Goal: Task Accomplishment & Management: Manage account settings

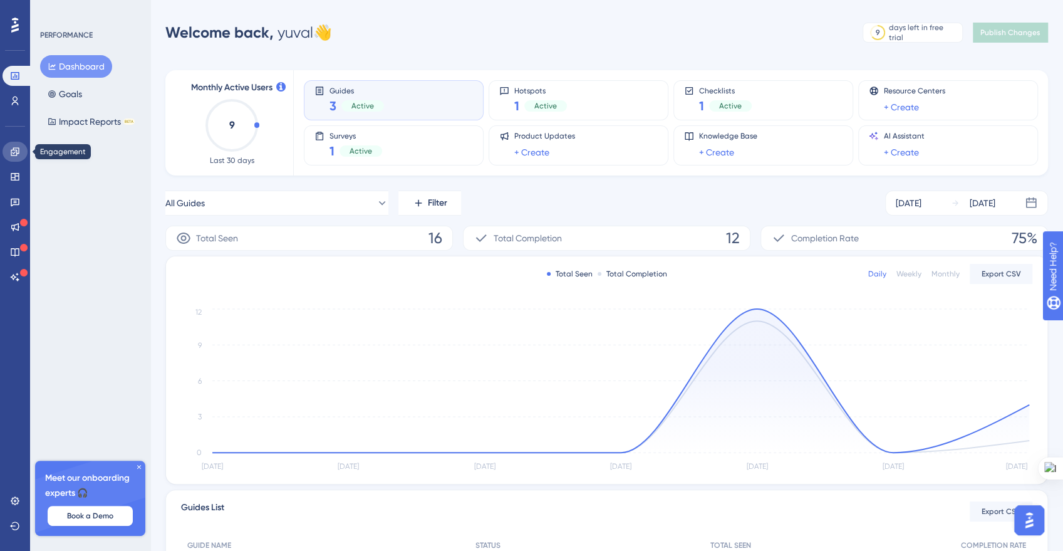
click at [17, 153] on icon at bounding box center [15, 151] width 8 height 8
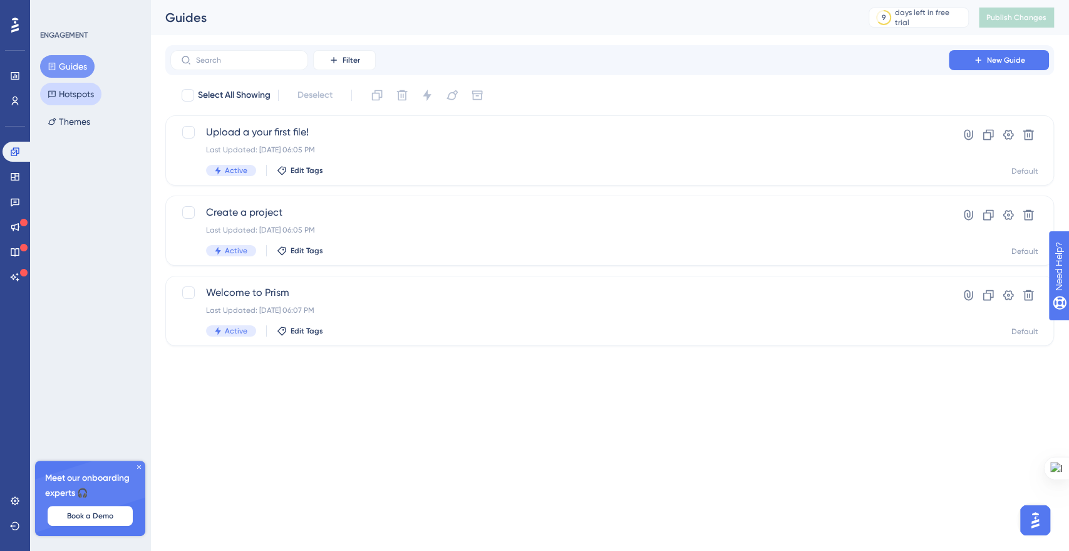
click at [73, 90] on button "Hotspots" at bounding box center [70, 94] width 61 height 23
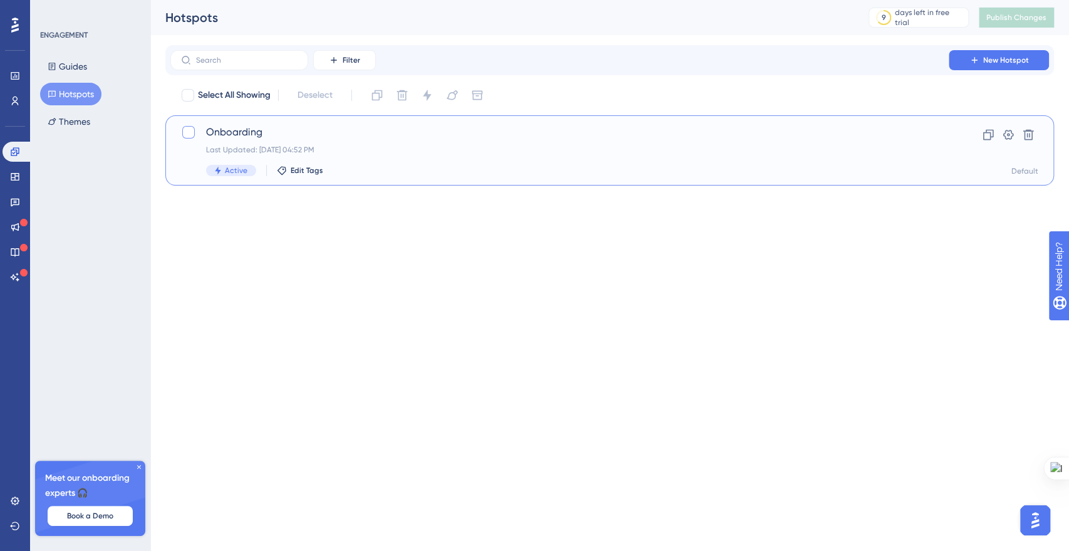
click at [190, 137] on div at bounding box center [188, 132] width 13 height 13
checkbox input "true"
click at [420, 97] on button at bounding box center [427, 95] width 20 height 20
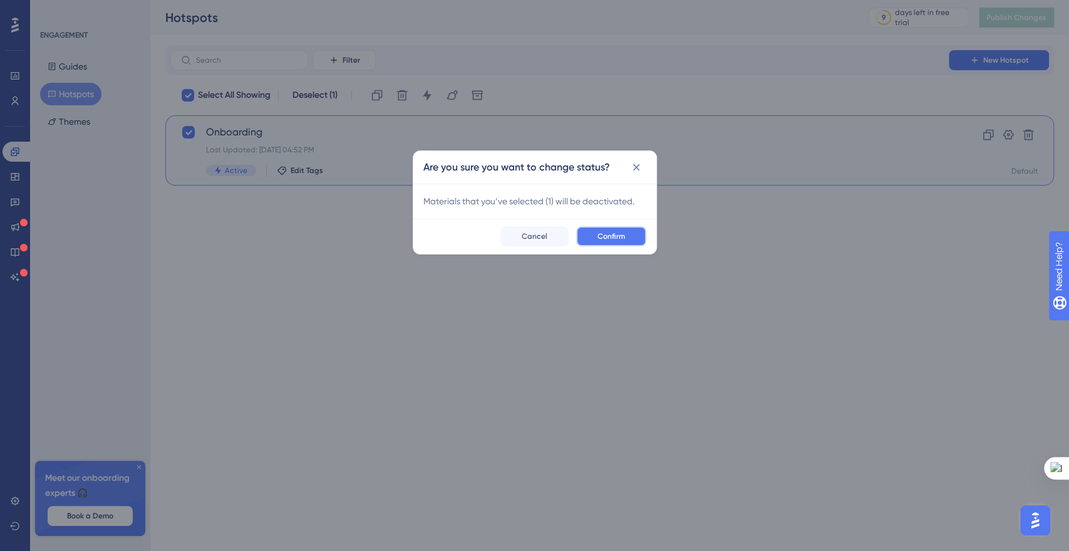
click at [609, 239] on span "Confirm" at bounding box center [612, 236] width 28 height 10
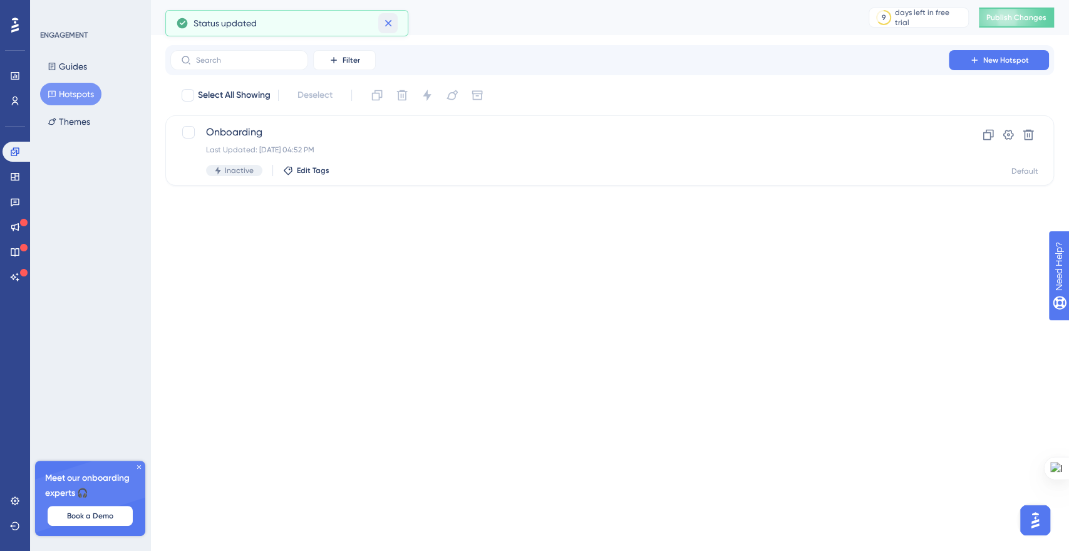
click at [388, 22] on icon at bounding box center [388, 23] width 7 height 7
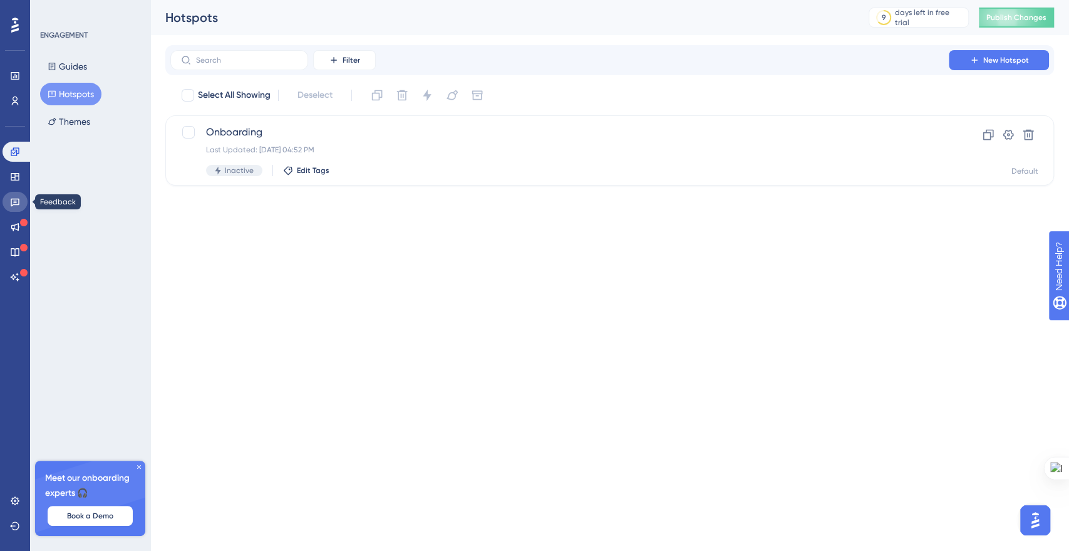
click at [16, 209] on link at bounding box center [15, 202] width 25 height 20
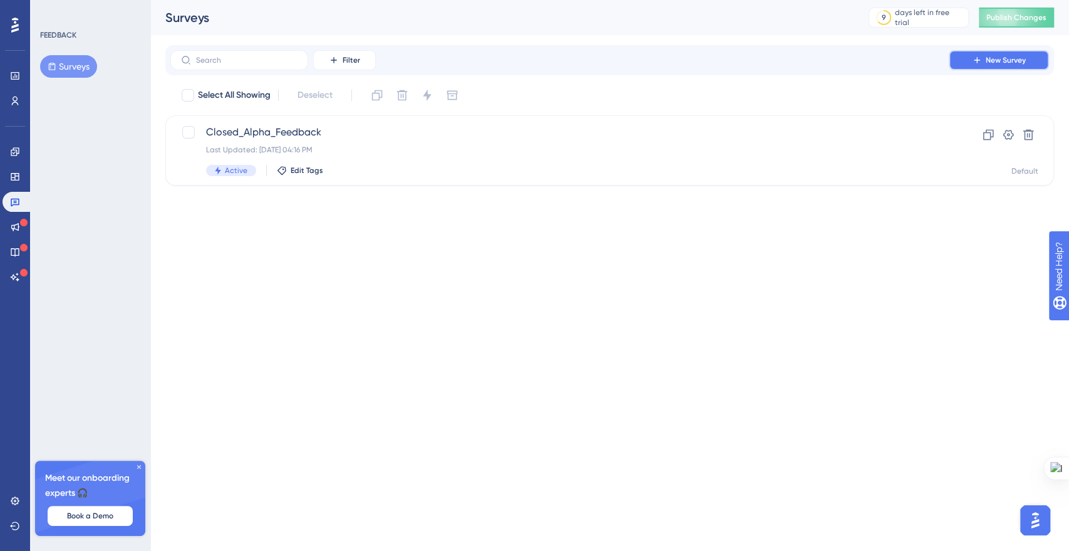
click at [990, 65] on span "New Survey" at bounding box center [1006, 60] width 40 height 10
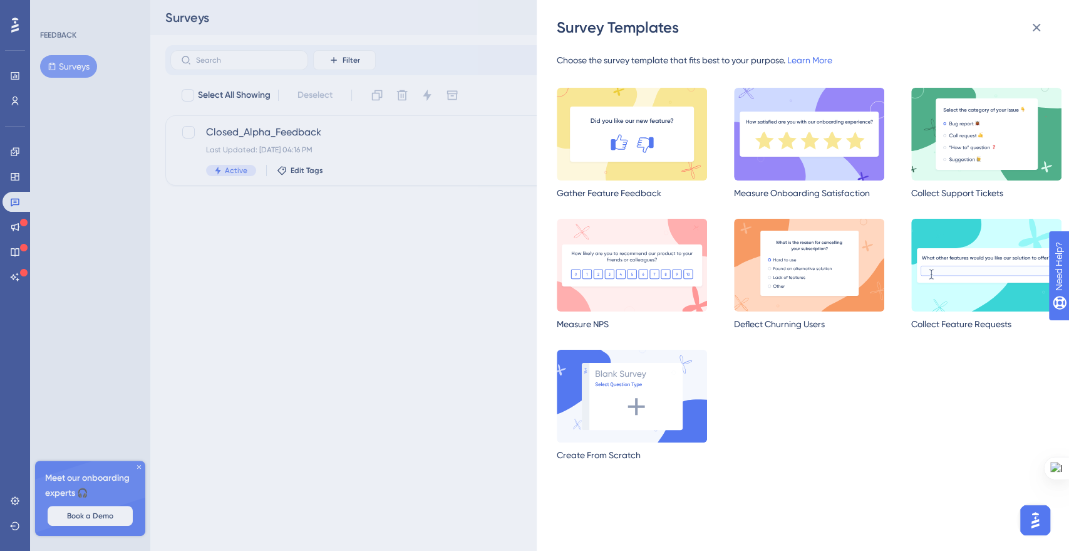
click at [0, 0] on div "Survey Templates Choose the survey template that fits best to your purpose. Lea…" at bounding box center [0, 0] width 0 height 0
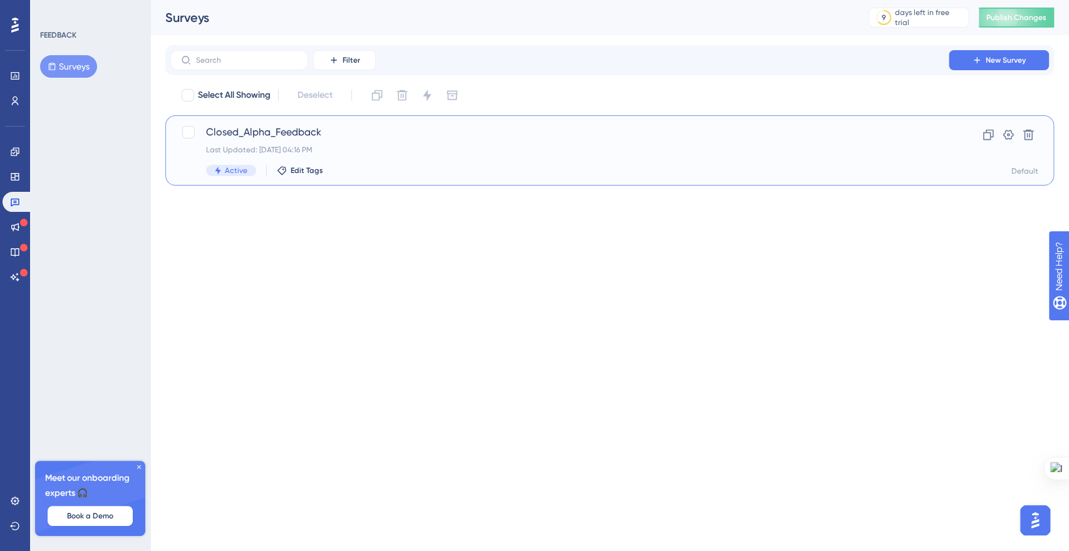
click at [293, 151] on div "Last Updated: [DATE] 04:16 PM" at bounding box center [559, 150] width 707 height 10
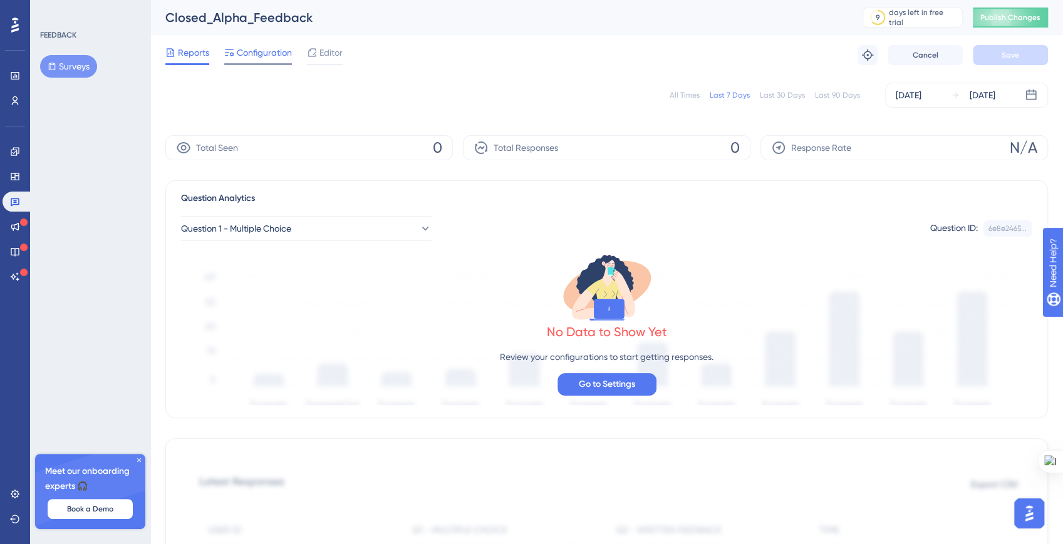
click at [263, 60] on span "Configuration" at bounding box center [264, 52] width 55 height 15
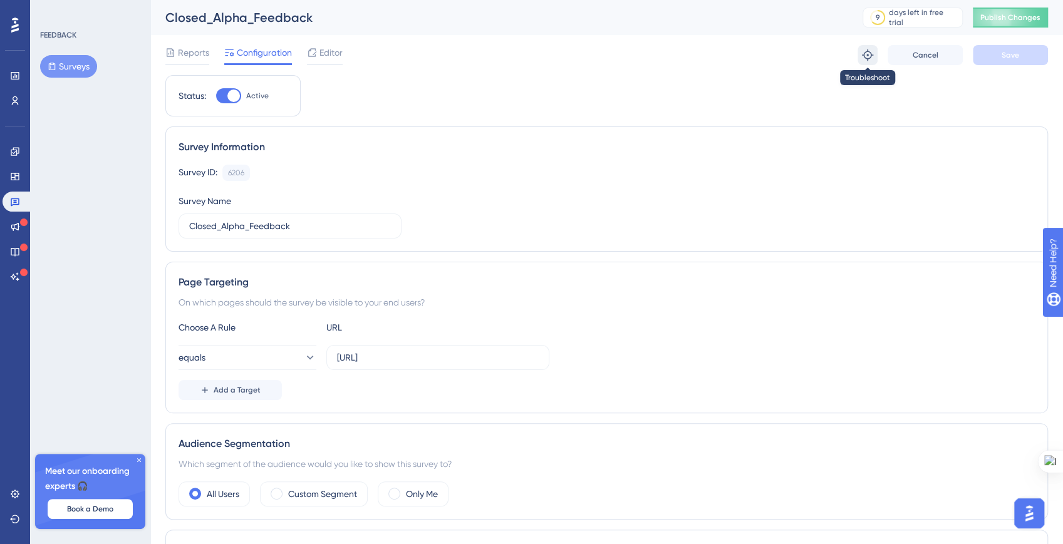
click at [866, 58] on icon at bounding box center [867, 55] width 13 height 13
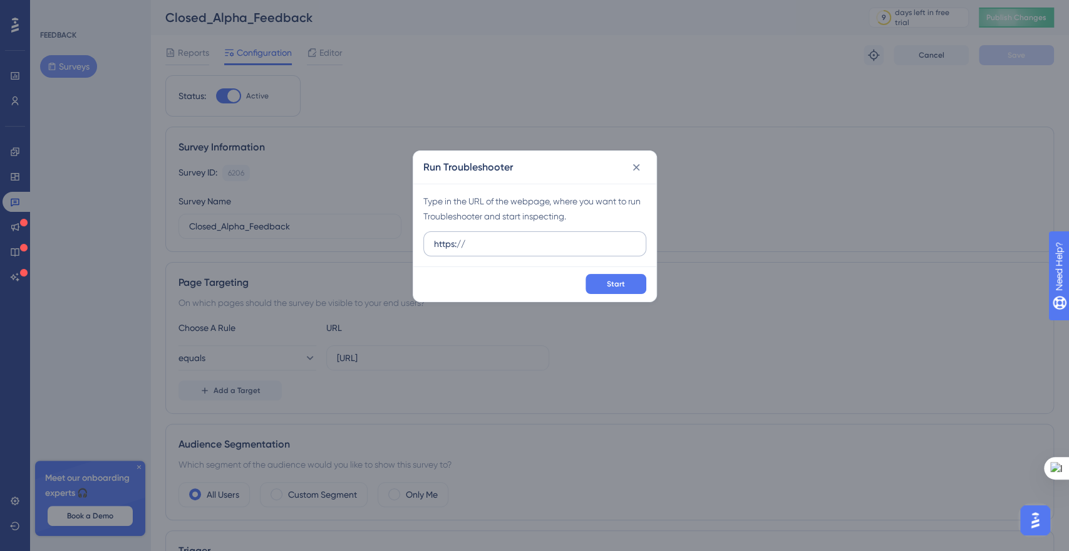
click at [484, 238] on input "https://" at bounding box center [535, 244] width 202 height 14
drag, startPoint x: 499, startPoint y: 243, endPoint x: 458, endPoint y: 244, distance: 41.4
click at [458, 244] on input "https://[URL]" at bounding box center [535, 244] width 202 height 14
click at [484, 242] on input "https://[URL]" at bounding box center [535, 244] width 202 height 14
drag, startPoint x: 497, startPoint y: 246, endPoint x: 465, endPoint y: 244, distance: 31.3
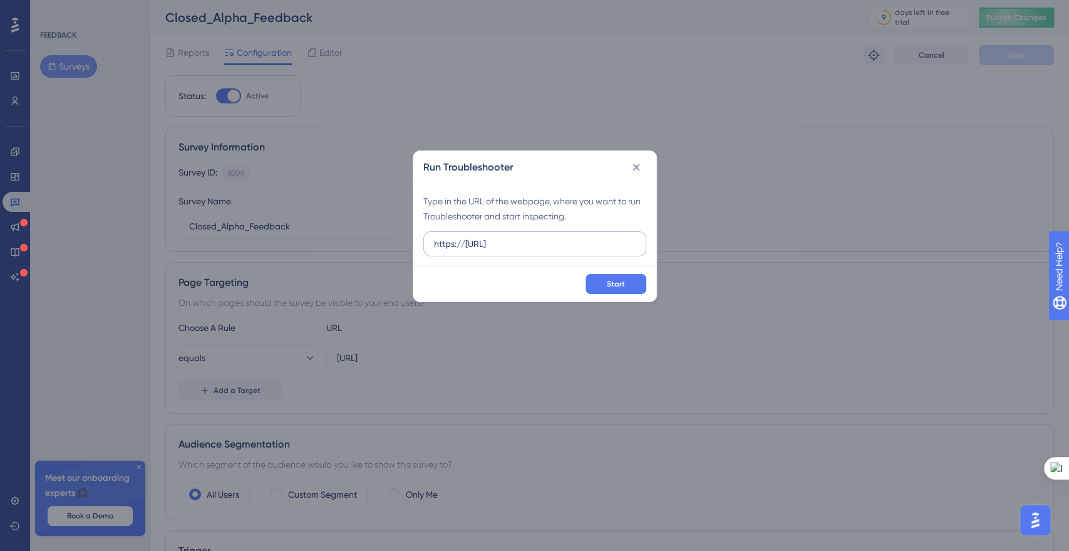
click at [465, 244] on input "https://[URL]" at bounding box center [535, 244] width 202 height 14
type input "[URL]"
click at [598, 285] on button "Start" at bounding box center [616, 284] width 61 height 20
click at [642, 168] on icon at bounding box center [636, 167] width 13 height 13
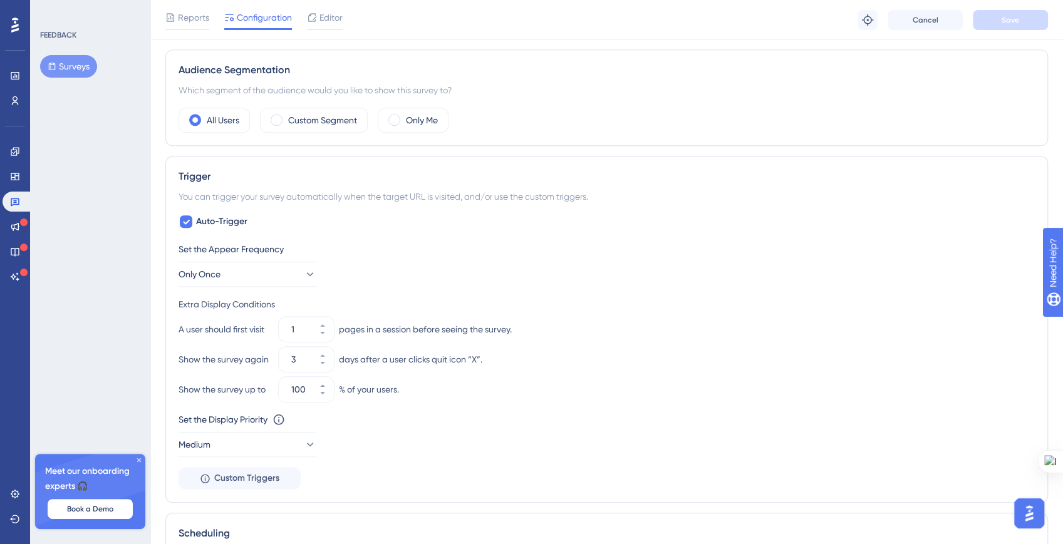
scroll to position [402, 0]
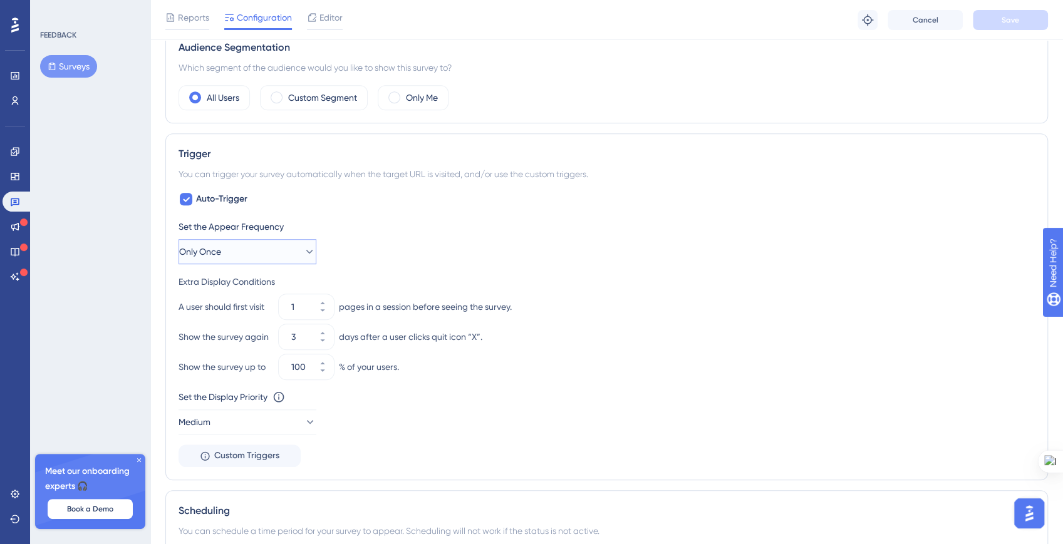
click at [221, 247] on span "Only Once" at bounding box center [200, 251] width 42 height 15
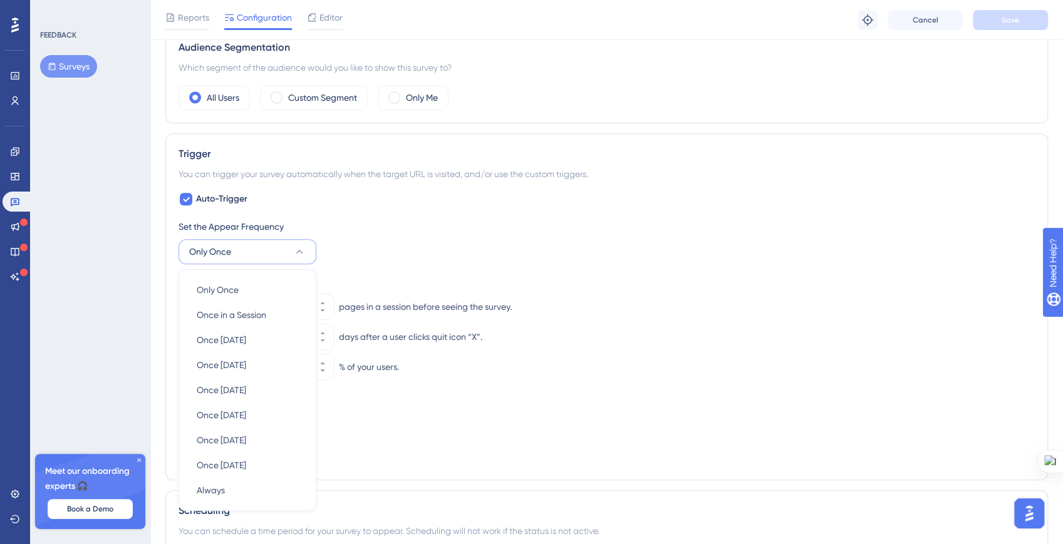
scroll to position [514, 0]
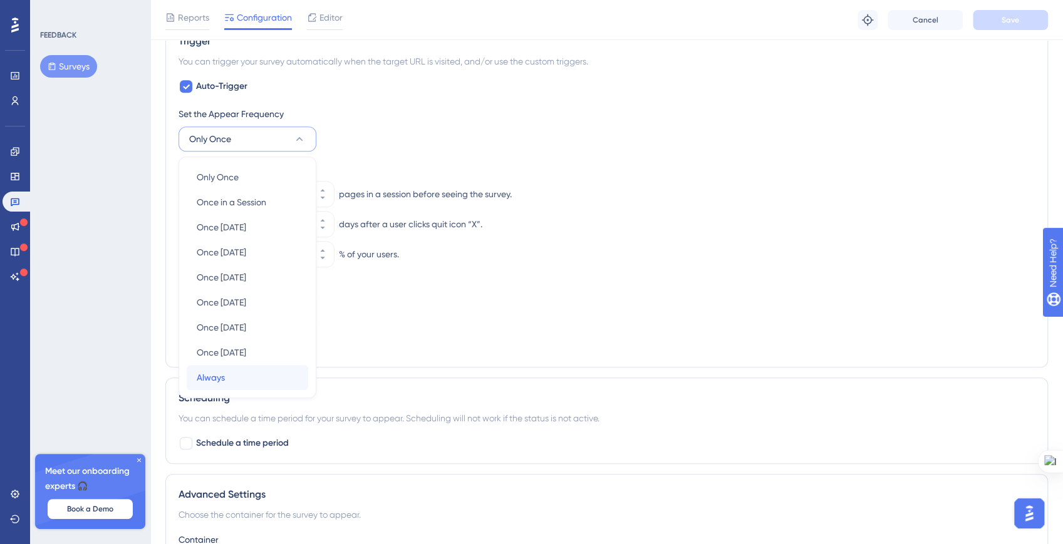
click at [210, 365] on div "Always Always" at bounding box center [247, 377] width 101 height 25
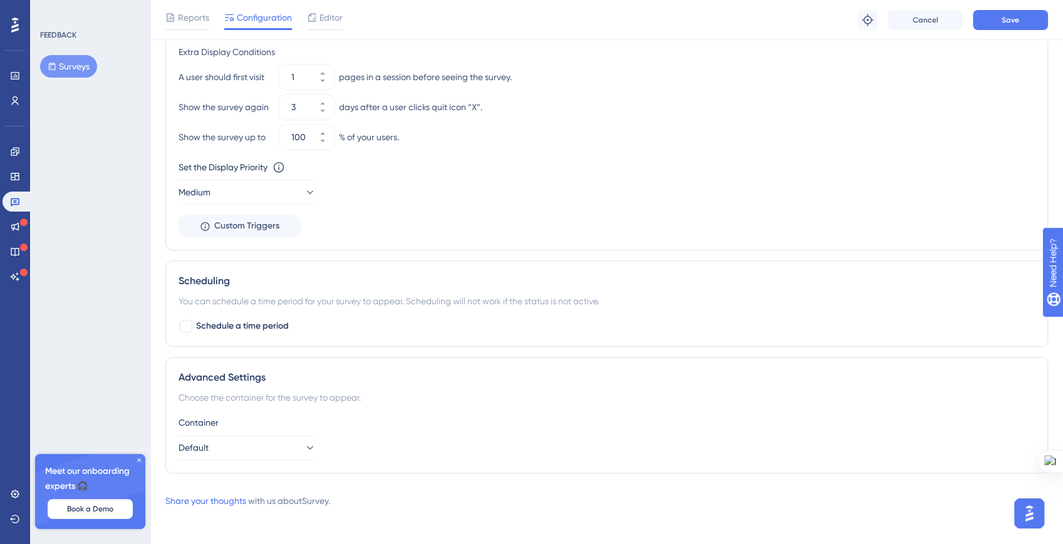
scroll to position [204, 0]
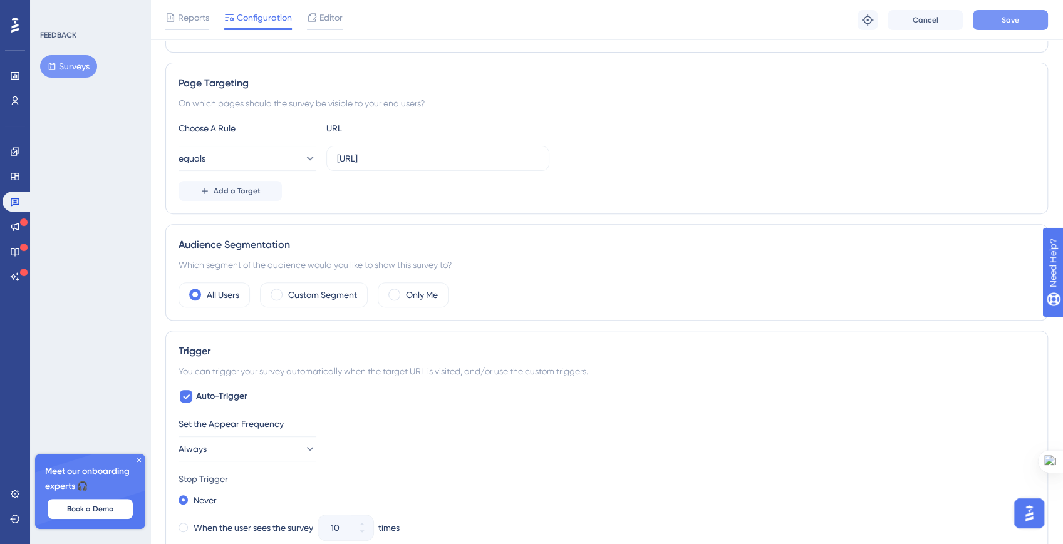
click at [1020, 11] on button "Save" at bounding box center [1010, 20] width 75 height 20
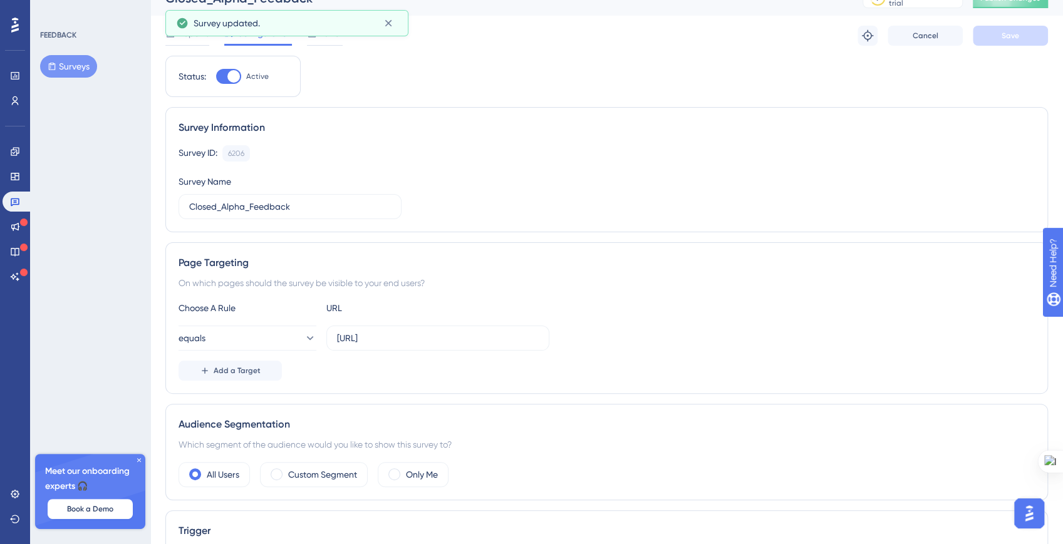
scroll to position [0, 0]
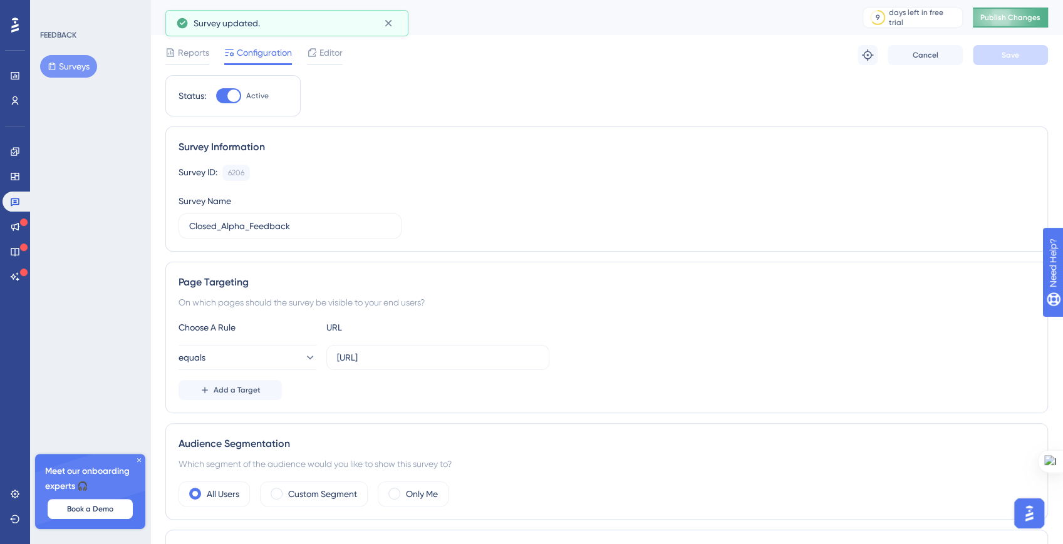
click at [1014, 26] on button "Publish Changes" at bounding box center [1010, 18] width 75 height 20
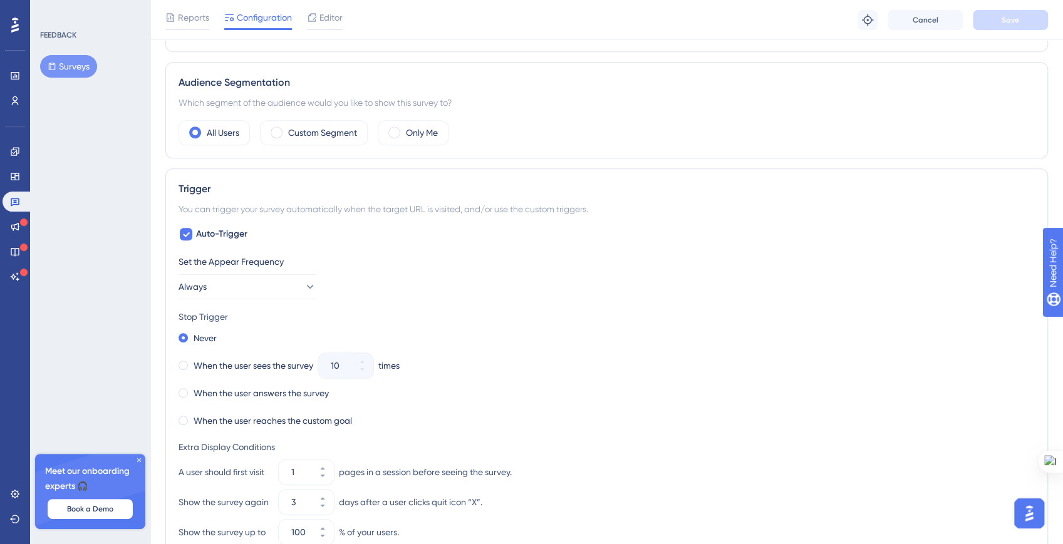
scroll to position [380, 0]
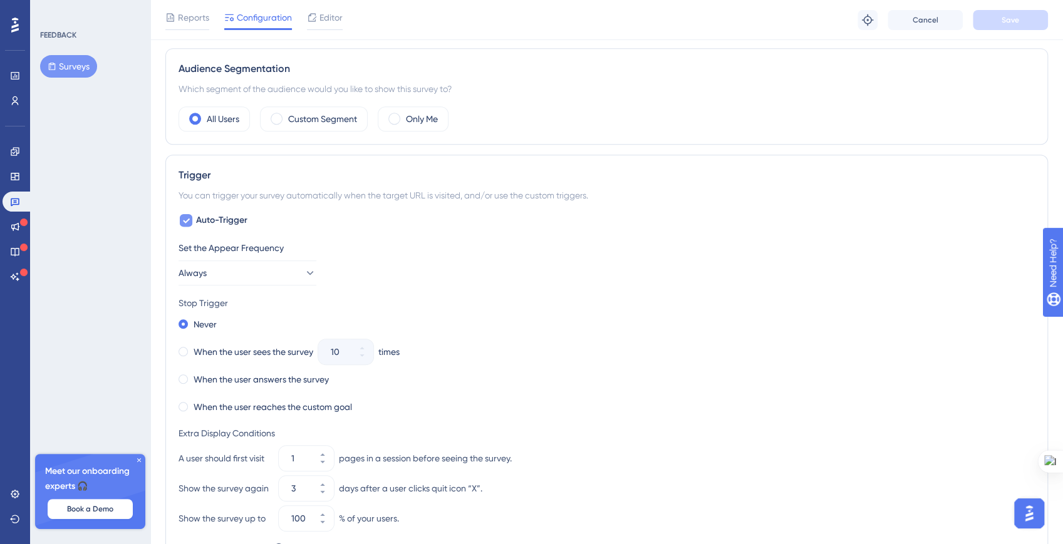
click at [234, 224] on span "Auto-Trigger" at bounding box center [221, 220] width 51 height 15
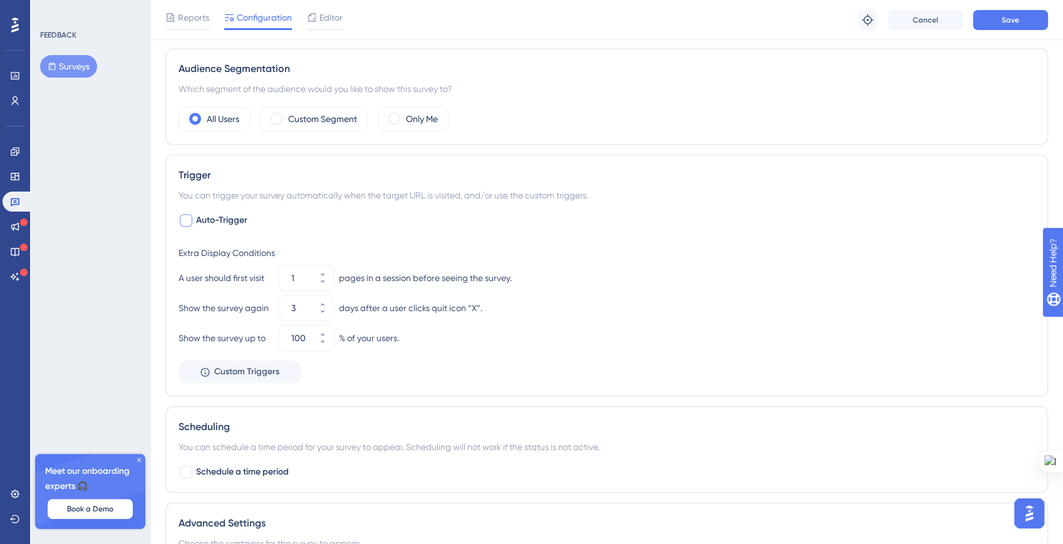
click at [234, 224] on span "Auto-Trigger" at bounding box center [221, 220] width 51 height 15
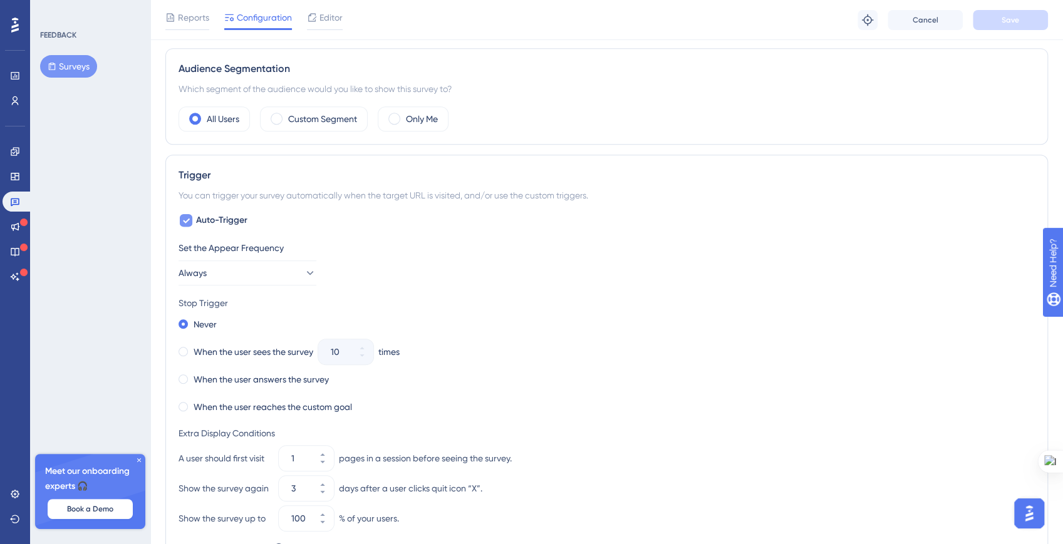
click at [234, 224] on span "Auto-Trigger" at bounding box center [221, 220] width 51 height 15
checkbox input "false"
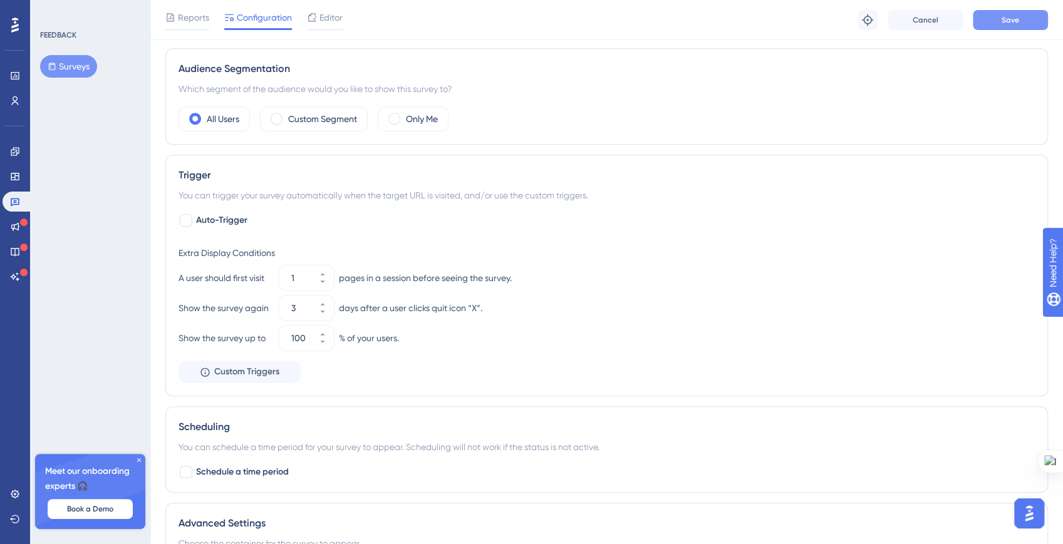
click at [982, 22] on button "Save" at bounding box center [1010, 20] width 75 height 20
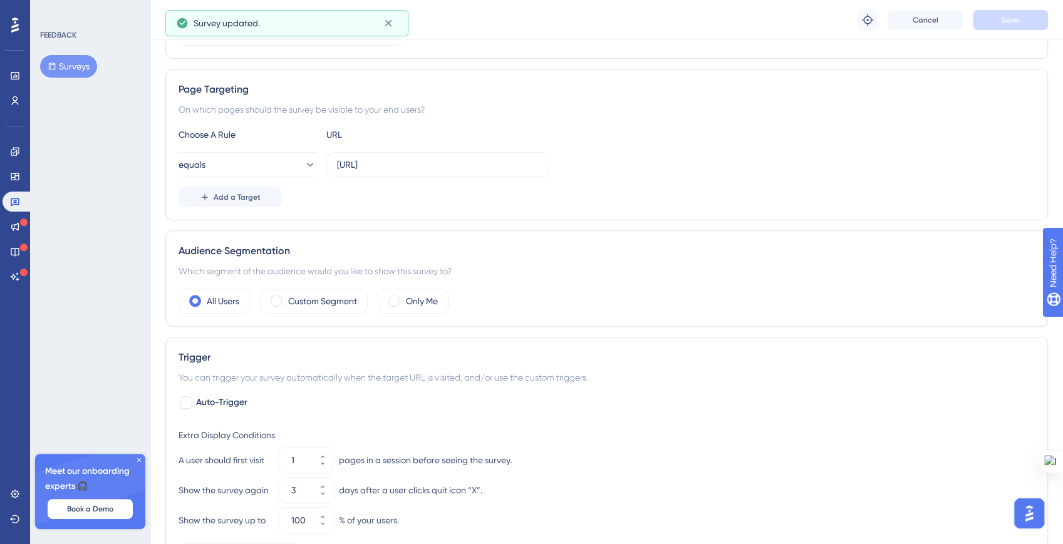
scroll to position [0, 0]
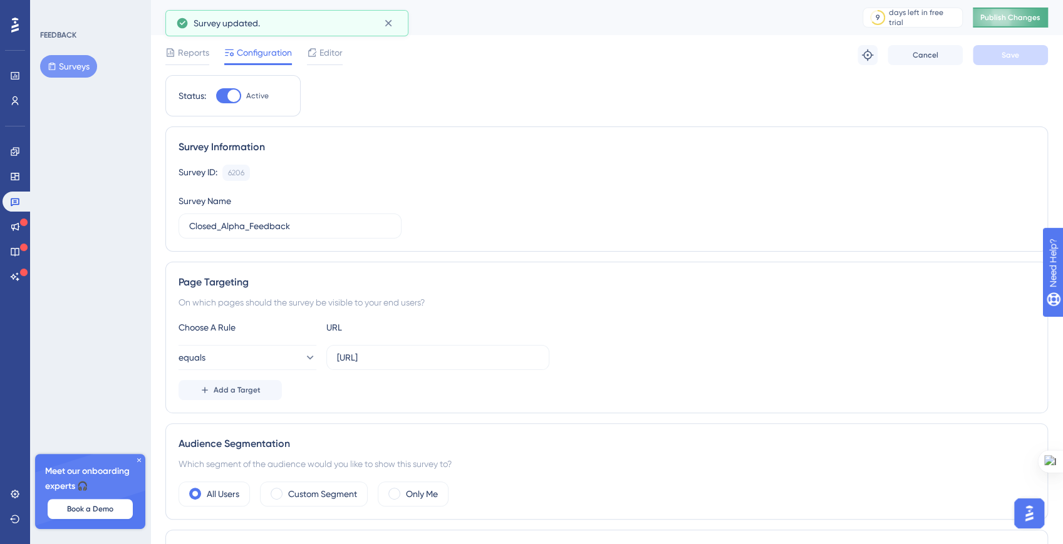
click at [1013, 27] on button "Publish Changes" at bounding box center [1010, 18] width 75 height 20
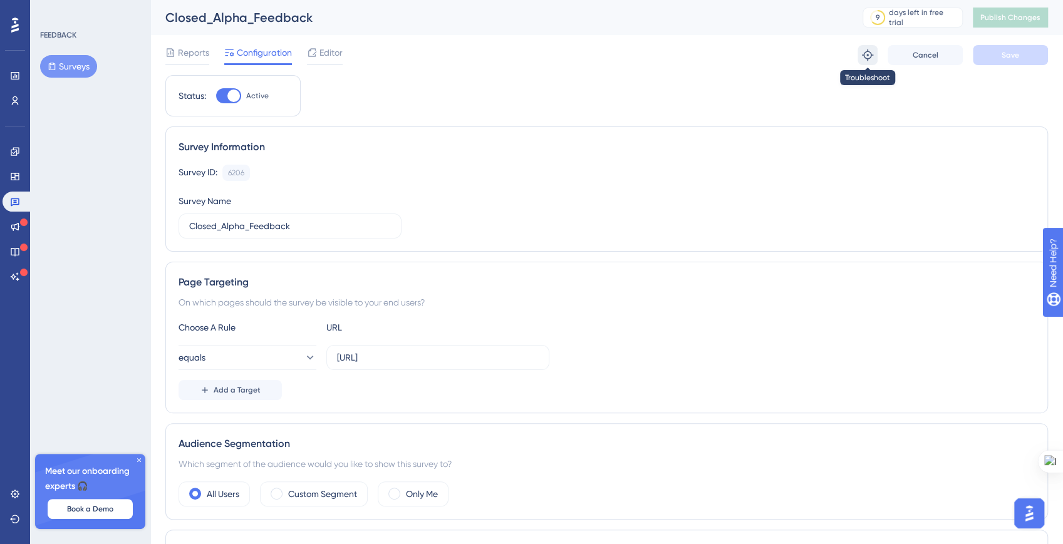
click at [864, 58] on icon at bounding box center [867, 55] width 13 height 13
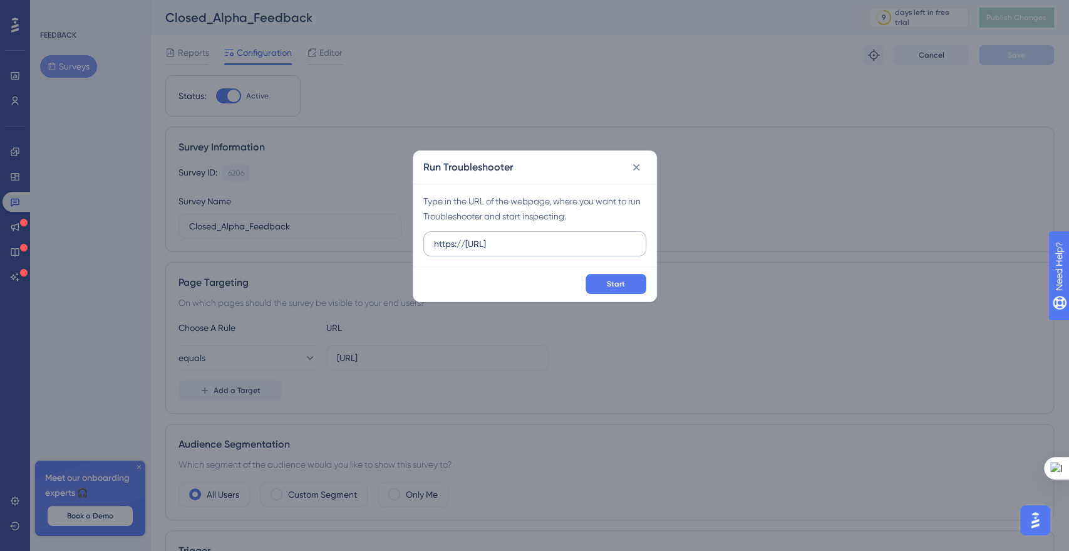
drag, startPoint x: 497, startPoint y: 242, endPoint x: 464, endPoint y: 246, distance: 34.0
click at [464, 246] on input "https://[URL]" at bounding box center [535, 244] width 202 height 14
click at [633, 286] on button "Start" at bounding box center [616, 284] width 61 height 20
drag, startPoint x: 527, startPoint y: 244, endPoint x: 580, endPoint y: 244, distance: 53.2
click at [580, 244] on input "[URL]" at bounding box center [535, 244] width 202 height 14
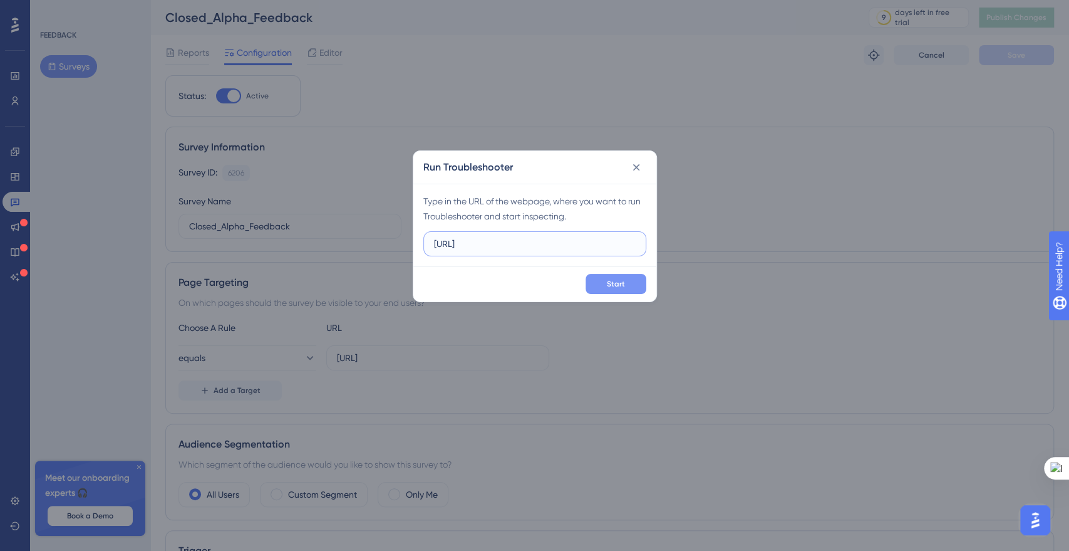
type input "[URL]"
click at [624, 288] on span "Start" at bounding box center [616, 284] width 18 height 10
click at [639, 169] on icon at bounding box center [636, 167] width 13 height 13
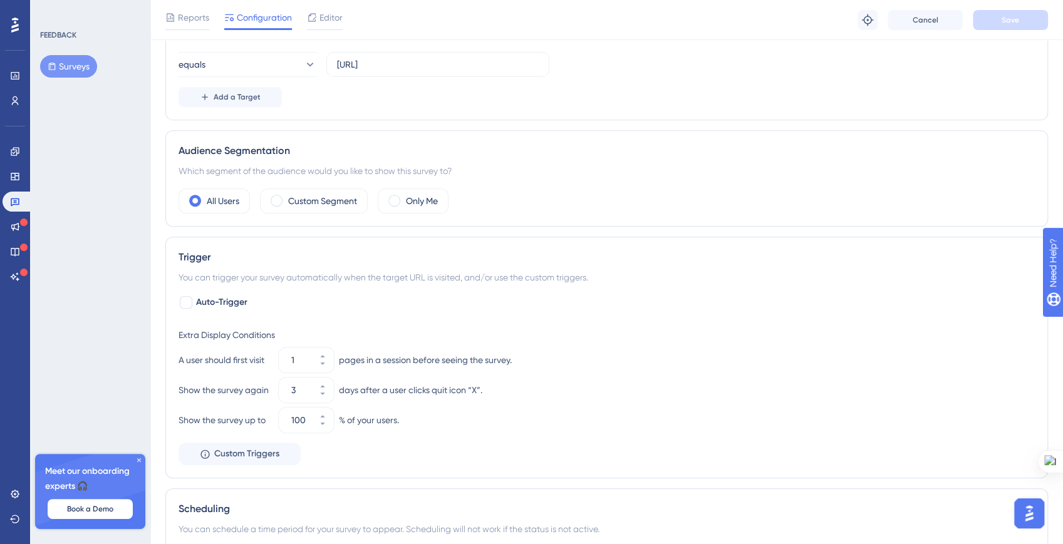
scroll to position [303, 0]
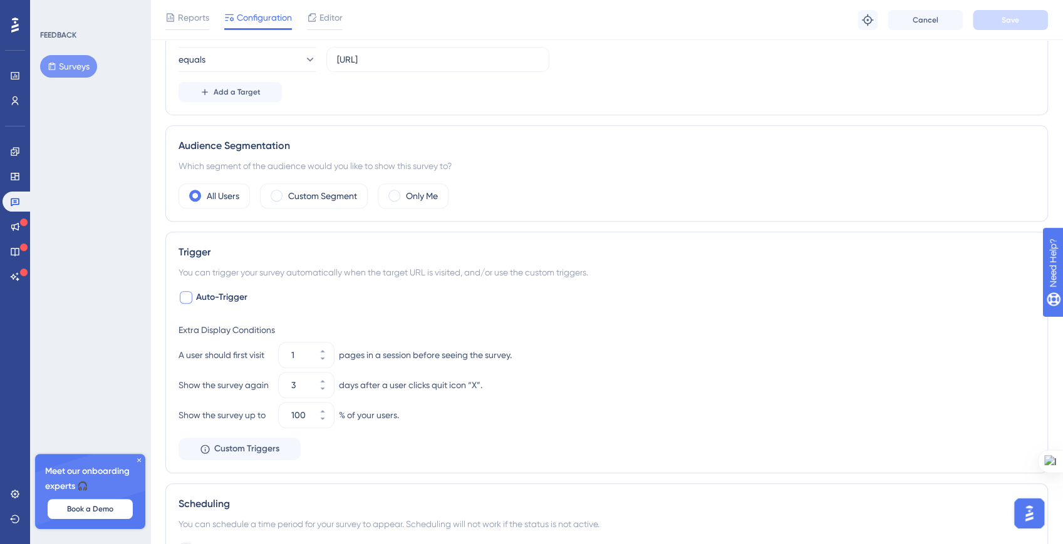
click at [180, 298] on div at bounding box center [186, 297] width 13 height 13
checkbox input "true"
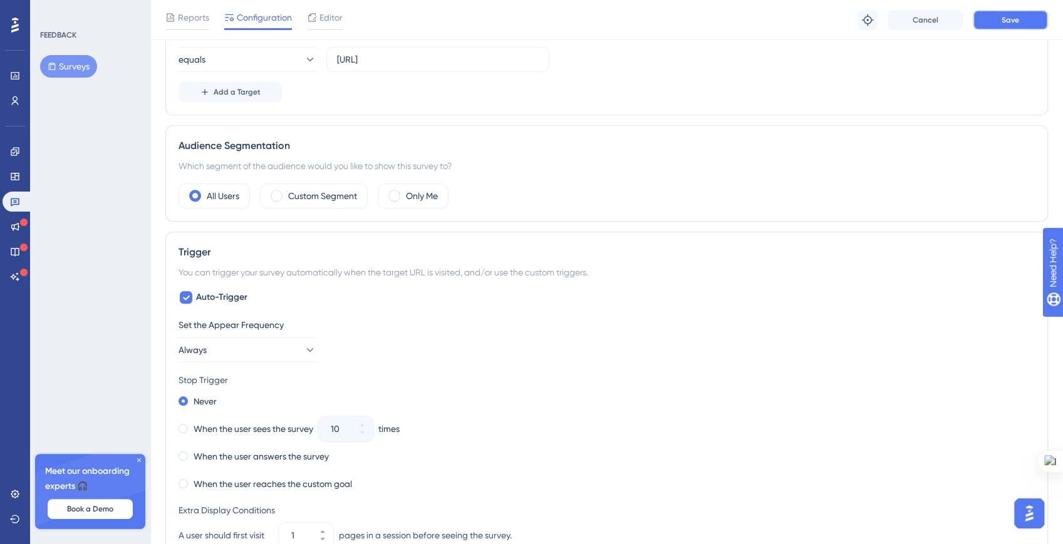
click at [994, 26] on button "Save" at bounding box center [1010, 20] width 75 height 20
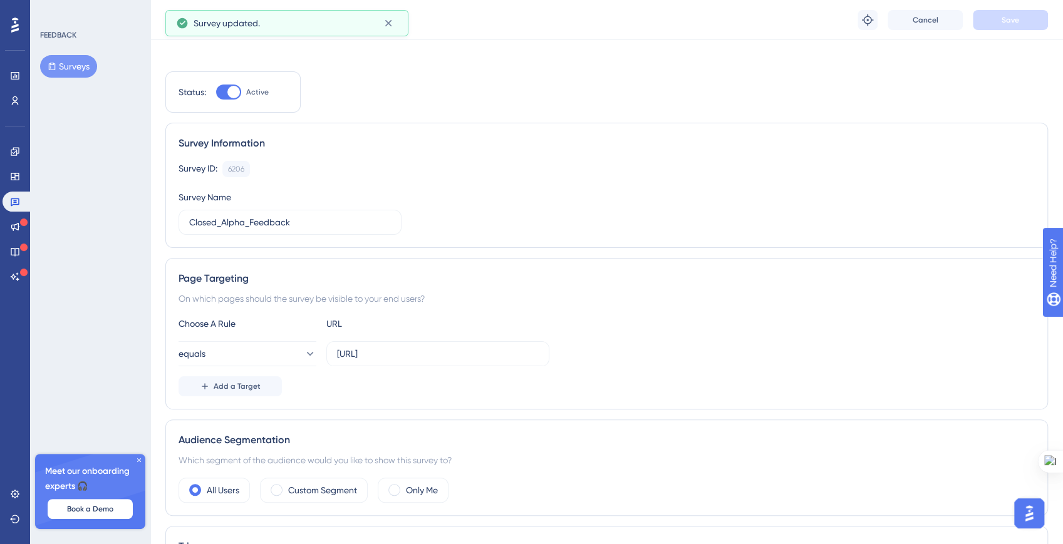
scroll to position [0, 0]
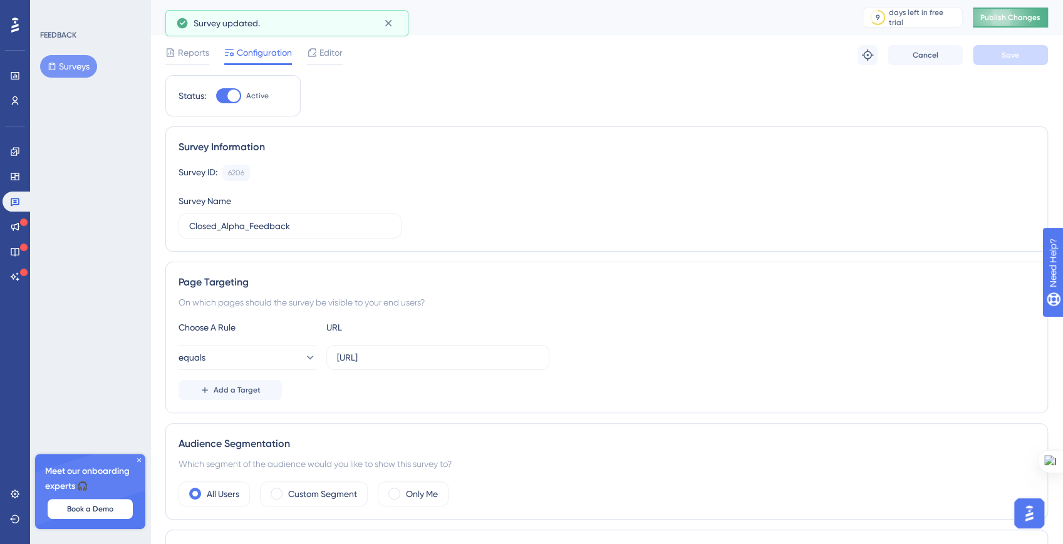
click at [991, 13] on span "Publish Changes" at bounding box center [1010, 18] width 60 height 10
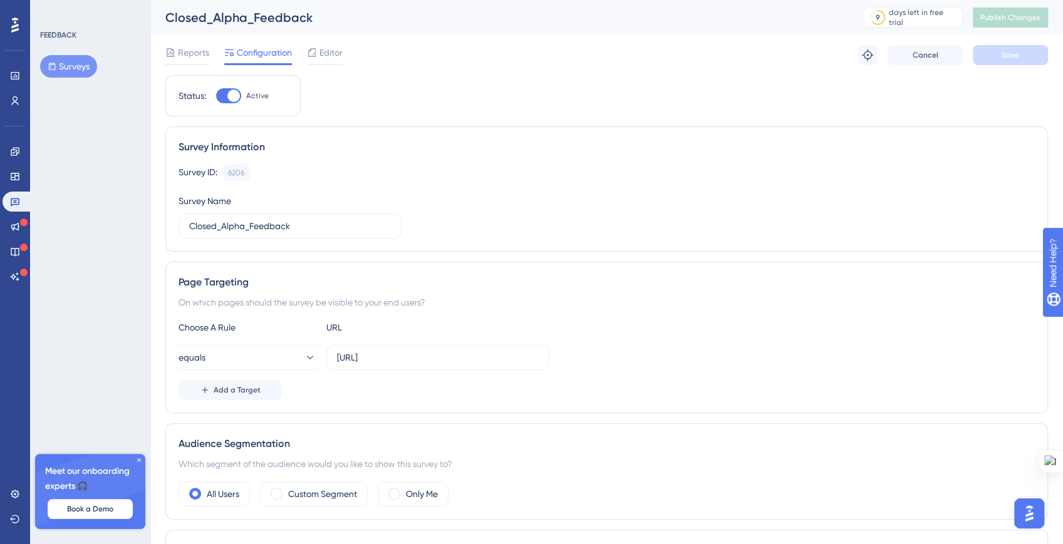
click at [65, 68] on button "Surveys" at bounding box center [68, 66] width 57 height 23
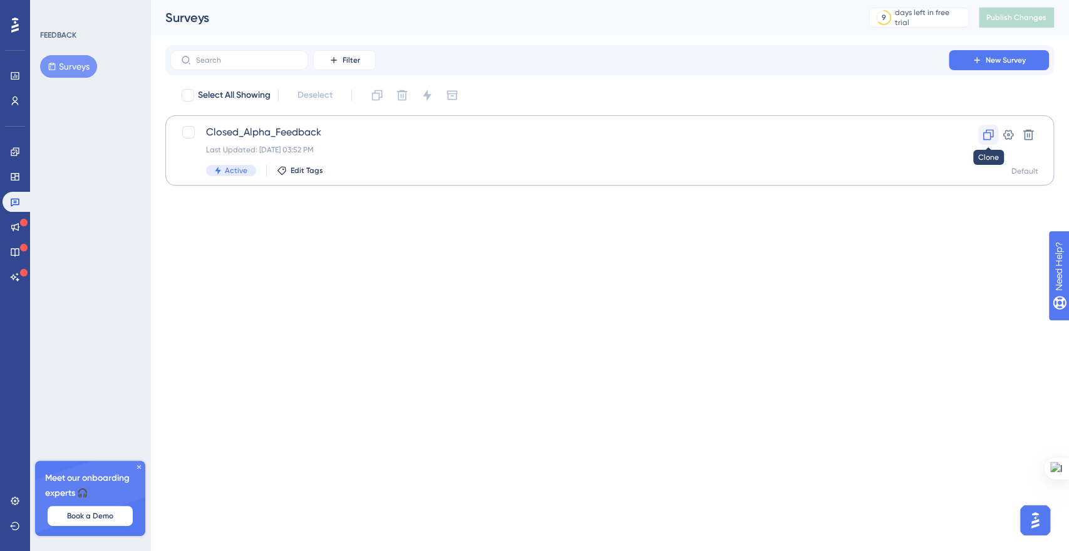
click at [986, 138] on icon at bounding box center [988, 134] width 13 height 13
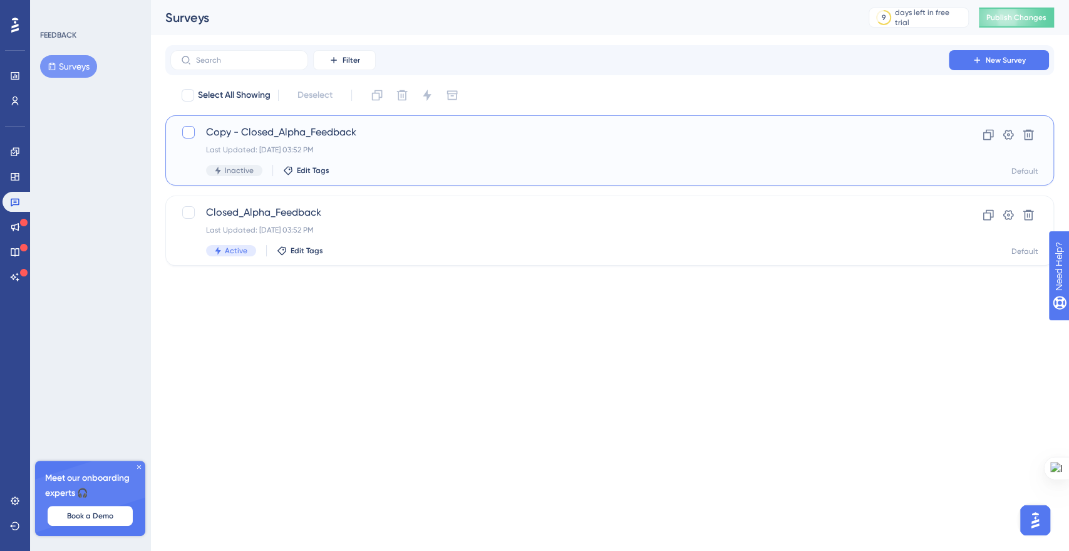
click at [195, 132] on label at bounding box center [190, 132] width 18 height 15
checkbox input "true"
click at [428, 101] on icon at bounding box center [427, 95] width 13 height 13
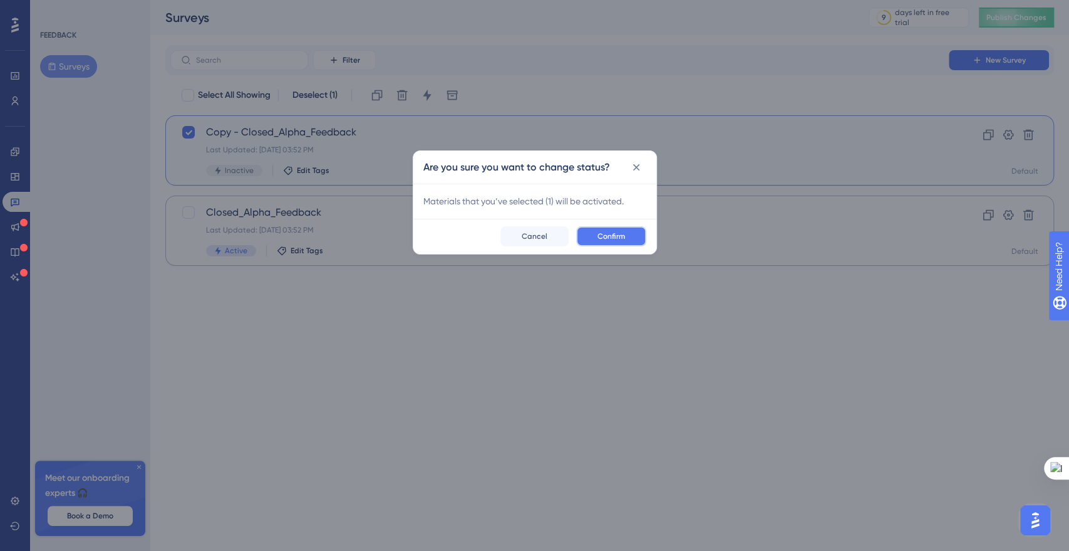
click at [598, 235] on span "Confirm" at bounding box center [612, 236] width 28 height 10
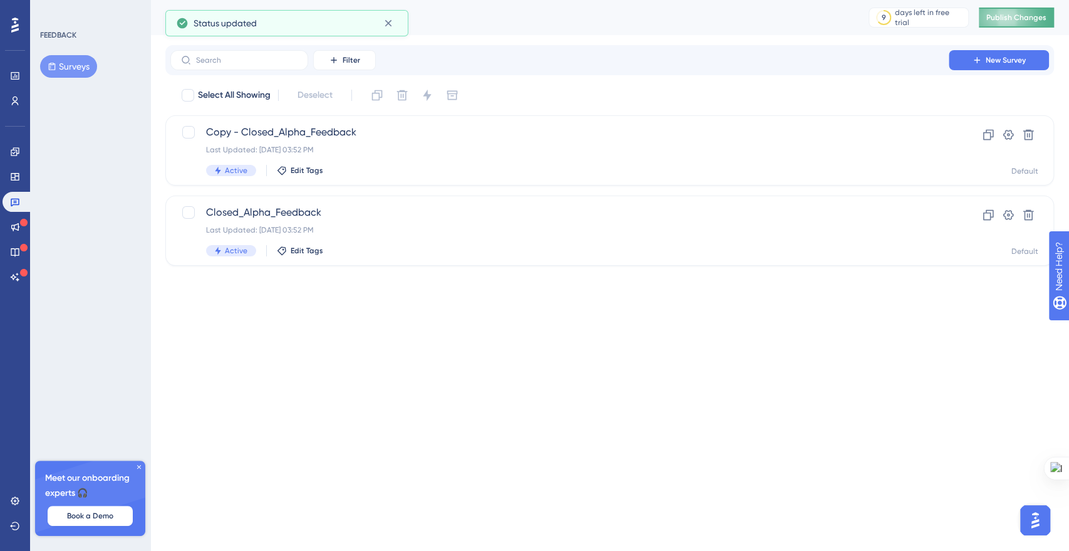
click at [1009, 12] on button "Publish Changes" at bounding box center [1016, 18] width 75 height 20
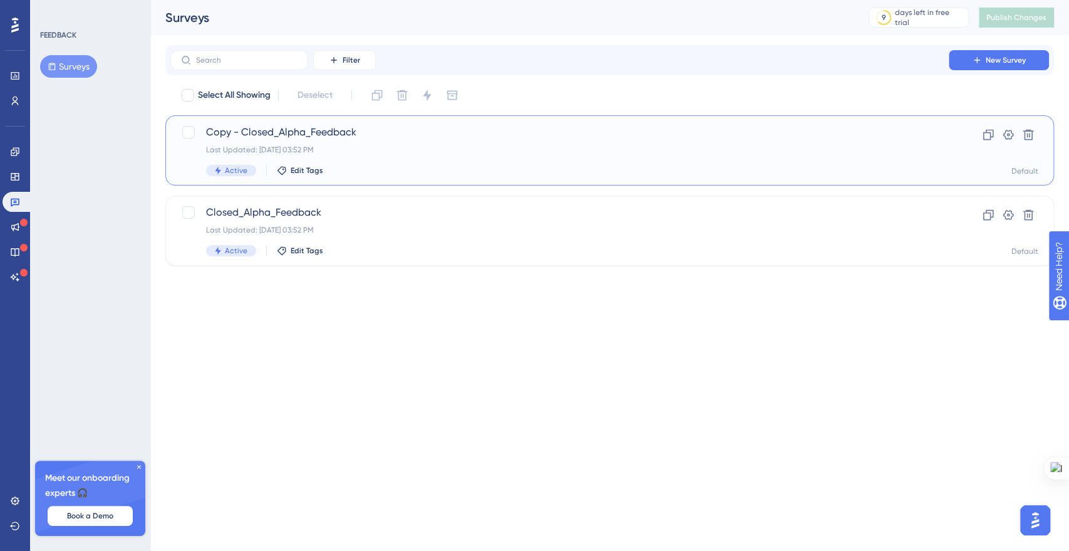
click at [291, 130] on span "Copy - Closed_Alpha_Feedback" at bounding box center [559, 132] width 707 height 15
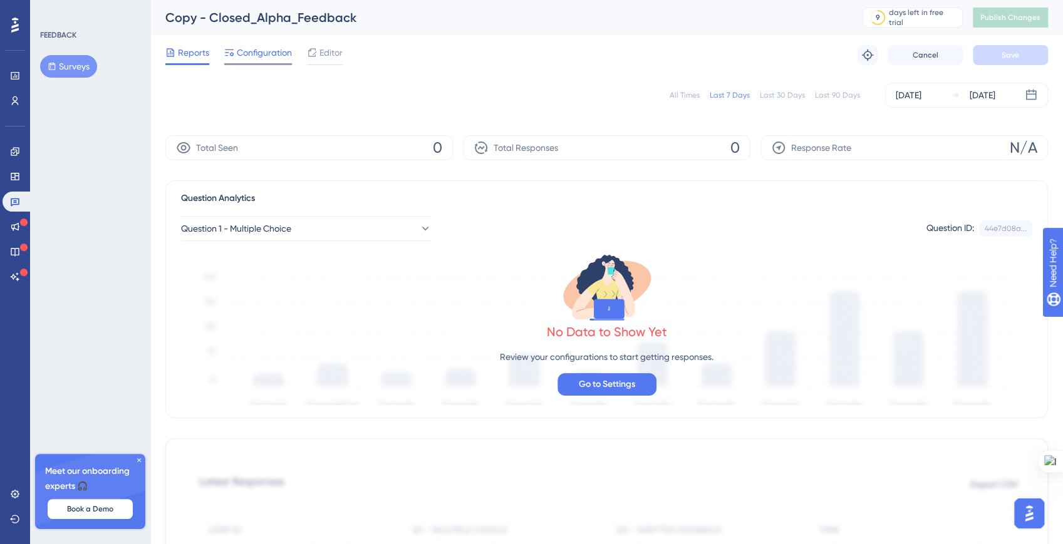
click at [244, 60] on div "Configuration" at bounding box center [258, 55] width 68 height 20
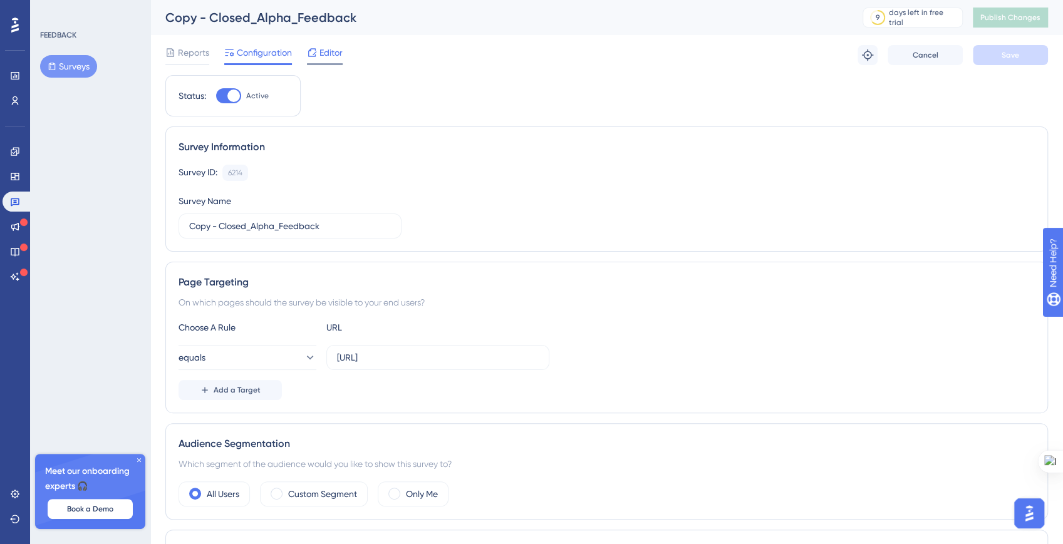
click at [330, 55] on span "Editor" at bounding box center [330, 52] width 23 height 15
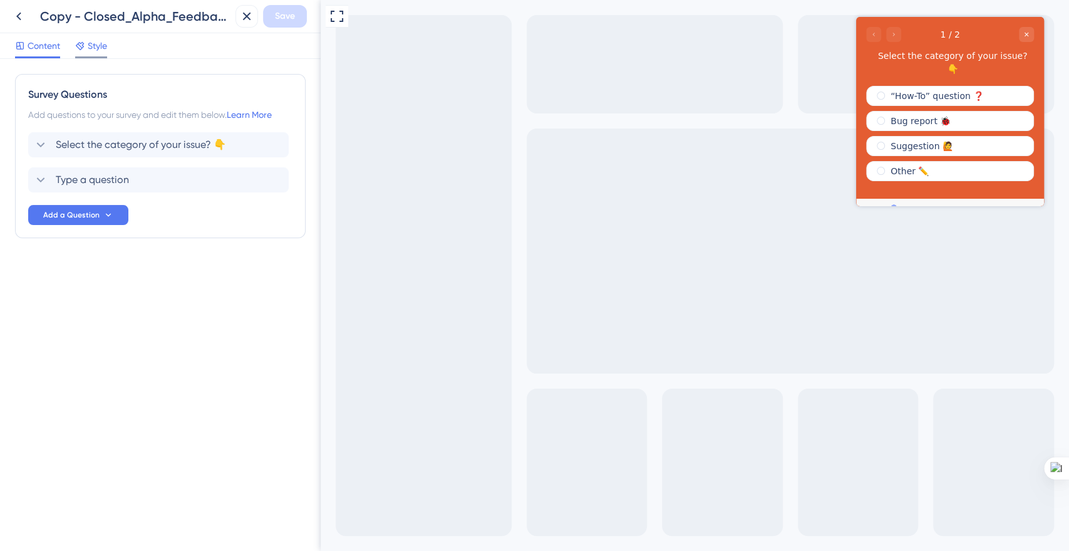
click at [92, 49] on span "Style" at bounding box center [97, 45] width 19 height 15
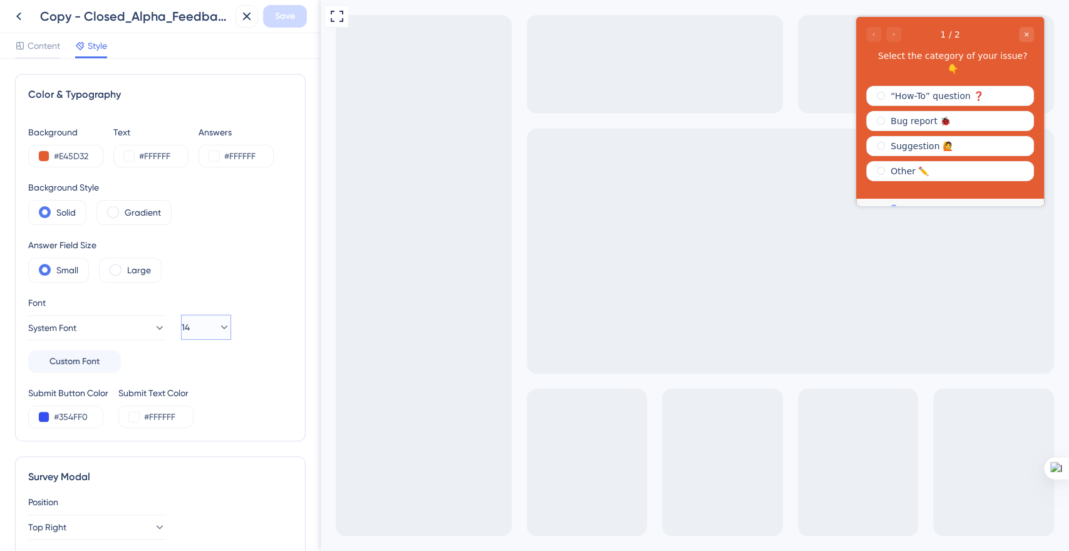
click at [189, 328] on button "14" at bounding box center [206, 326] width 50 height 25
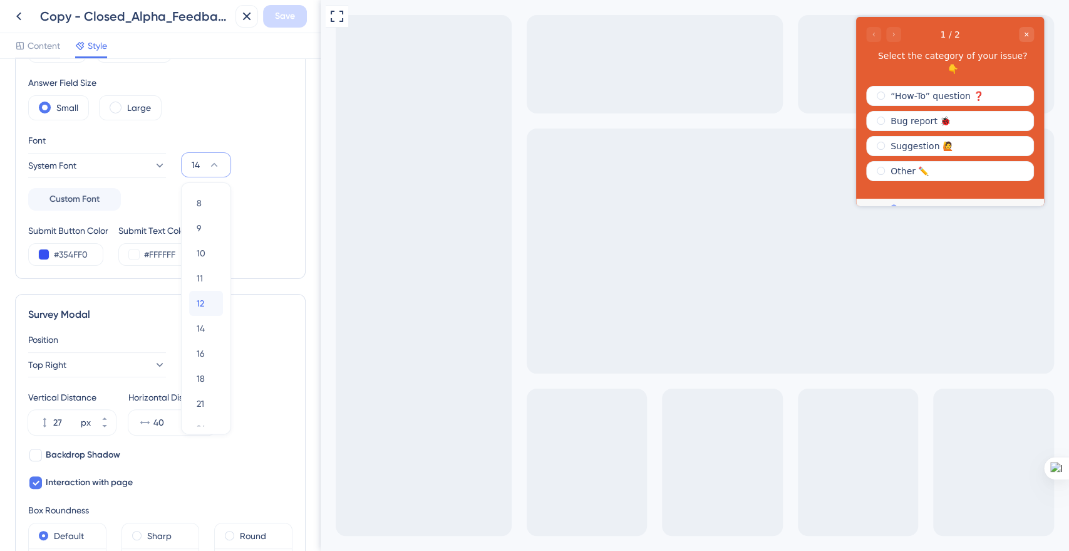
click at [198, 296] on span "12" at bounding box center [201, 303] width 8 height 15
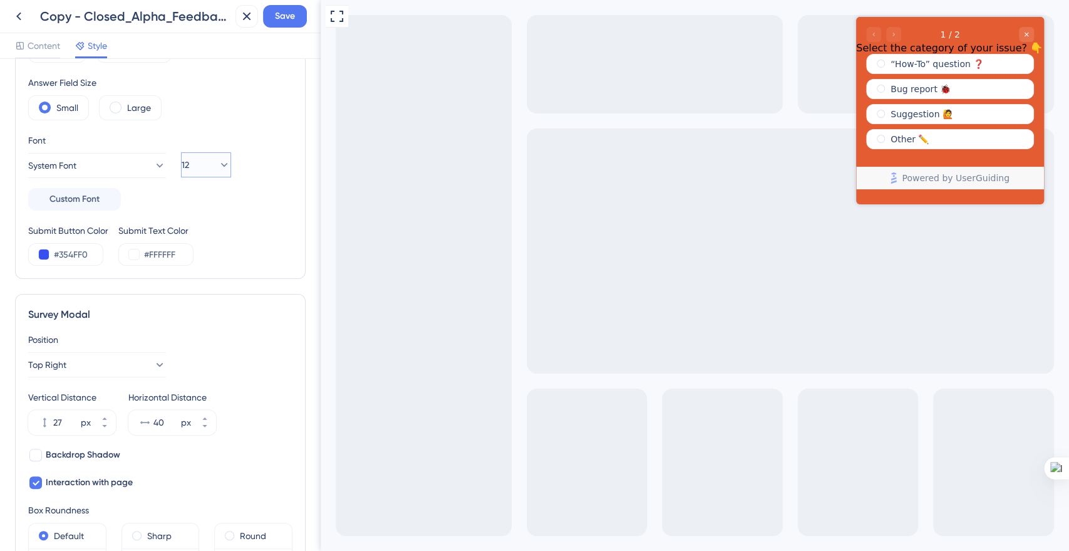
click at [189, 169] on span "12" at bounding box center [186, 164] width 8 height 15
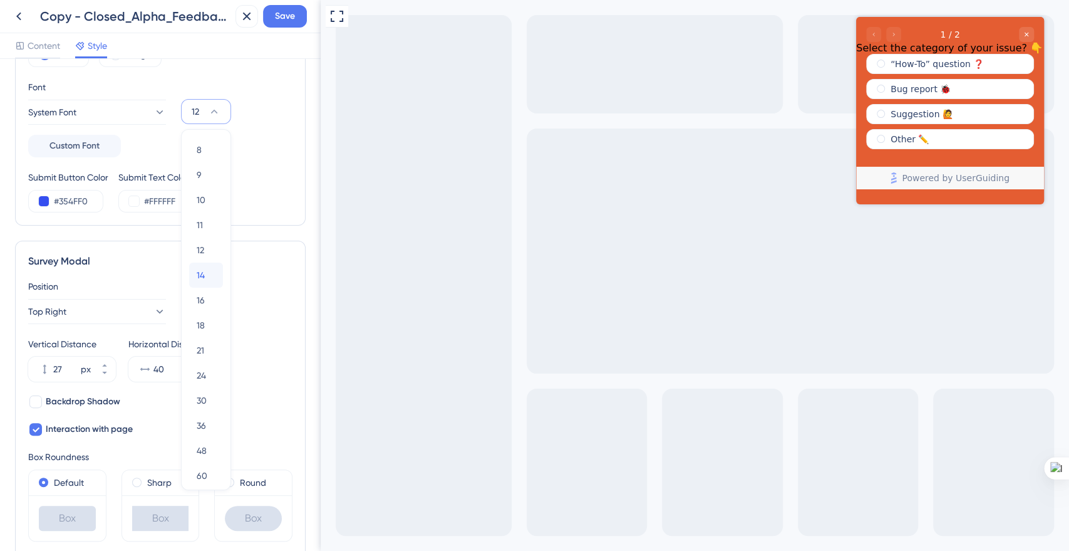
click at [199, 268] on span "14" at bounding box center [201, 275] width 8 height 15
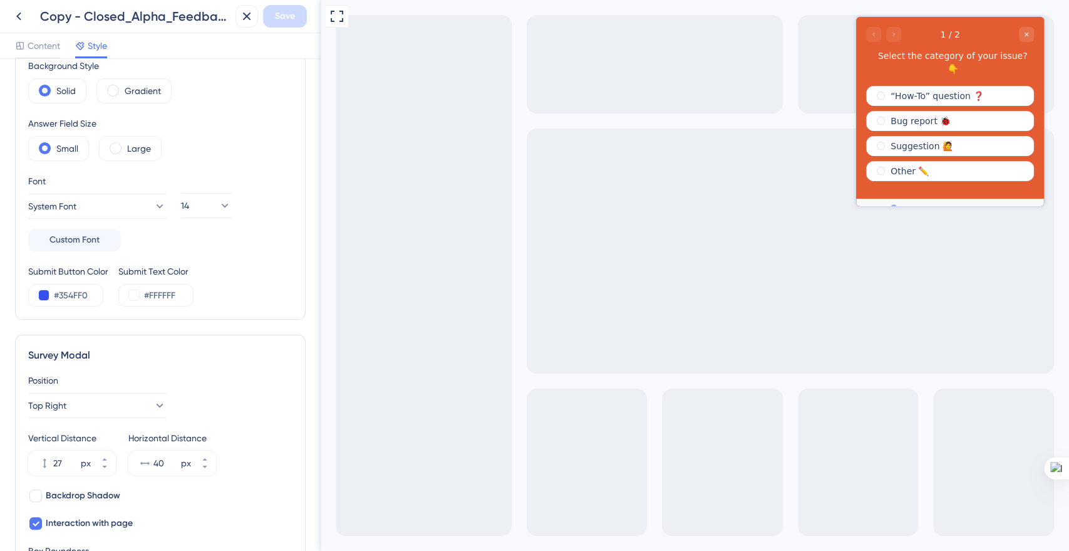
scroll to position [126, 0]
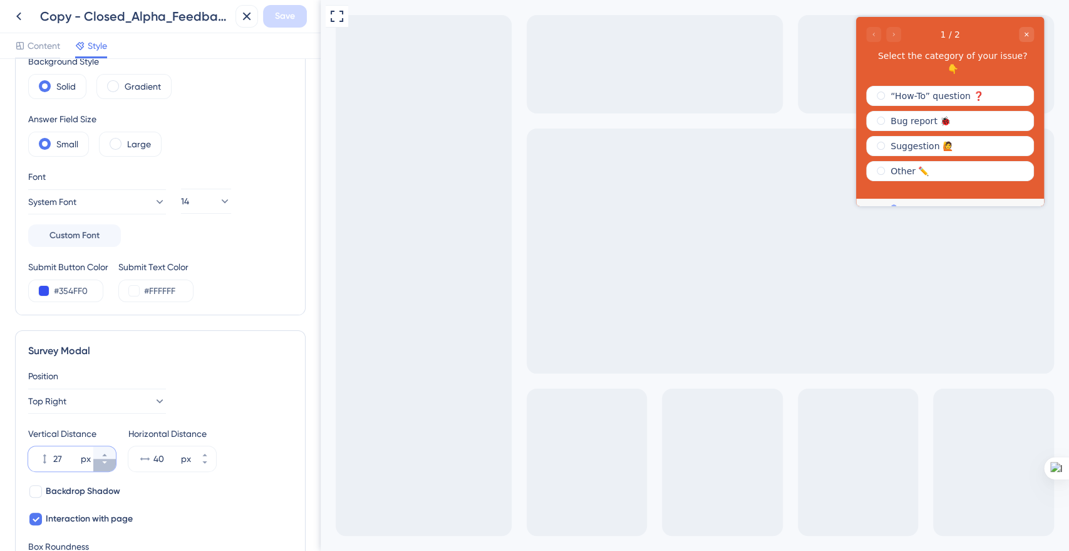
click at [101, 460] on icon at bounding box center [105, 463] width 8 height 8
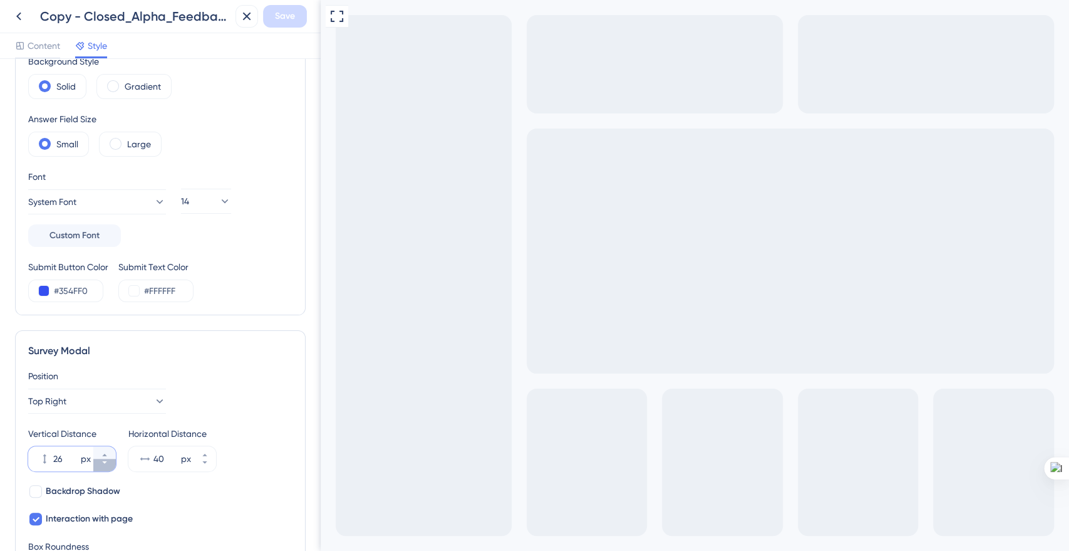
click at [101, 460] on icon at bounding box center [105, 463] width 8 height 8
click at [56, 460] on input "25" at bounding box center [65, 458] width 25 height 15
type input "2"
click at [194, 371] on div "Position" at bounding box center [160, 375] width 264 height 15
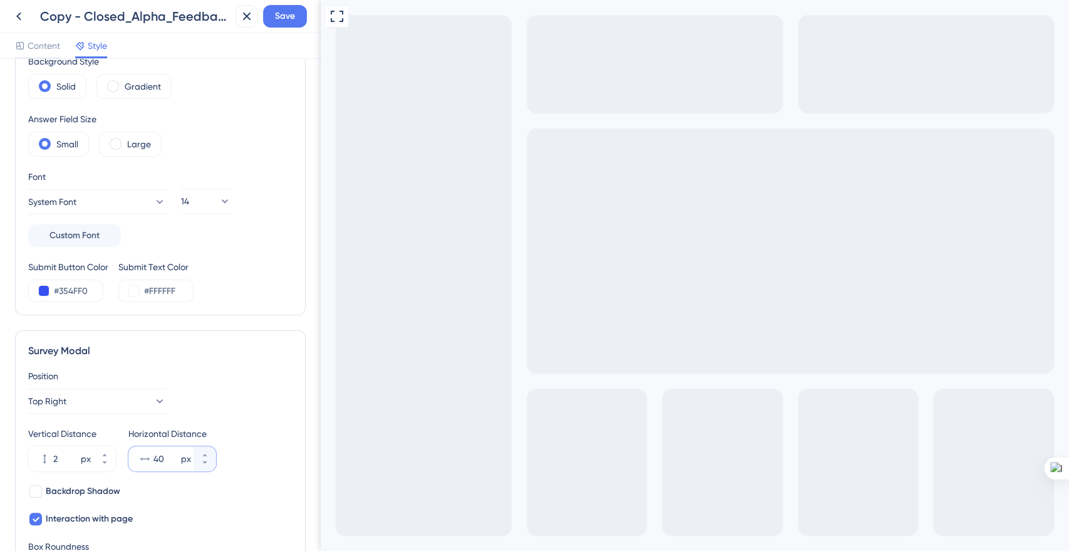
click at [162, 454] on input "40" at bounding box center [165, 458] width 25 height 15
type input "02"
click at [86, 496] on span "Backdrop Shadow" at bounding box center [83, 491] width 75 height 15
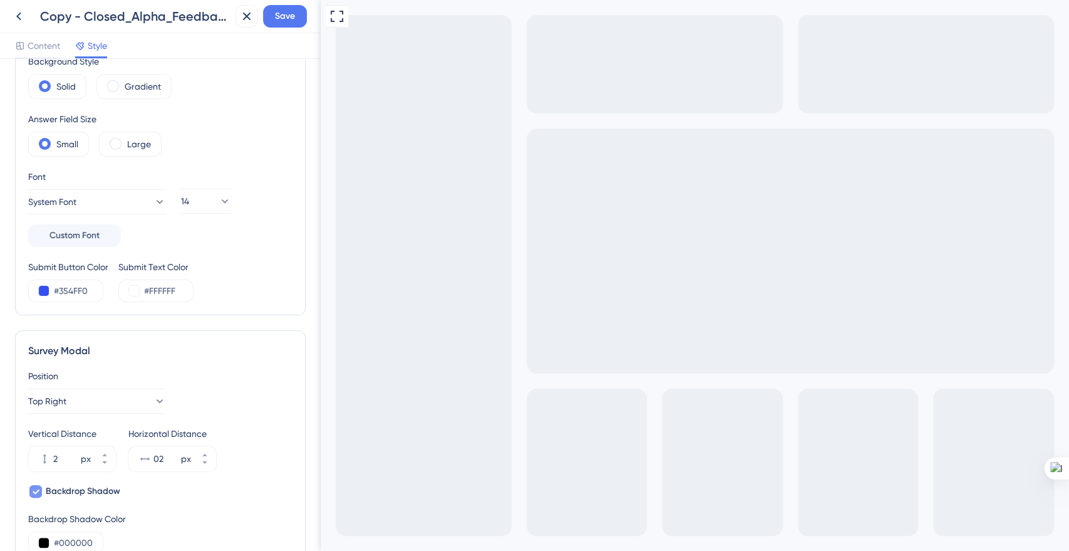
click at [86, 496] on span "Backdrop Shadow" at bounding box center [83, 491] width 75 height 15
checkbox input "false"
click at [83, 516] on span "Interaction with page" at bounding box center [89, 518] width 87 height 15
checkbox input "true"
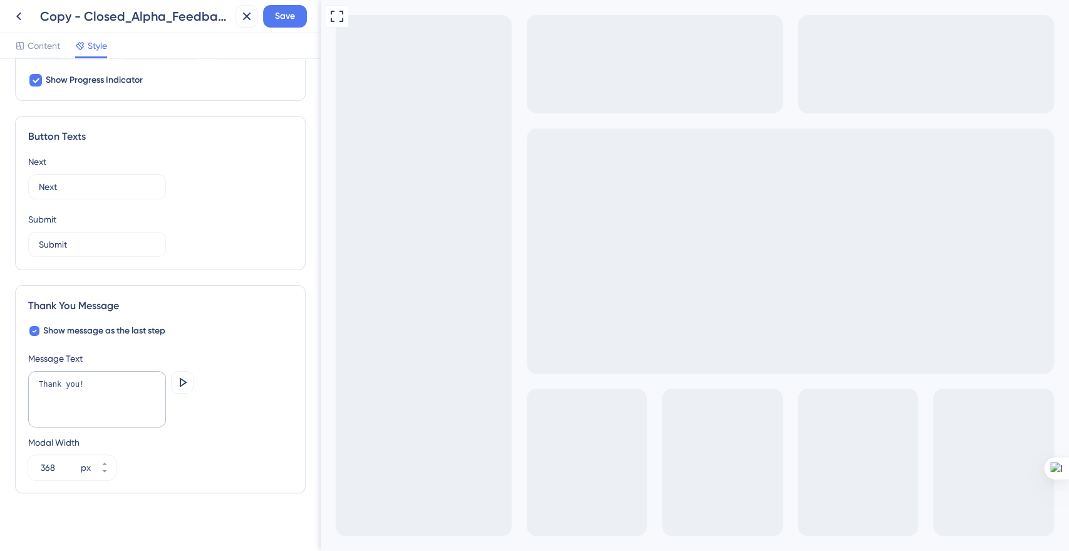
scroll to position [700, 0]
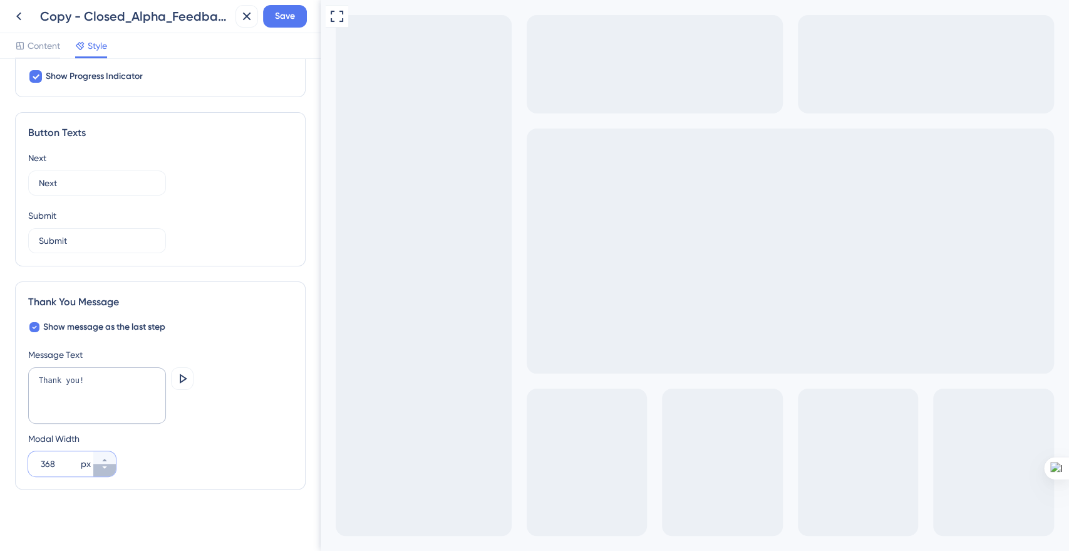
click at [103, 467] on icon at bounding box center [105, 468] width 8 height 8
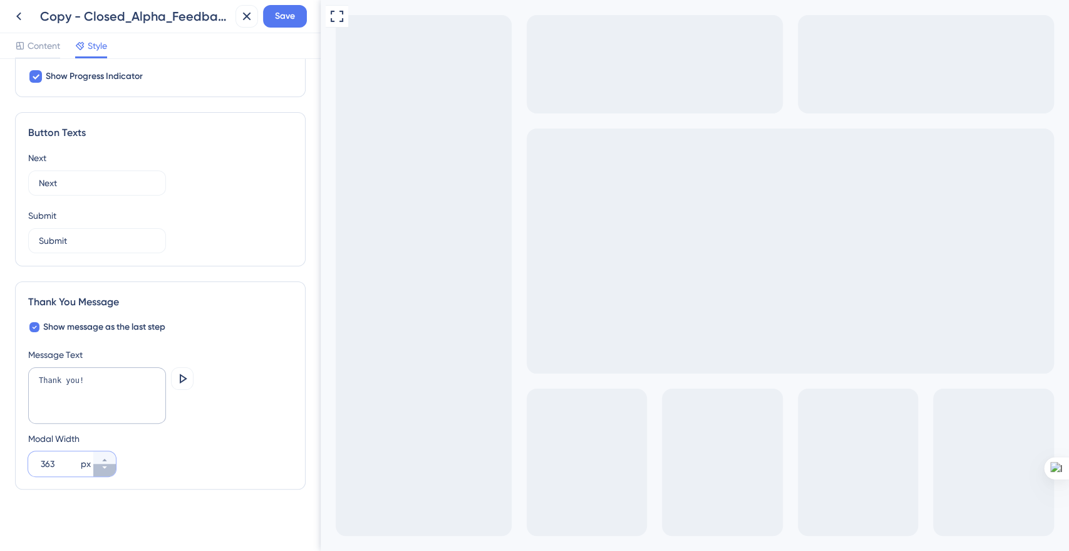
click at [103, 467] on icon at bounding box center [105, 468] width 8 height 8
drag, startPoint x: 64, startPoint y: 459, endPoint x: 36, endPoint y: 459, distance: 28.2
click at [36, 459] on div "362 px" at bounding box center [60, 463] width 65 height 25
click at [163, 459] on div "Modal Width 2 px" at bounding box center [160, 453] width 264 height 45
click at [96, 457] on button "2 px" at bounding box center [104, 457] width 23 height 13
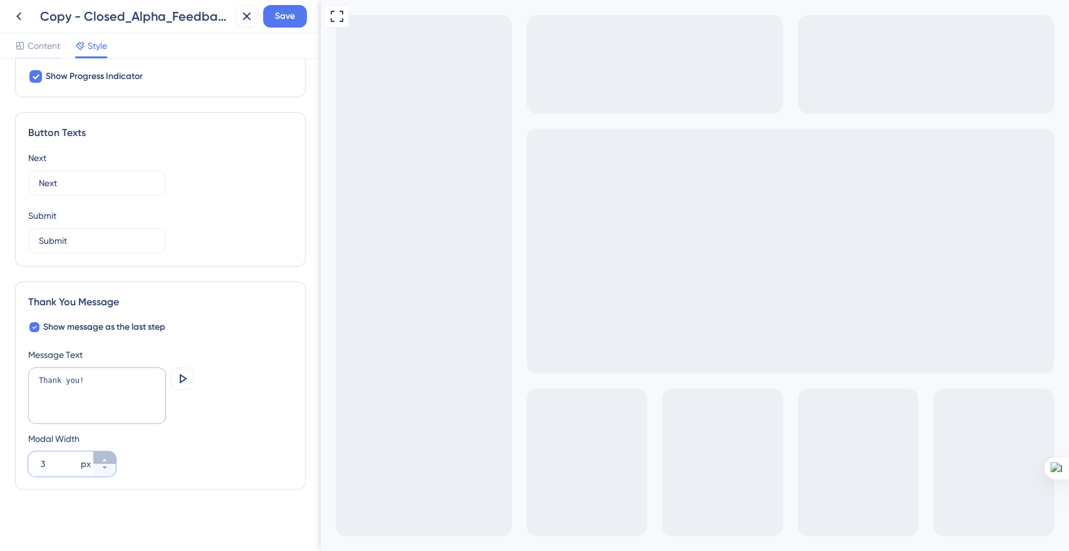
click at [96, 457] on button "3 px" at bounding box center [104, 457] width 23 height 13
click at [96, 457] on button "4 px" at bounding box center [104, 457] width 23 height 13
click at [96, 457] on button "5 px" at bounding box center [104, 457] width 23 height 13
click at [96, 457] on button "6 px" at bounding box center [104, 457] width 23 height 13
click at [96, 457] on button "7 px" at bounding box center [104, 457] width 23 height 13
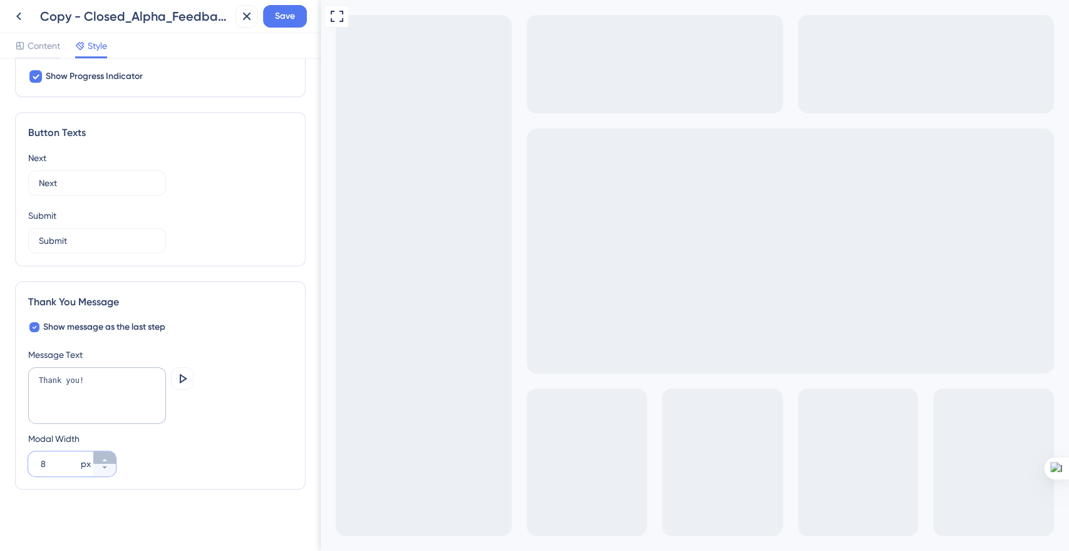
click at [96, 457] on button "8 px" at bounding box center [104, 457] width 23 height 13
click at [96, 457] on button "9 px" at bounding box center [104, 457] width 23 height 13
click at [96, 457] on button "10 px" at bounding box center [104, 457] width 23 height 13
click at [96, 457] on button "11 px" at bounding box center [104, 457] width 23 height 13
click at [96, 457] on button "12 px" at bounding box center [104, 457] width 23 height 13
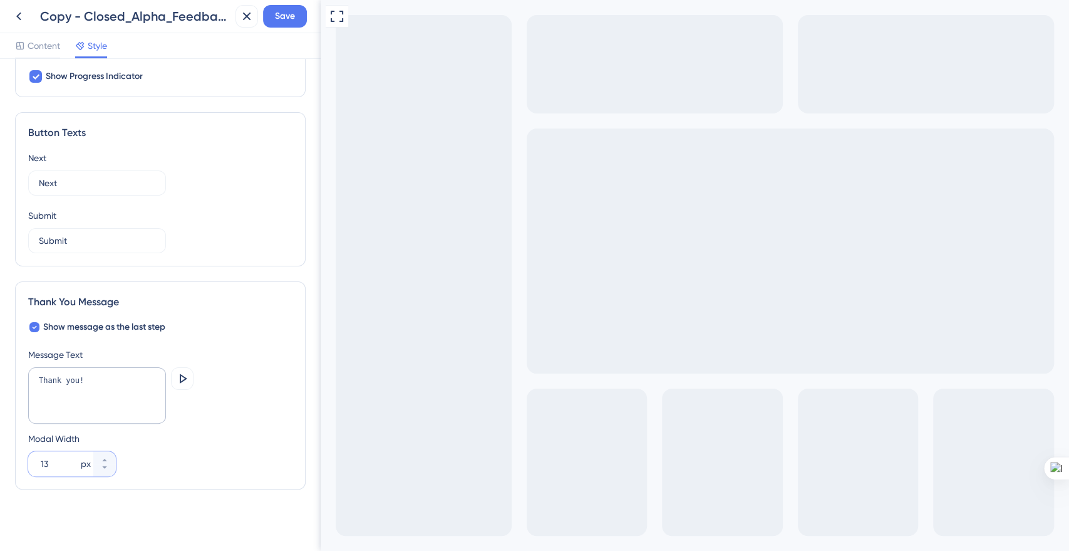
click at [48, 457] on input "13" at bounding box center [60, 463] width 38 height 15
click at [46, 459] on input "13" at bounding box center [60, 463] width 38 height 15
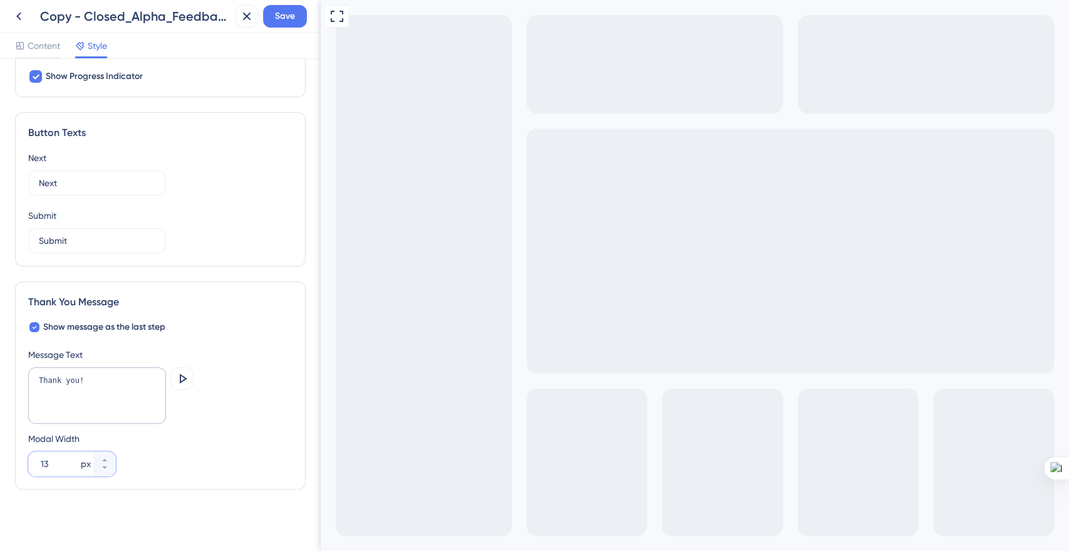
click at [44, 459] on input "13" at bounding box center [60, 463] width 38 height 15
drag, startPoint x: 58, startPoint y: 460, endPoint x: 21, endPoint y: 464, distance: 37.8
click at [21, 464] on div "Thank You Message Show message as the last step Message Text Thank you! Preview…" at bounding box center [160, 385] width 291 height 208
type input "200"
click at [157, 451] on div "Modal Width 200 px" at bounding box center [160, 453] width 264 height 45
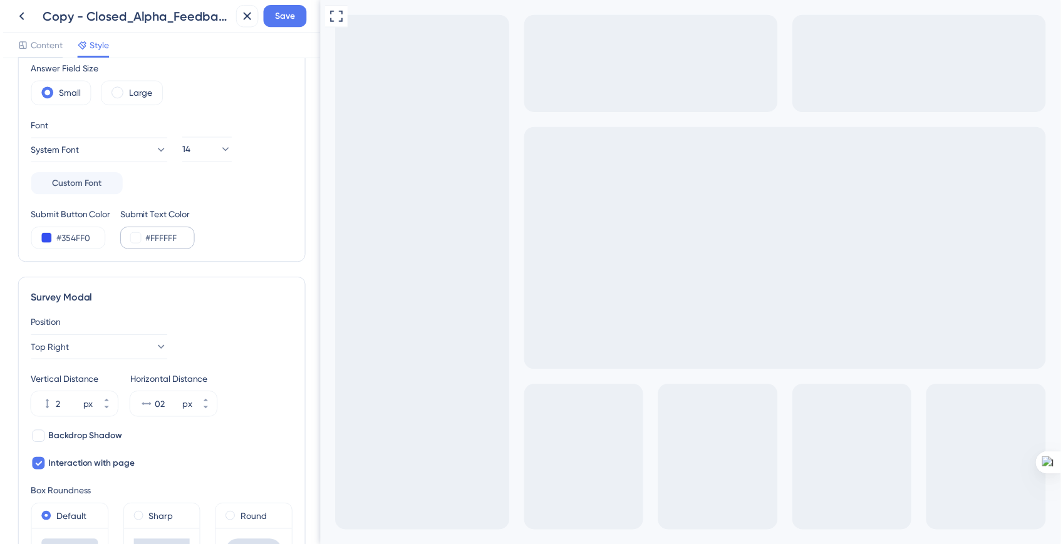
scroll to position [0, 0]
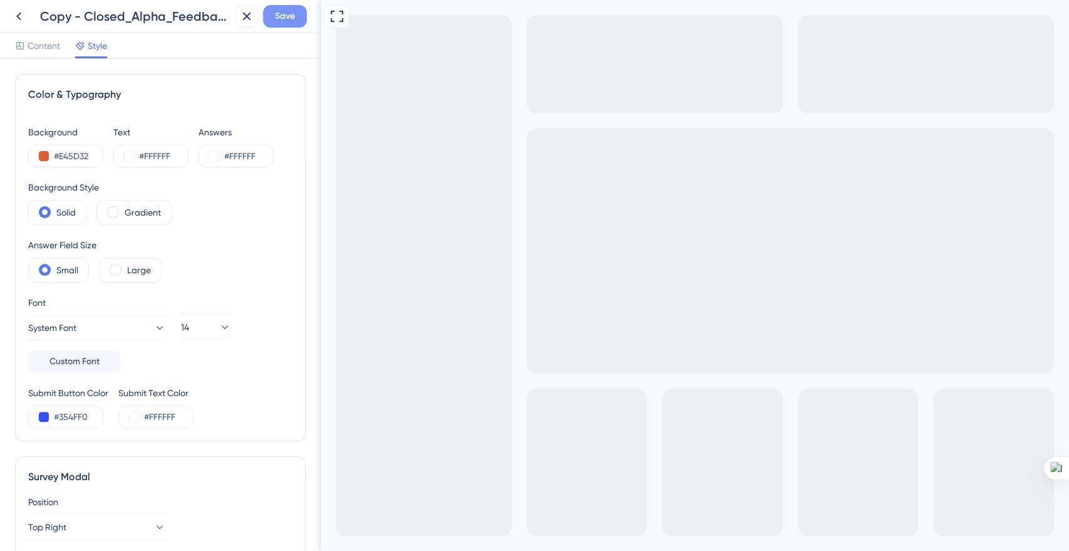
click at [282, 21] on span "Save" at bounding box center [285, 16] width 20 height 15
click at [13, 19] on icon at bounding box center [18, 16] width 15 height 15
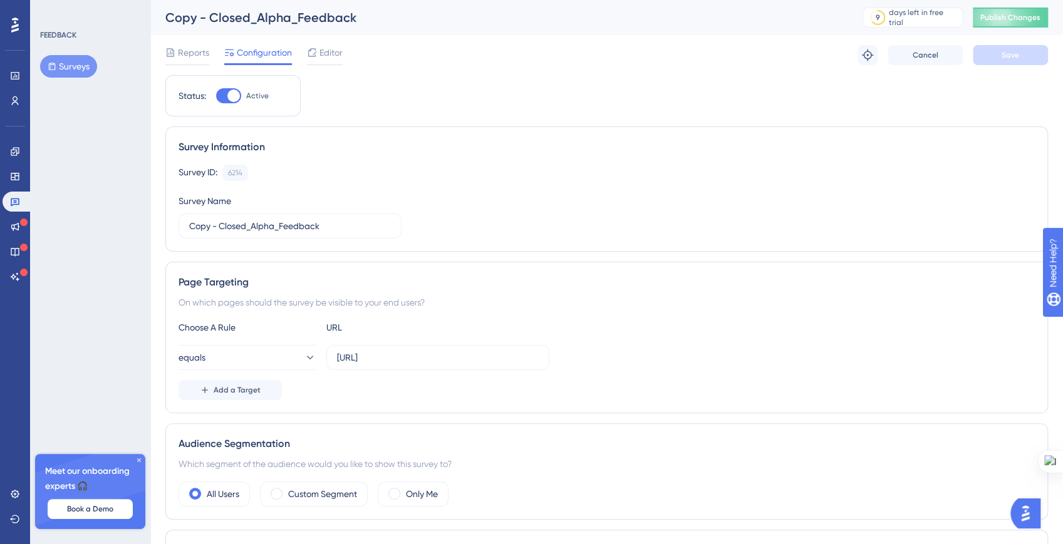
scroll to position [1, 0]
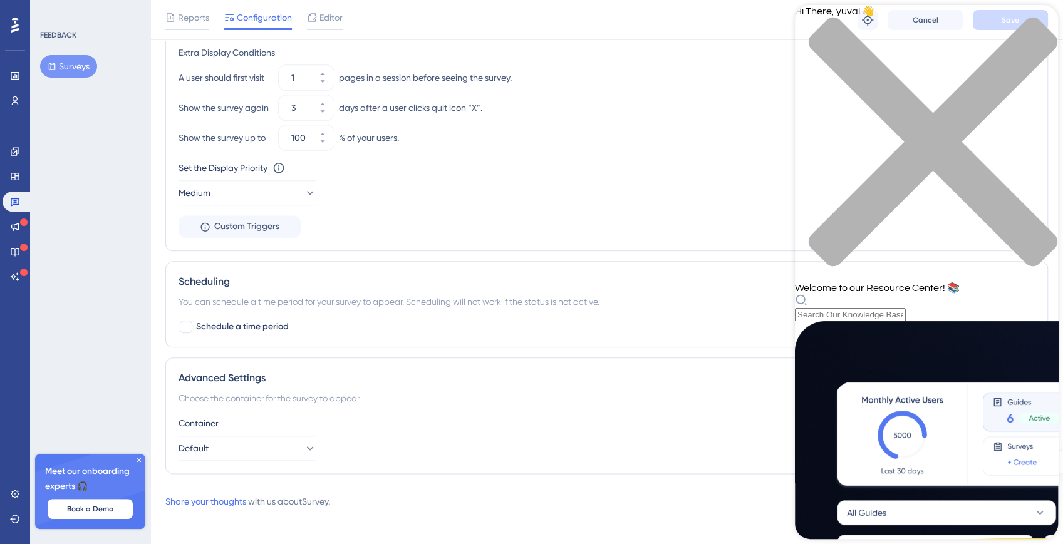
scroll to position [762, 0]
click at [1042, 30] on div "close resource center" at bounding box center [926, 149] width 263 height 265
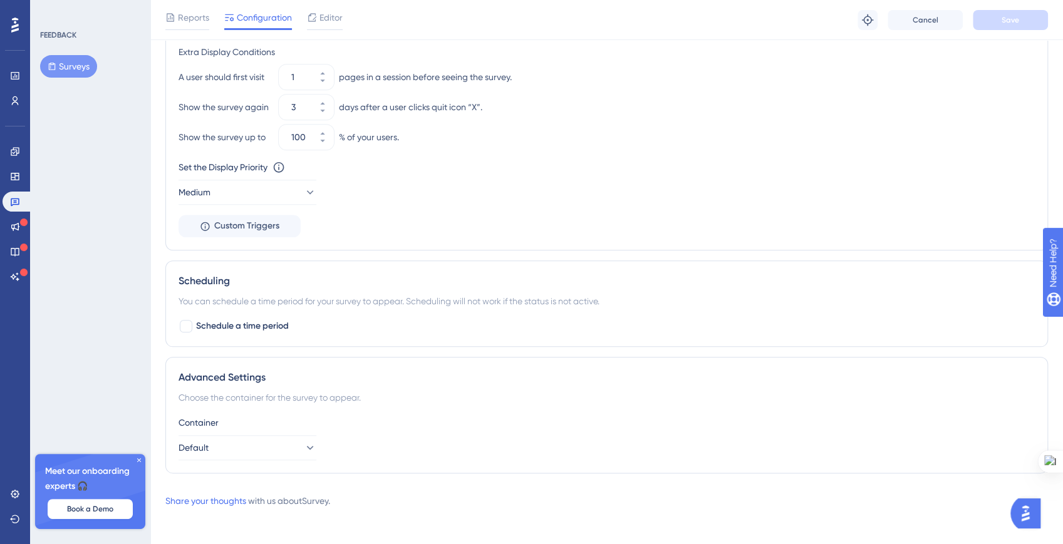
click at [1023, 513] on img "Open AI Assistant Launcher" at bounding box center [1025, 513] width 23 height 23
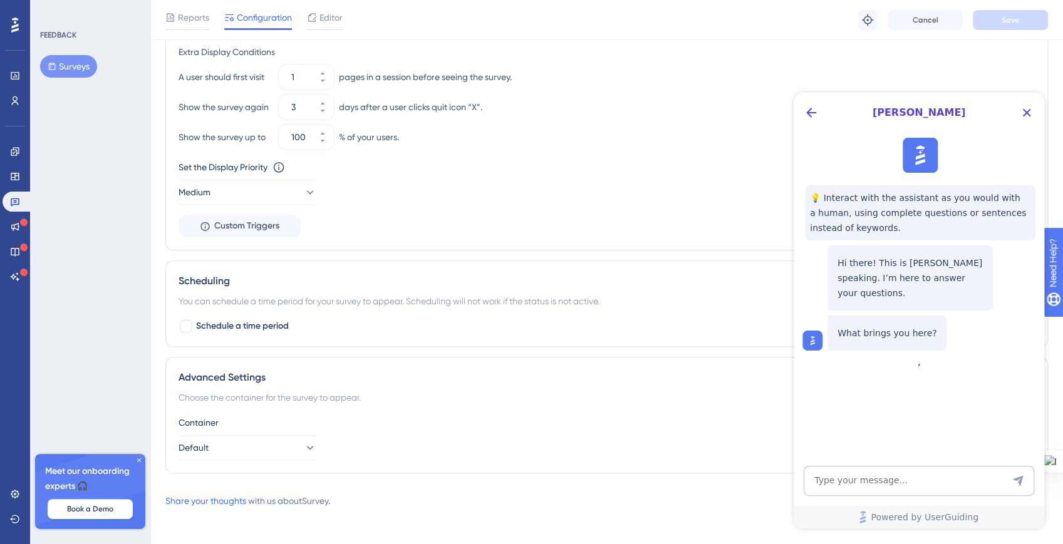
scroll to position [0, 0]
click at [928, 475] on textarea "AI Assistant Text Input" at bounding box center [919, 481] width 231 height 30
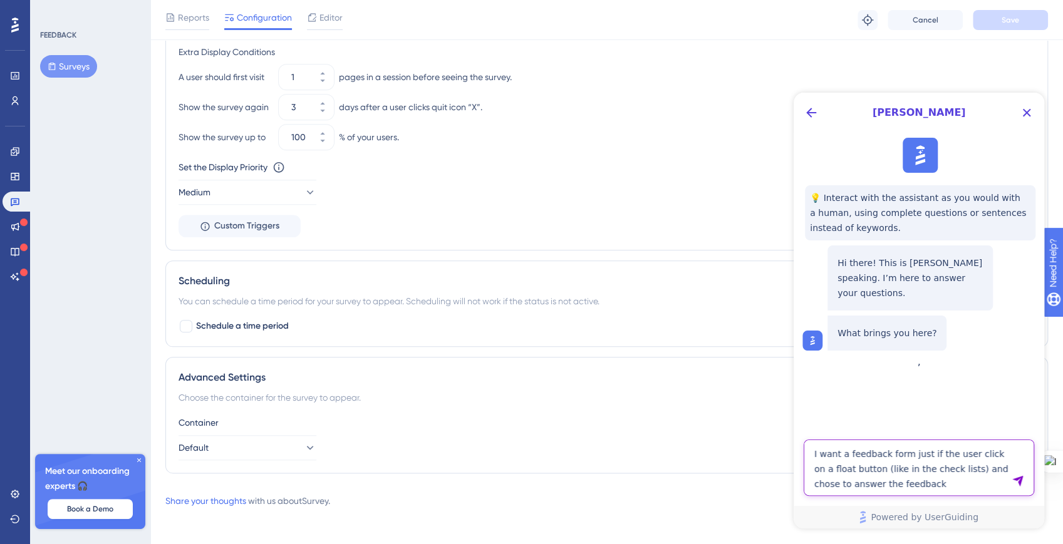
type textarea "I want a feedback form just if the user click on a float button (like in the ch…"
click at [1017, 479] on icon "Send Message" at bounding box center [1017, 481] width 11 height 11
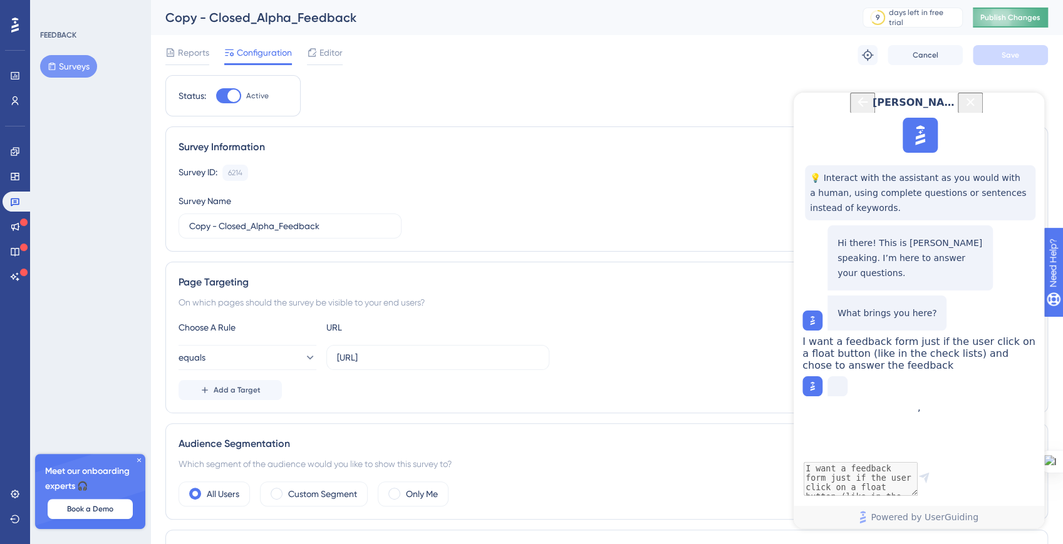
click at [1026, 21] on span "Publish Changes" at bounding box center [1010, 18] width 60 height 10
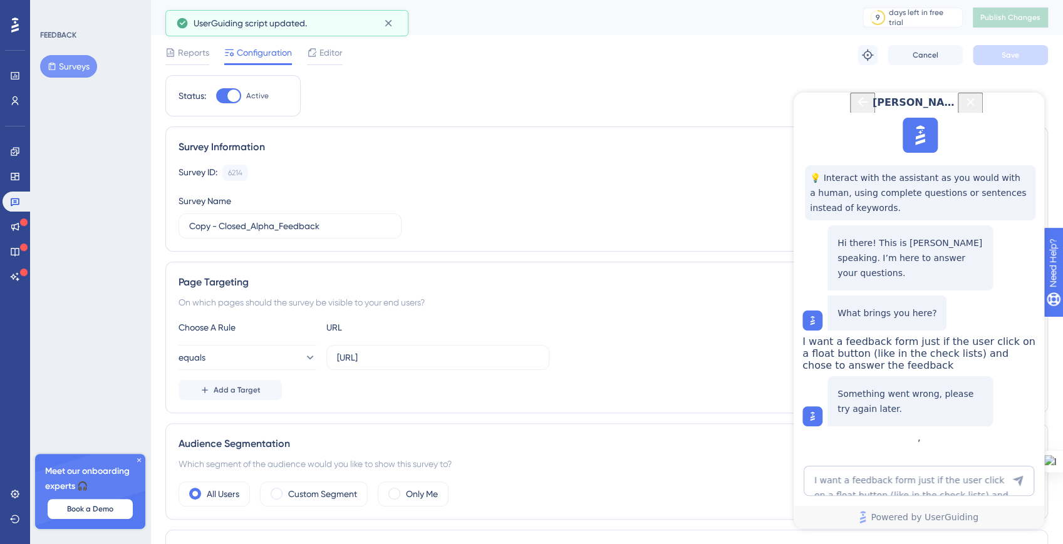
scroll to position [757, 0]
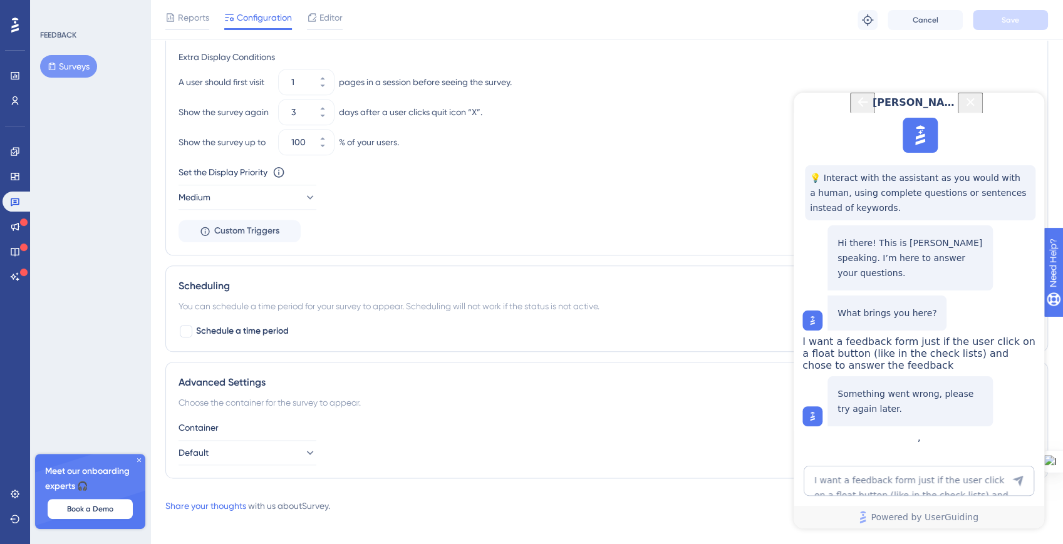
click at [983, 113] on button "Close Button" at bounding box center [970, 103] width 25 height 21
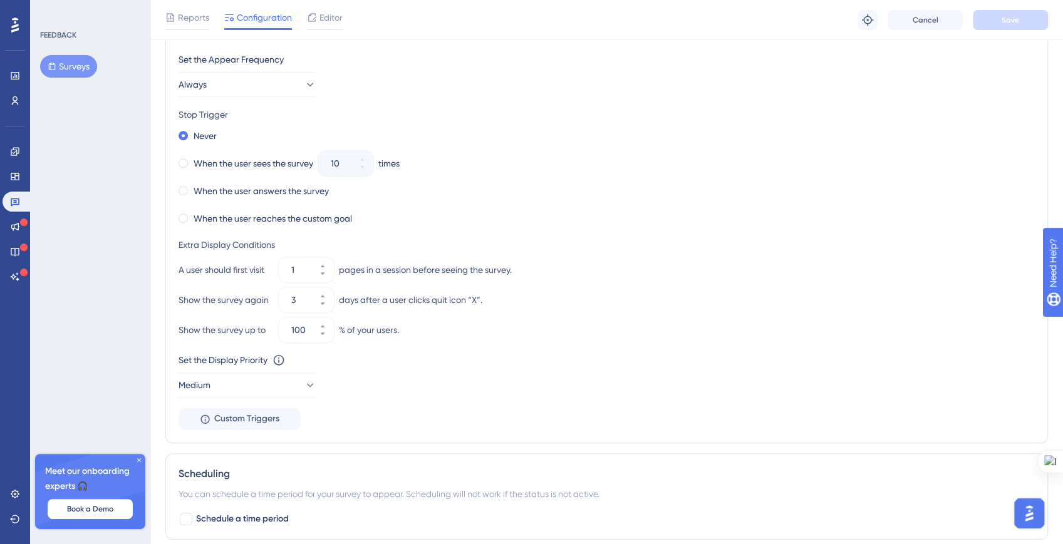
scroll to position [663, 0]
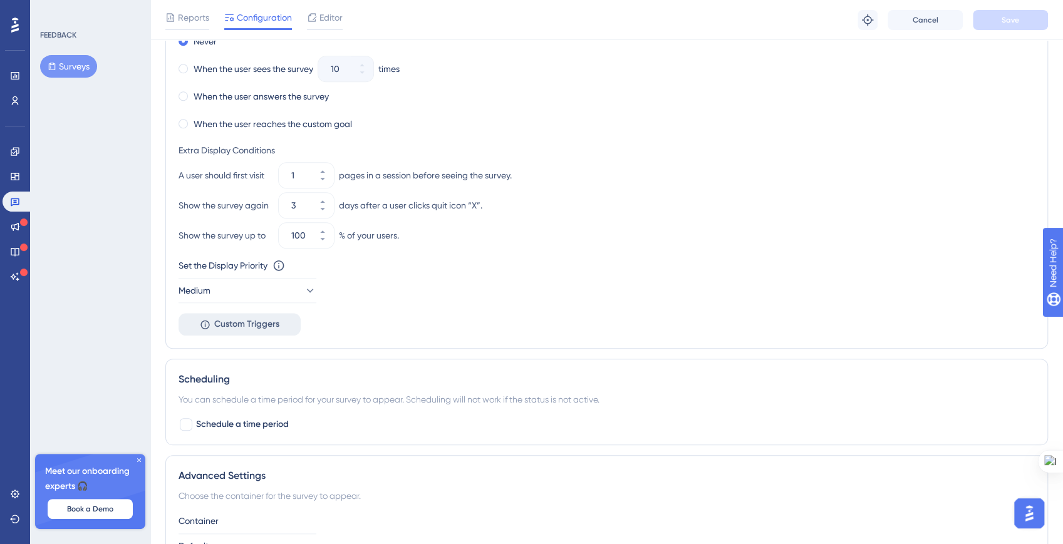
click at [274, 323] on span "Custom Triggers" at bounding box center [246, 324] width 65 height 15
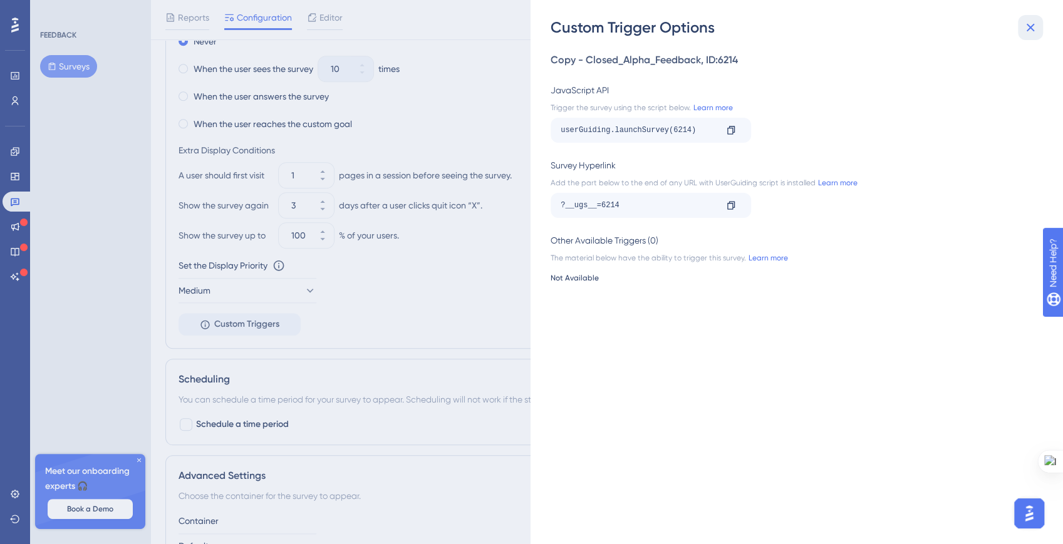
click at [1026, 29] on icon at bounding box center [1030, 27] width 15 height 15
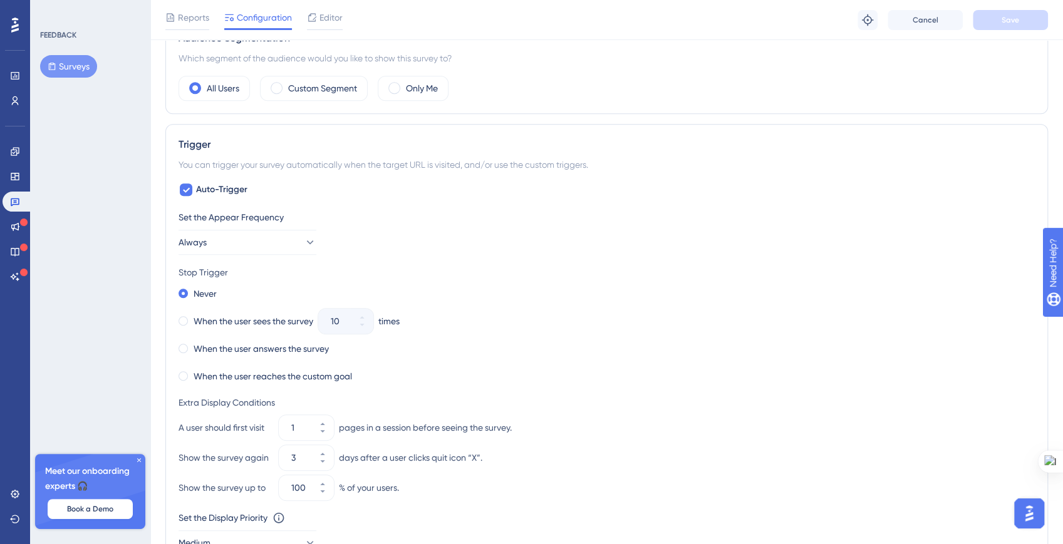
scroll to position [273, 0]
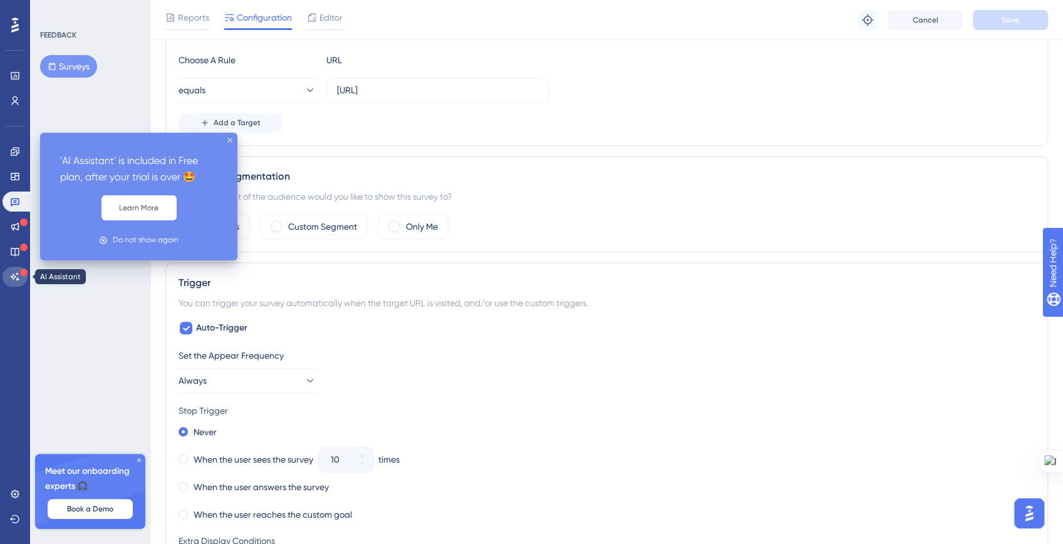
click at [18, 279] on icon at bounding box center [15, 277] width 9 height 8
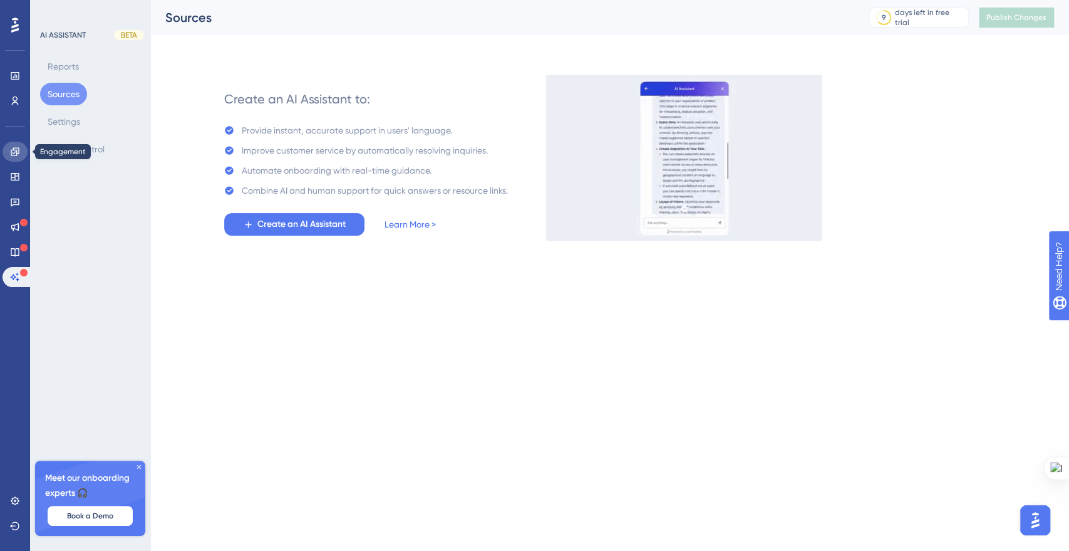
click at [18, 159] on link at bounding box center [15, 152] width 25 height 20
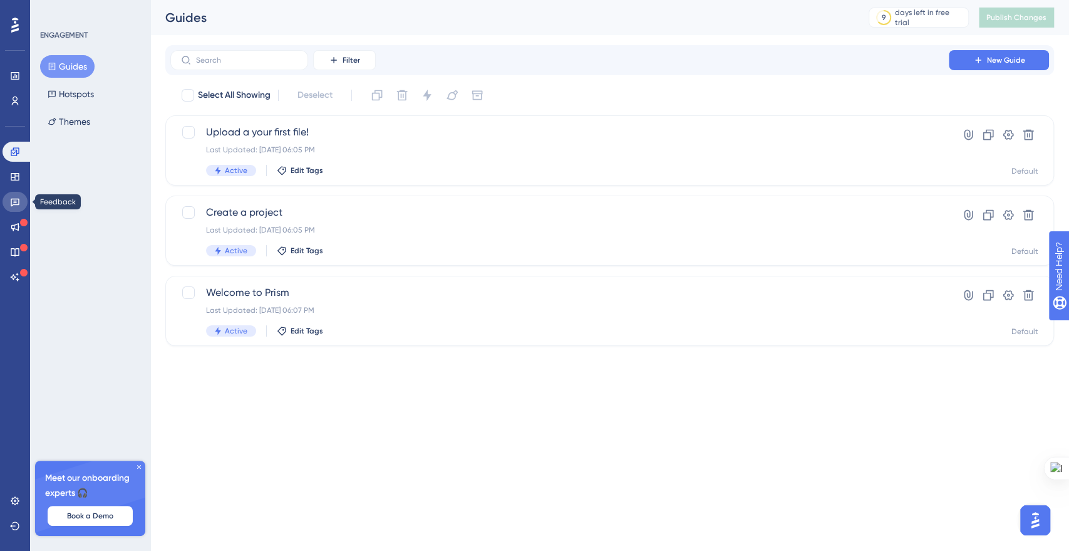
click at [17, 199] on icon at bounding box center [15, 202] width 10 height 10
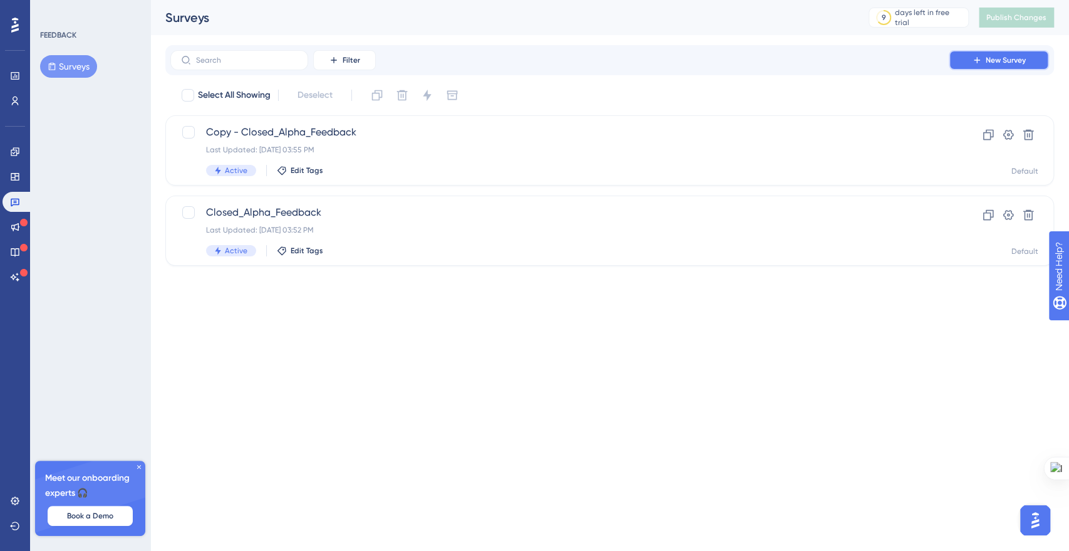
click at [1007, 61] on span "New Survey" at bounding box center [1006, 60] width 40 height 10
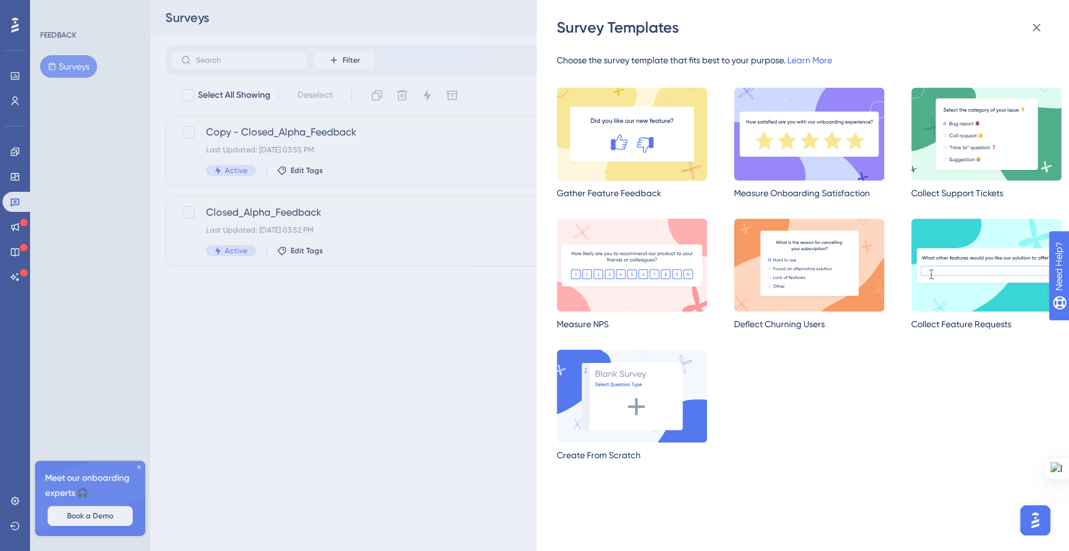
click at [653, 167] on img at bounding box center [632, 134] width 150 height 93
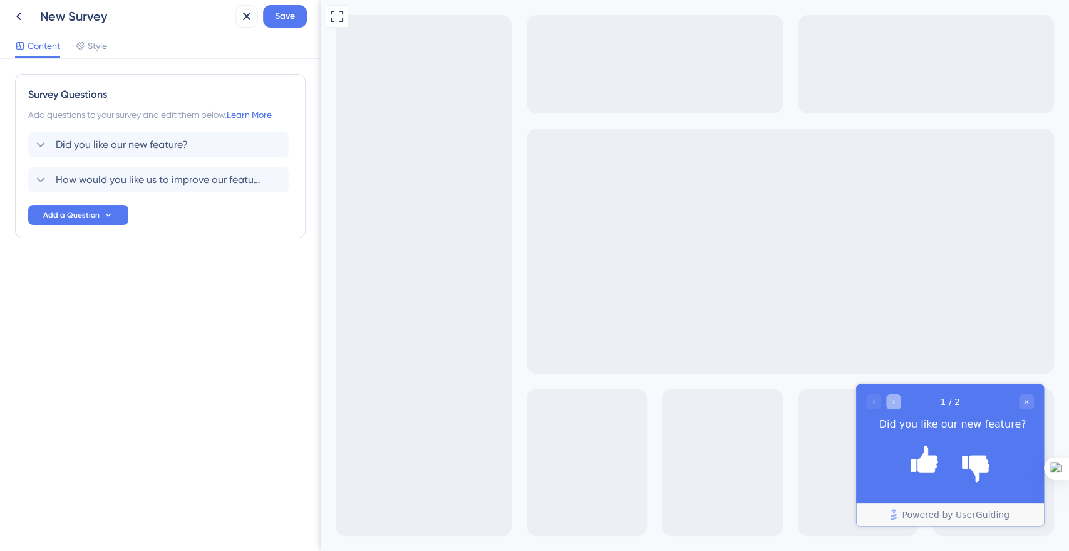
click at [898, 407] on div "Go to Question 2" at bounding box center [893, 401] width 15 height 15
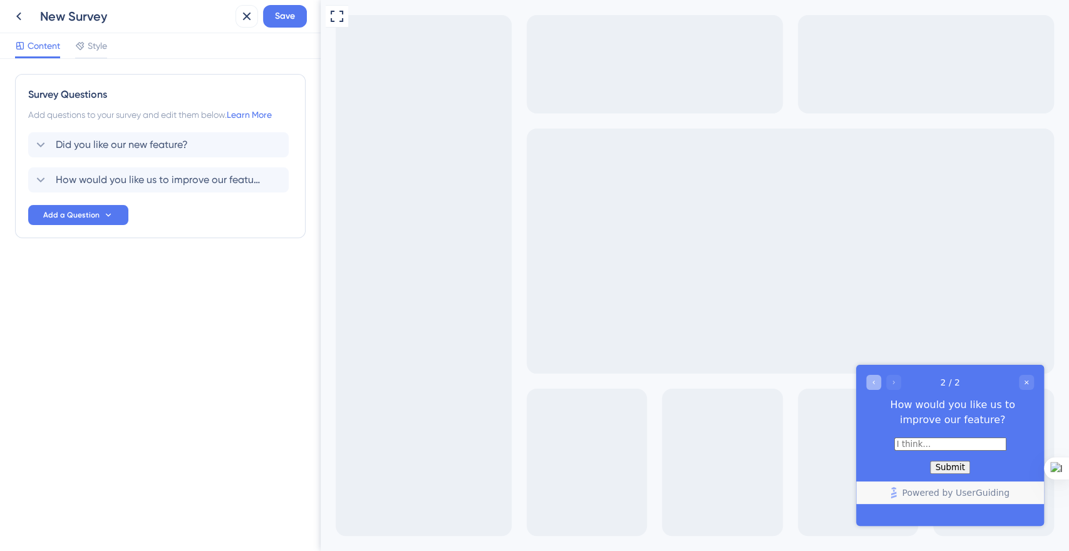
click at [875, 383] on icon "Go to Question 1" at bounding box center [874, 382] width 8 height 8
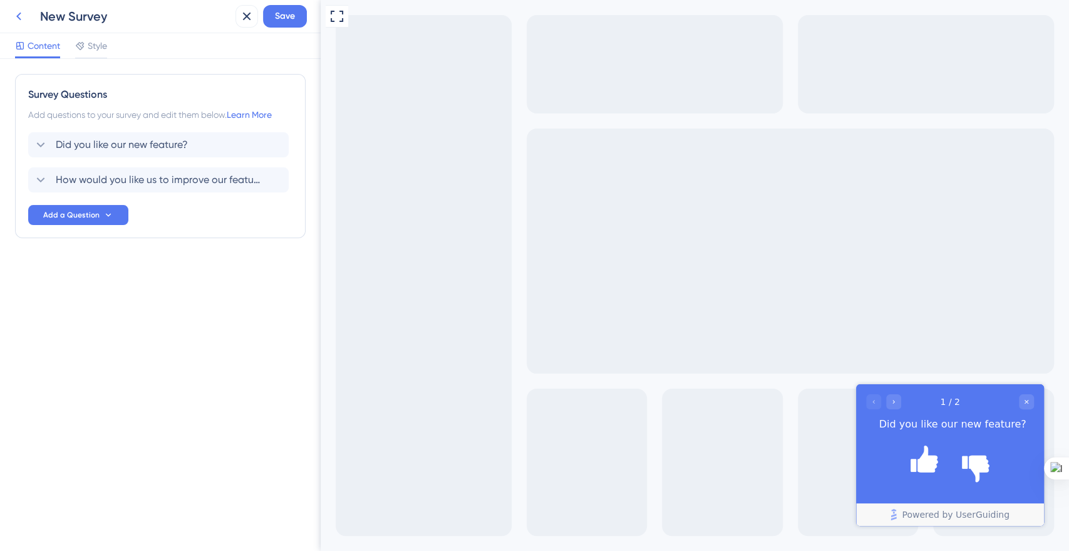
click at [25, 21] on icon at bounding box center [18, 16] width 15 height 15
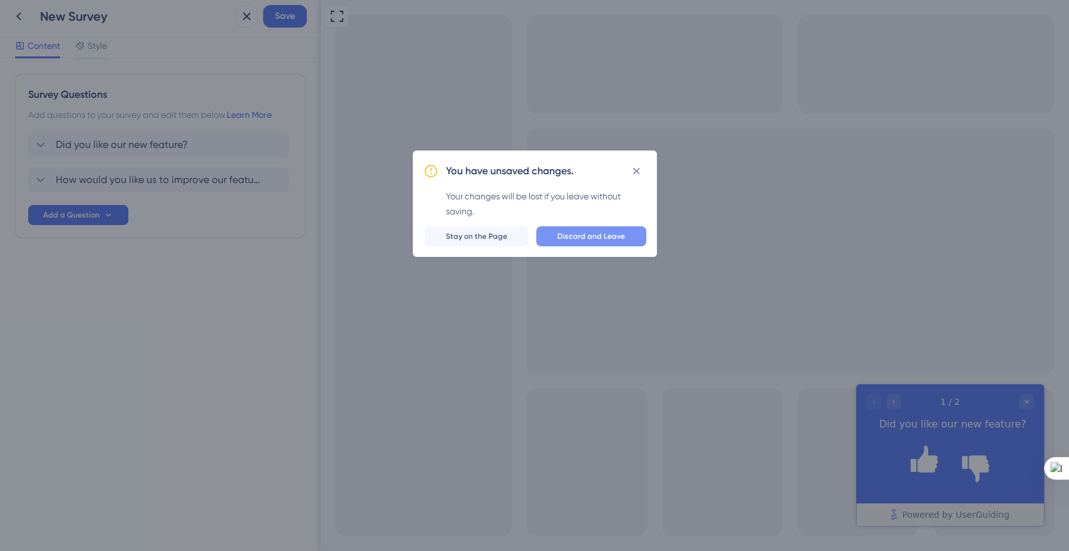
click at [578, 239] on span "Discard and Leave" at bounding box center [592, 236] width 68 height 10
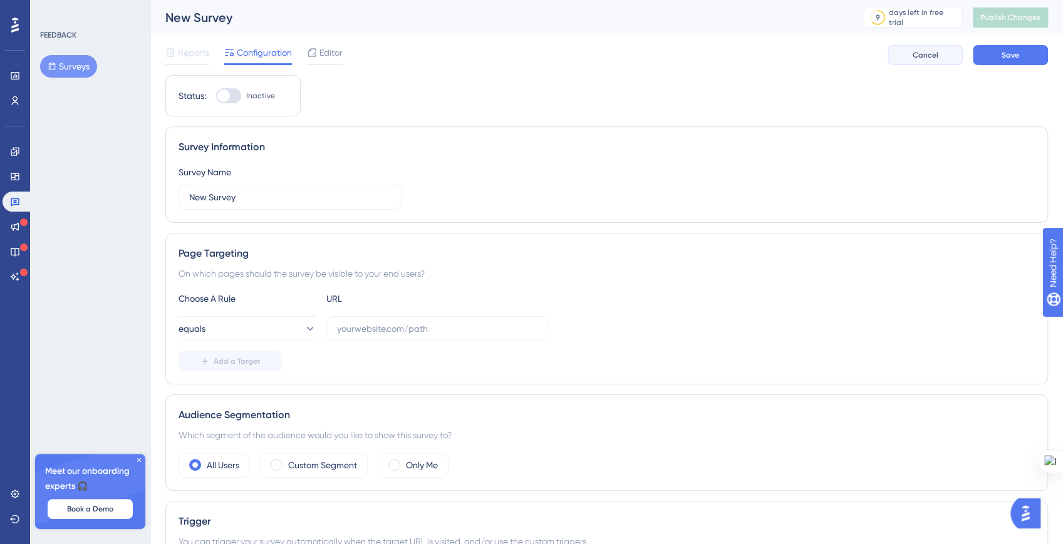
click at [937, 58] on span "Cancel" at bounding box center [926, 55] width 26 height 10
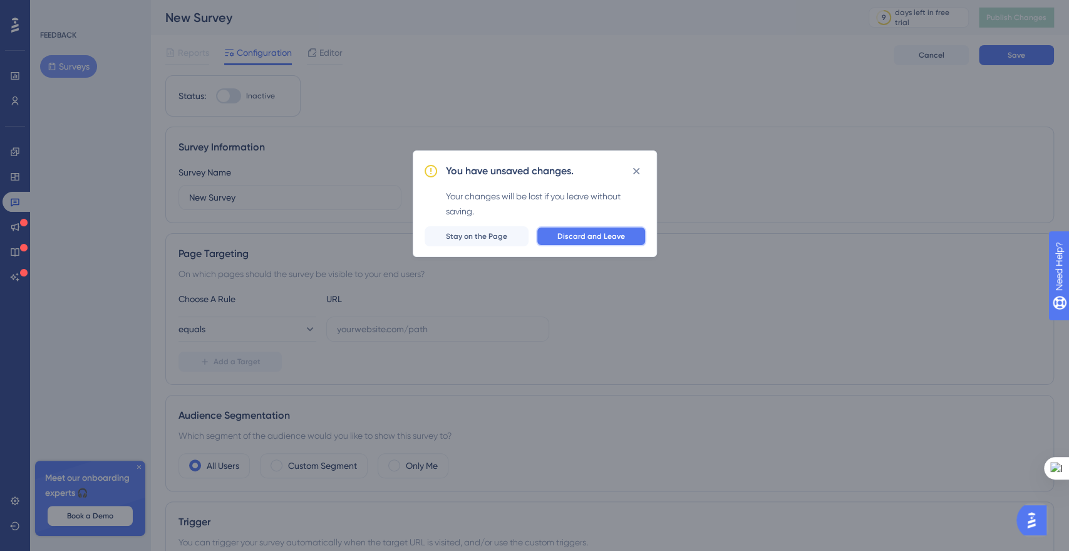
click at [563, 237] on span "Discard and Leave" at bounding box center [592, 236] width 68 height 10
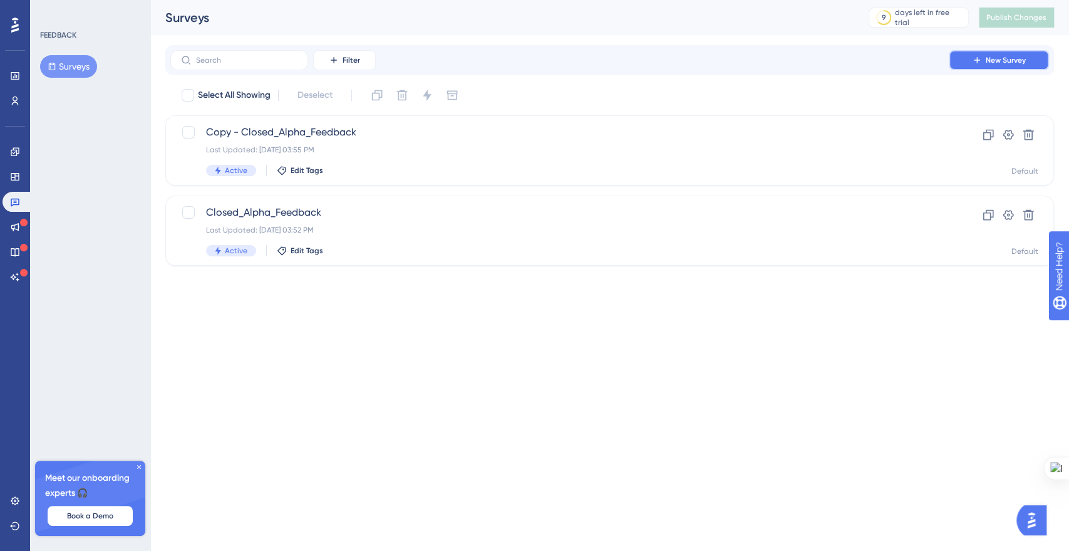
click at [1000, 63] on span "New Survey" at bounding box center [1006, 60] width 40 height 10
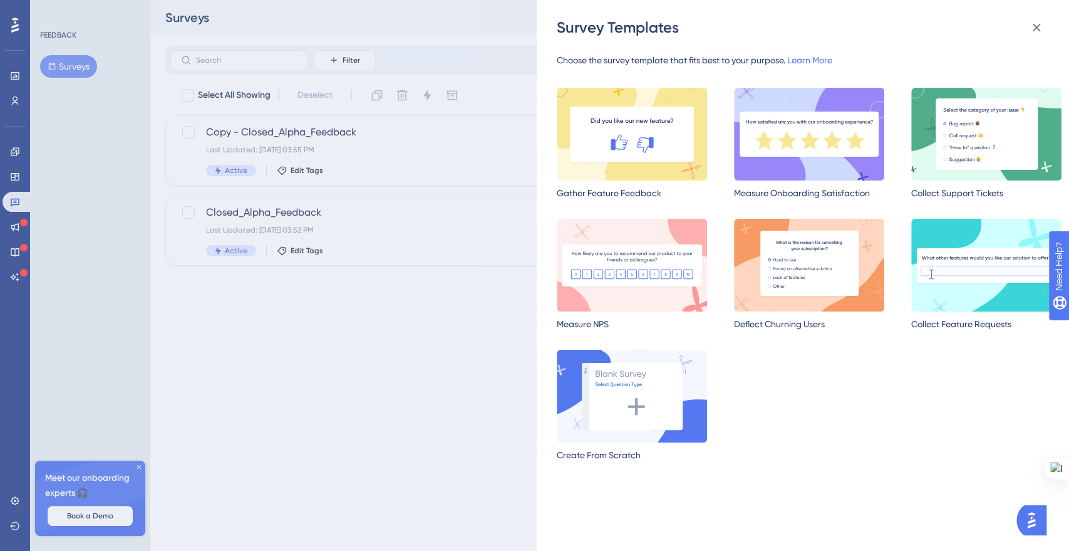
click at [927, 302] on img at bounding box center [987, 265] width 150 height 93
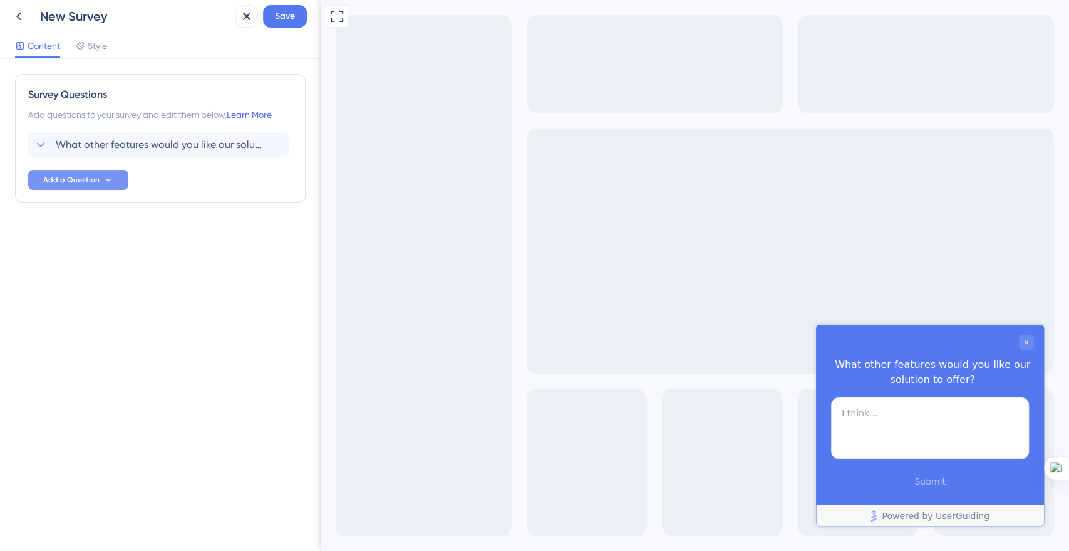
click at [85, 184] on span "Add a Question" at bounding box center [71, 180] width 56 height 10
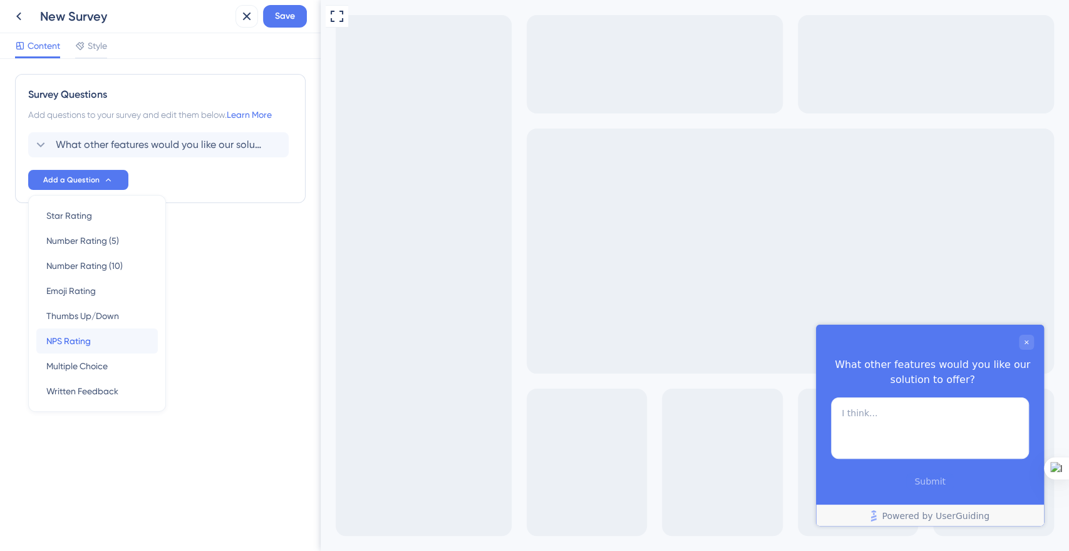
click at [106, 330] on div "NPS Rating NPS Rating" at bounding box center [96, 340] width 101 height 25
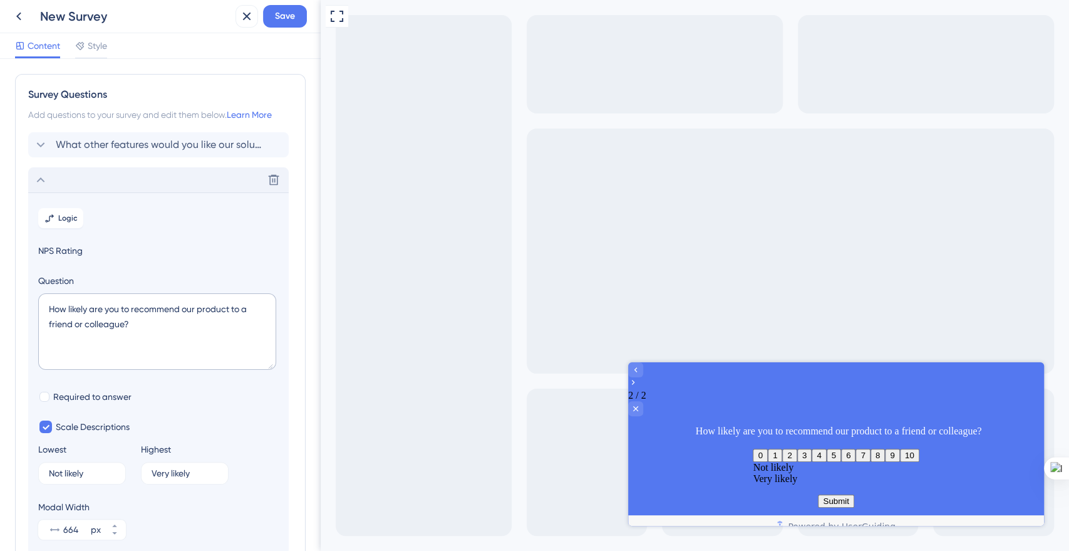
click at [39, 185] on icon at bounding box center [40, 179] width 15 height 15
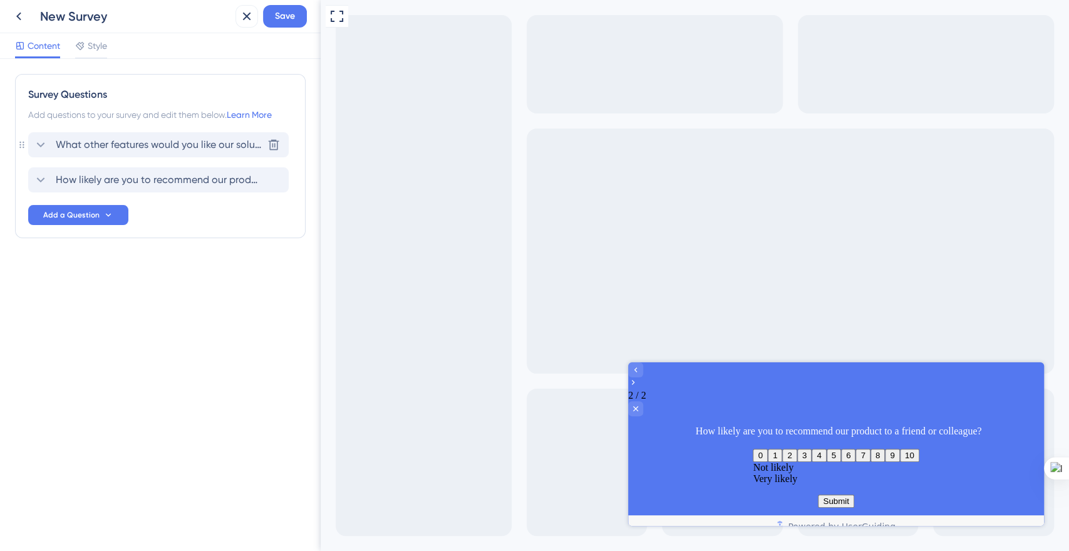
click at [48, 151] on div "What other features would you like our solution to offer?" at bounding box center [147, 144] width 229 height 15
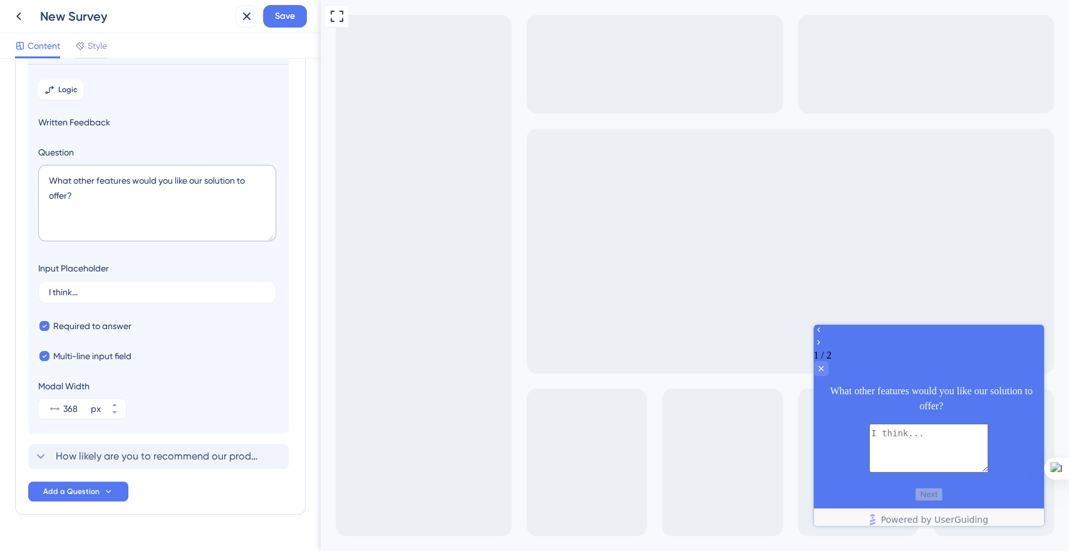
scroll to position [94, 0]
click at [115, 410] on icon at bounding box center [114, 411] width 4 height 3
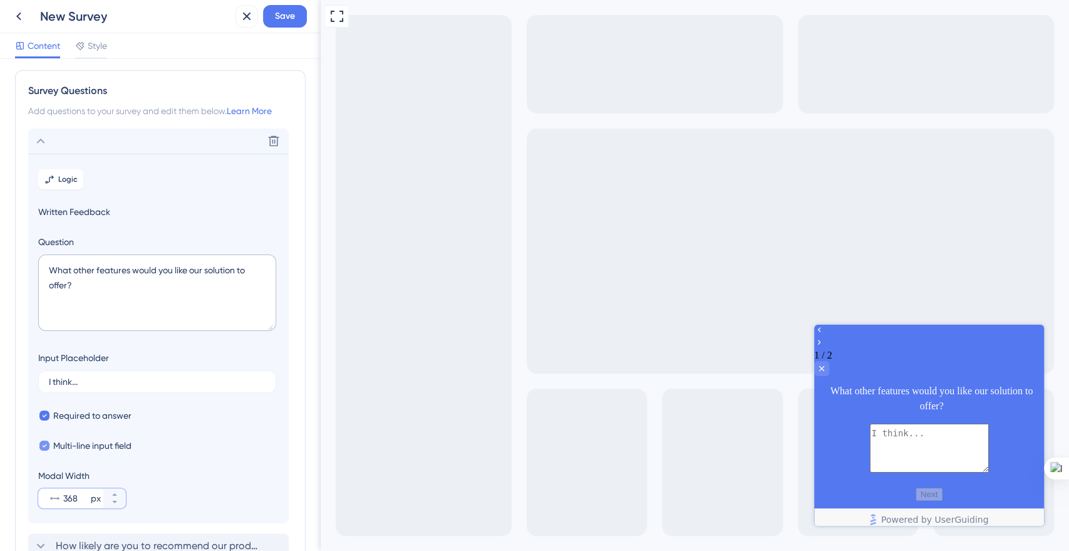
scroll to position [0, 0]
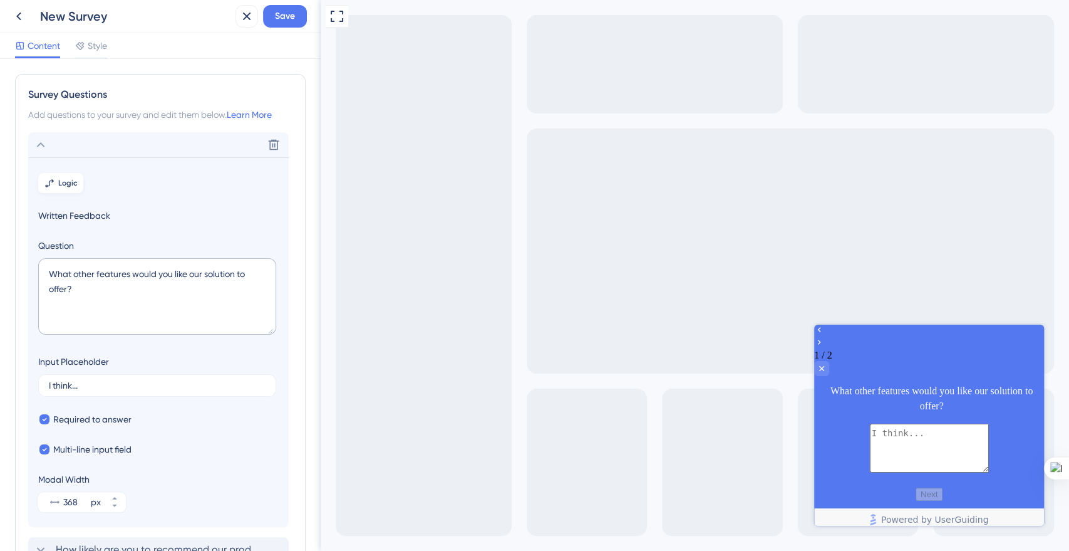
click at [59, 181] on span "Logic" at bounding box center [67, 183] width 19 height 10
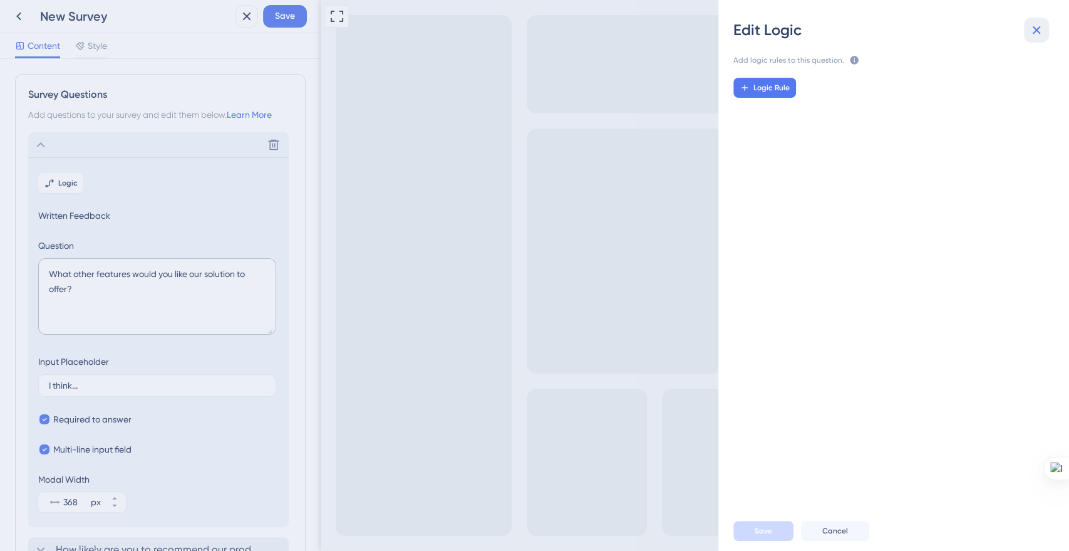
click at [1031, 36] on icon at bounding box center [1036, 30] width 15 height 15
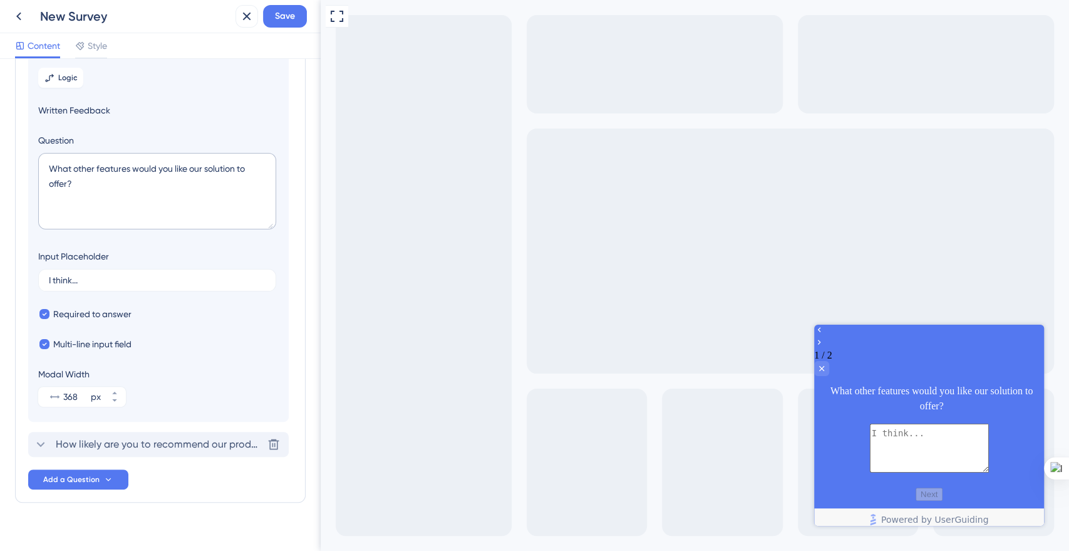
scroll to position [112, 0]
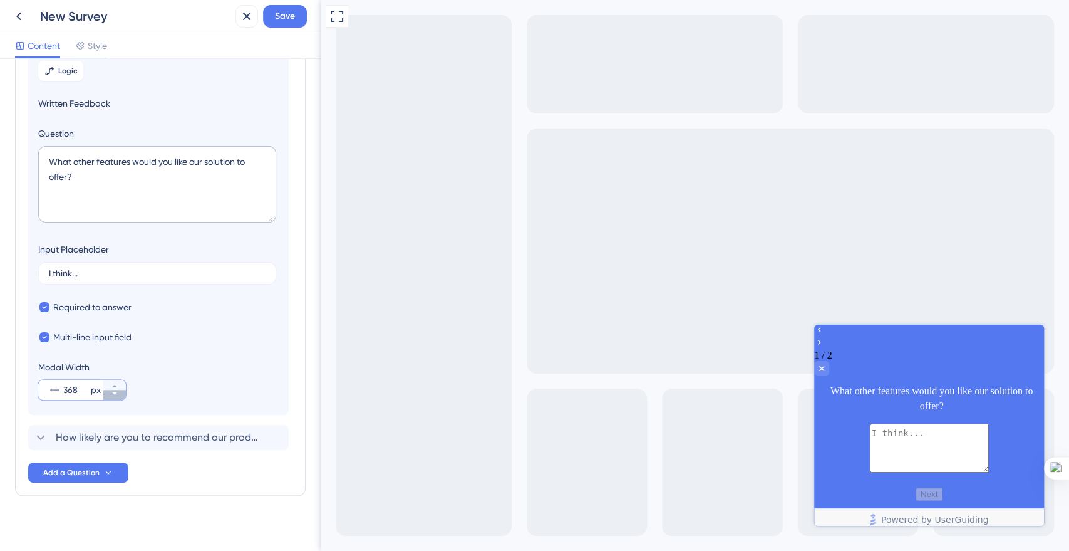
click at [117, 394] on icon at bounding box center [115, 394] width 8 height 8
click at [71, 393] on input "368" at bounding box center [75, 389] width 25 height 15
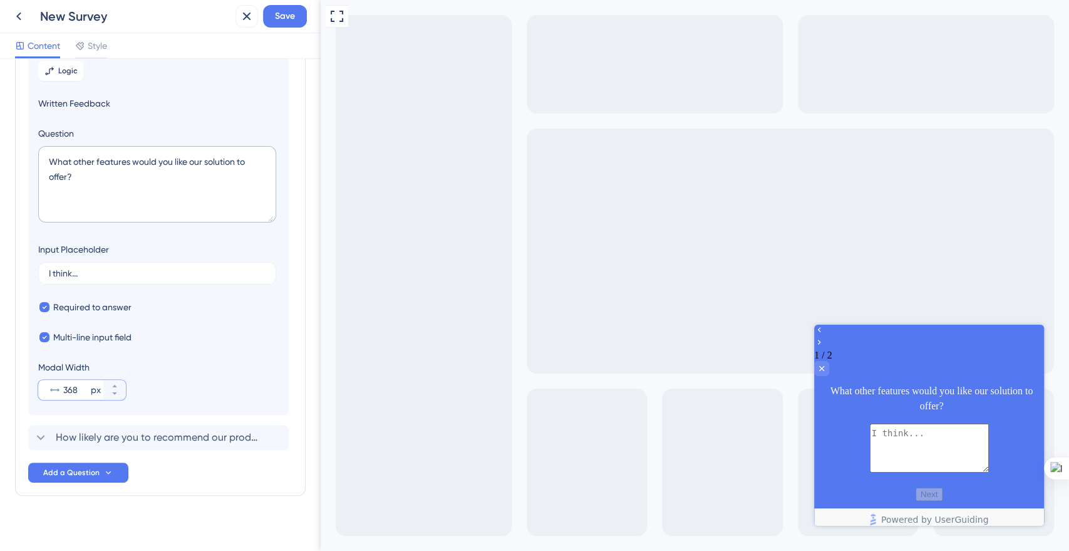
click at [71, 393] on input "368" at bounding box center [75, 389] width 25 height 15
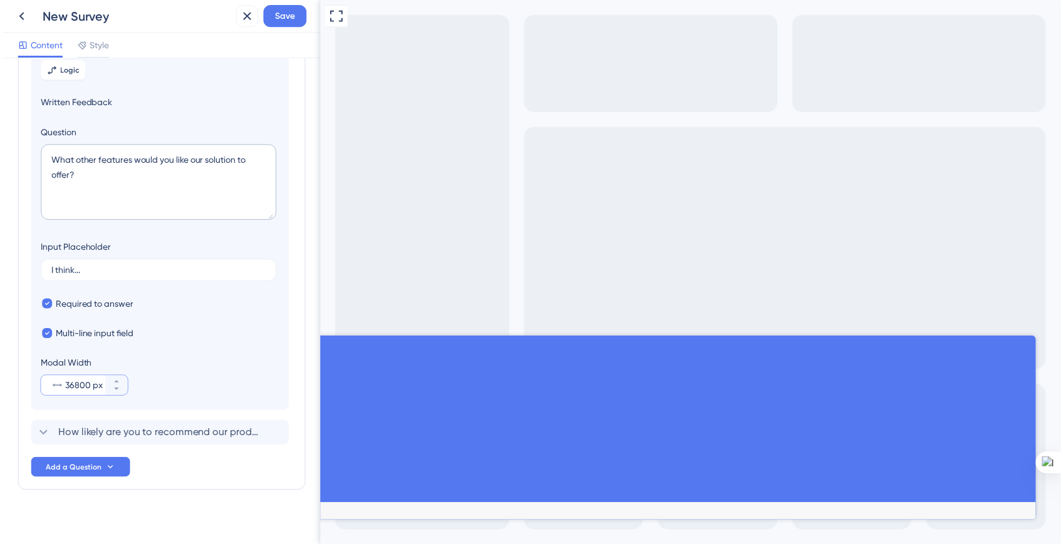
scroll to position [0, 0]
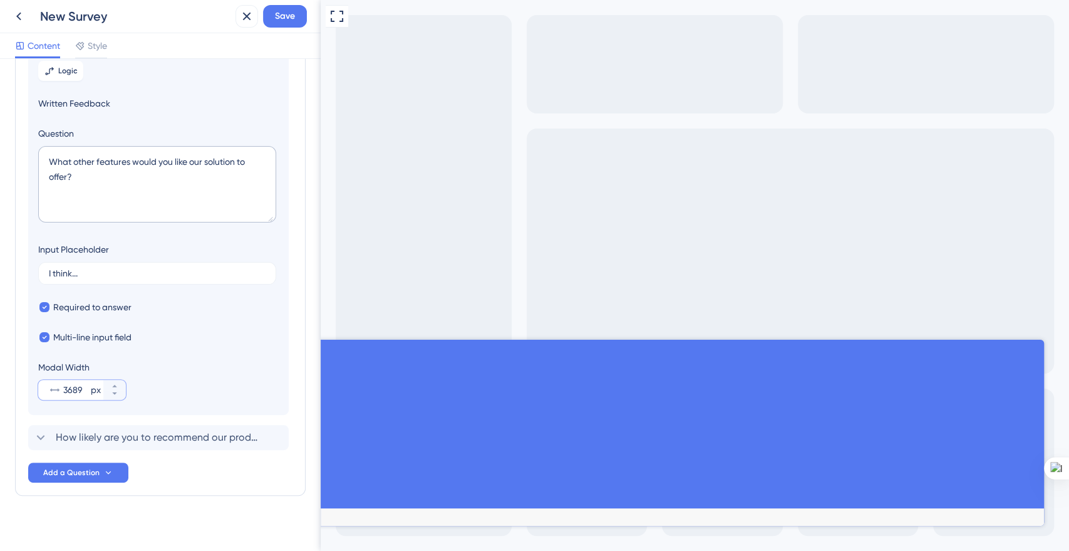
type input "368"
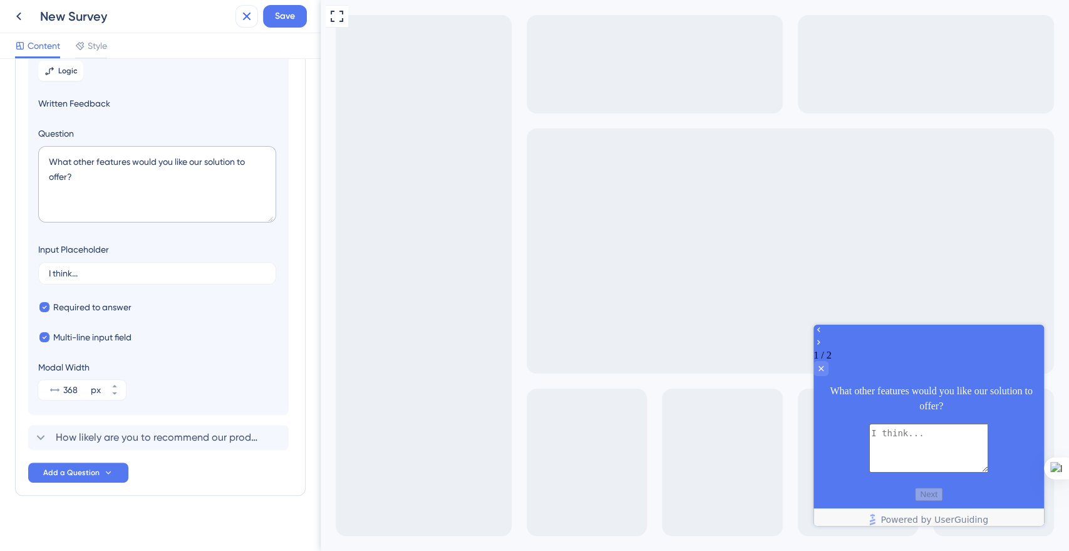
click at [251, 18] on icon at bounding box center [246, 16] width 15 height 15
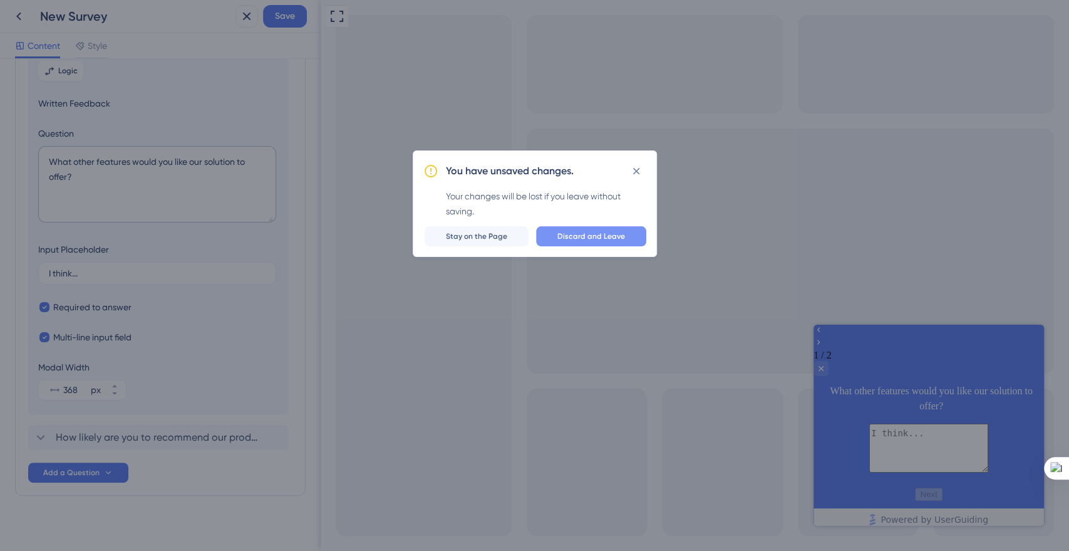
click at [576, 234] on span "Discard and Leave" at bounding box center [592, 236] width 68 height 10
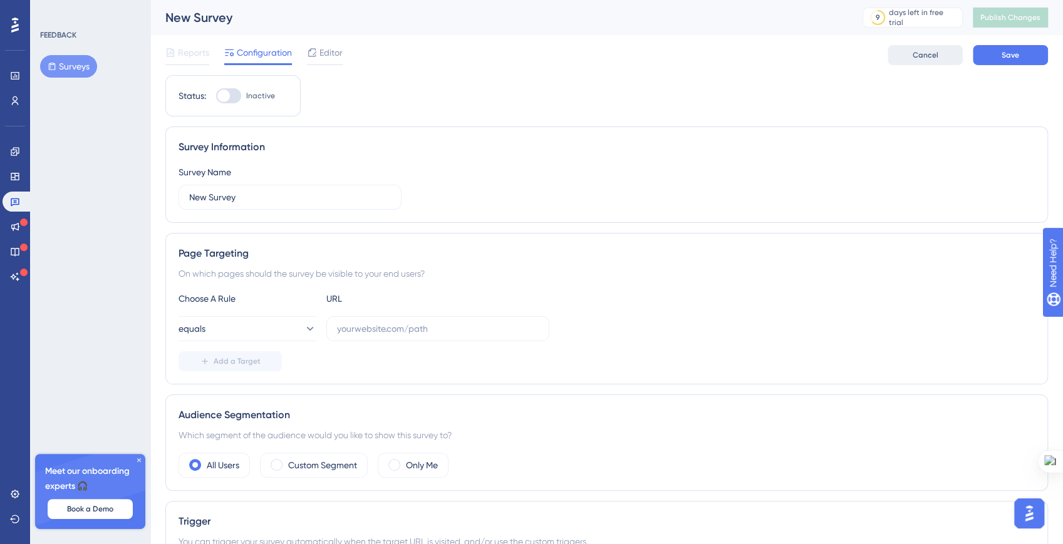
click at [901, 59] on button "Cancel" at bounding box center [925, 55] width 75 height 20
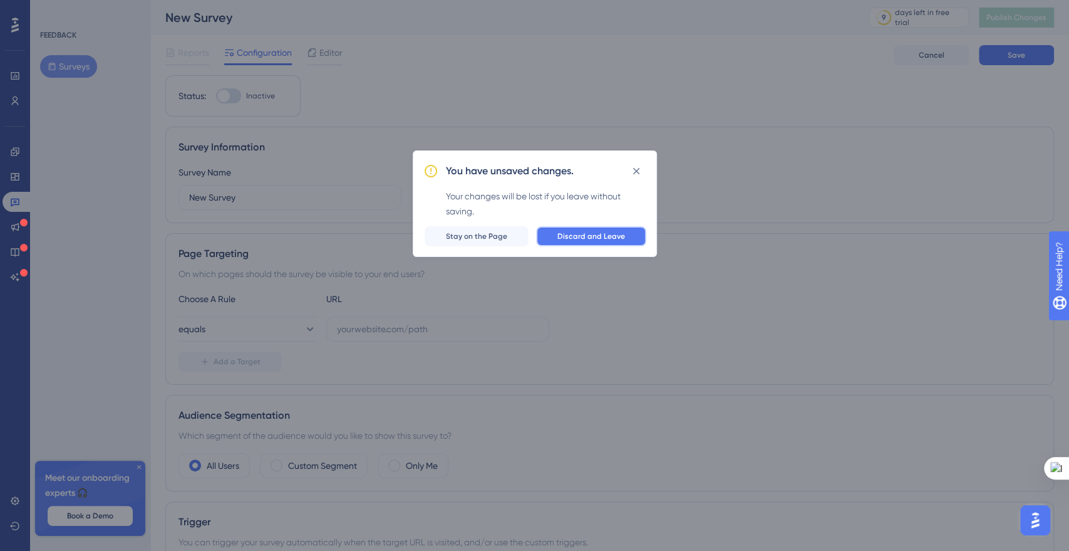
click at [578, 242] on button "Discard and Leave" at bounding box center [591, 236] width 110 height 20
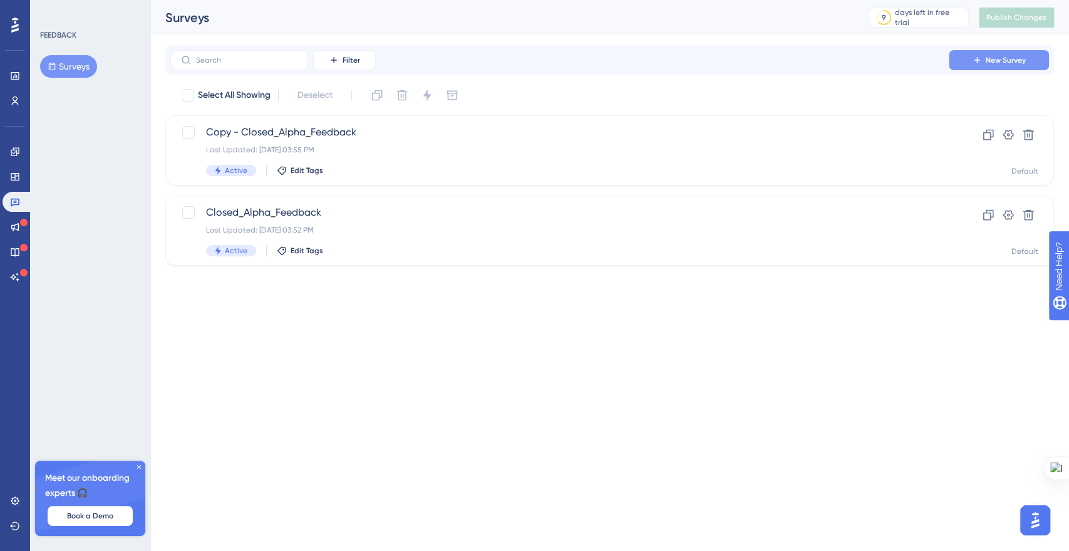
click at [1010, 55] on span "New Survey" at bounding box center [1006, 60] width 40 height 10
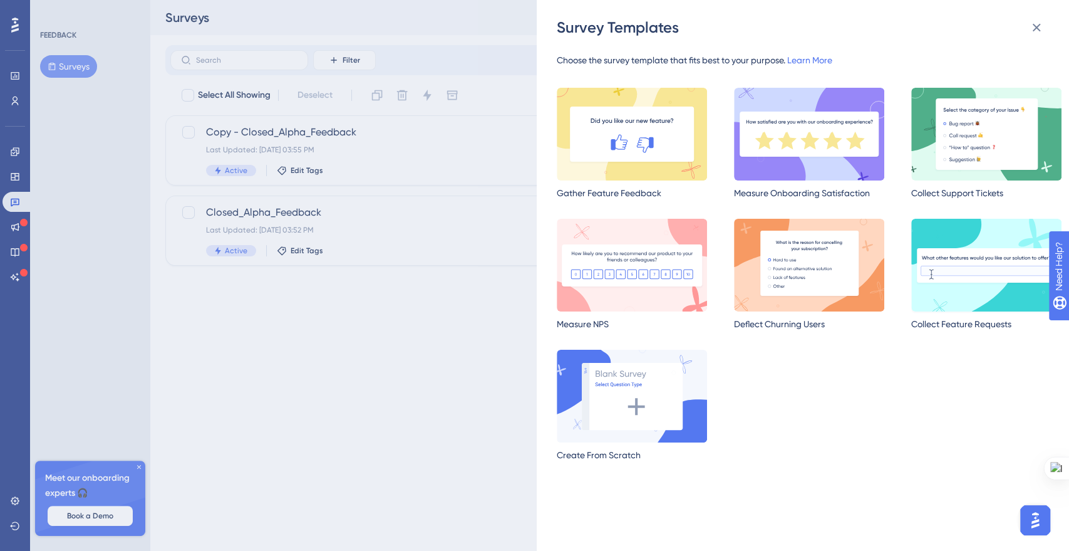
click at [937, 247] on img at bounding box center [987, 265] width 150 height 93
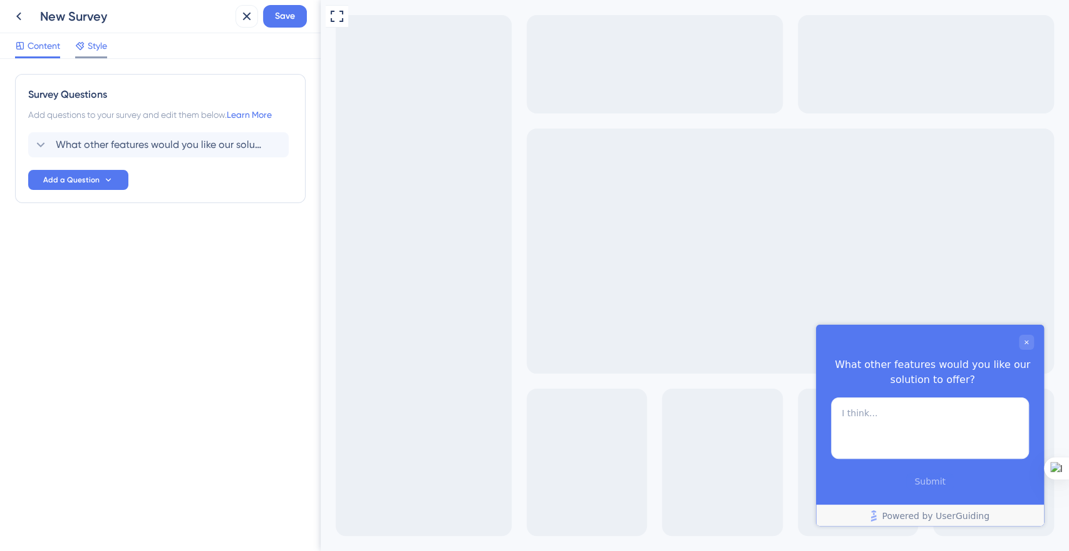
click at [87, 40] on div "Style" at bounding box center [91, 45] width 32 height 15
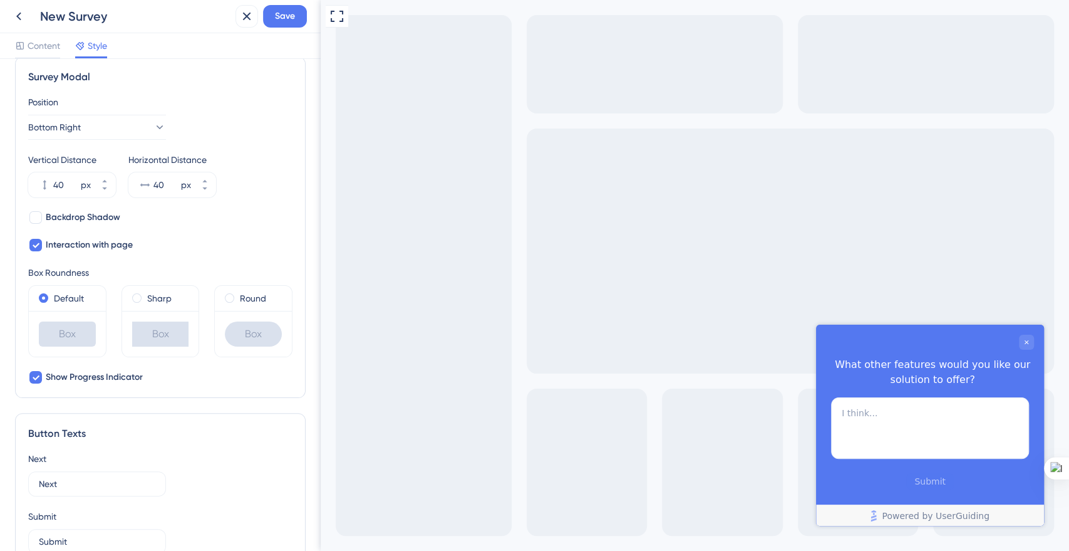
scroll to position [402, 0]
click at [84, 139] on div "Position Bottom Right Vertical Distance 40 px Horizontal Distance 40 px" at bounding box center [160, 144] width 264 height 103
click at [81, 130] on span "Bottom Right" at bounding box center [55, 125] width 53 height 15
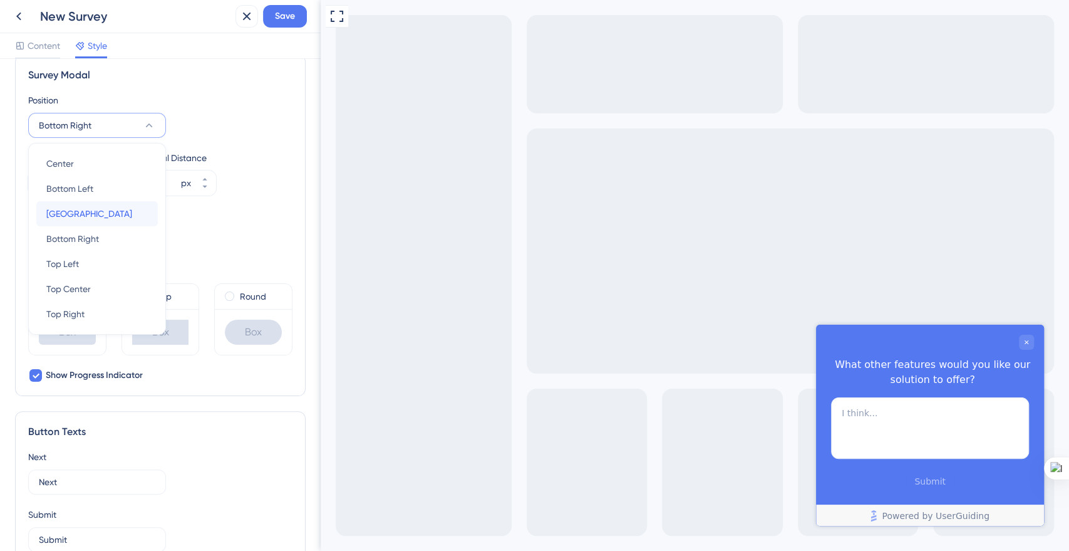
click at [88, 211] on span "[GEOGRAPHIC_DATA]" at bounding box center [89, 213] width 86 height 15
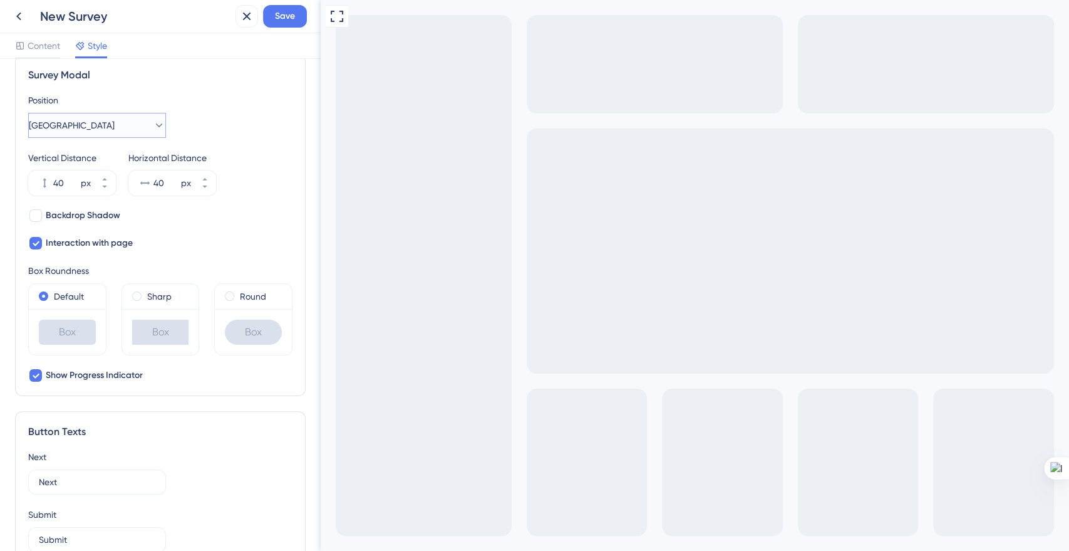
click at [76, 129] on span "[GEOGRAPHIC_DATA]" at bounding box center [72, 125] width 86 height 15
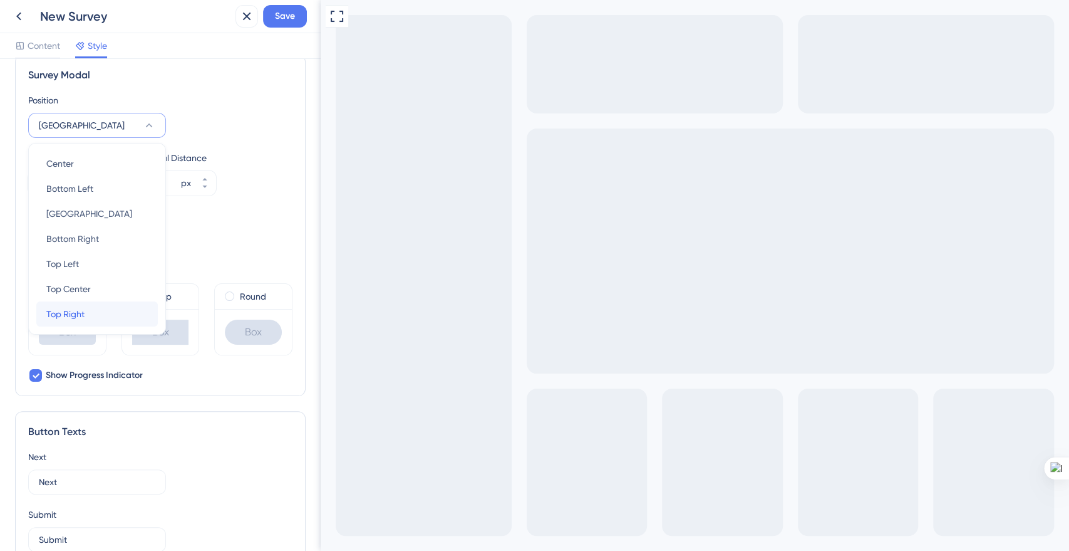
click at [74, 311] on span "Top Right" at bounding box center [65, 313] width 38 height 15
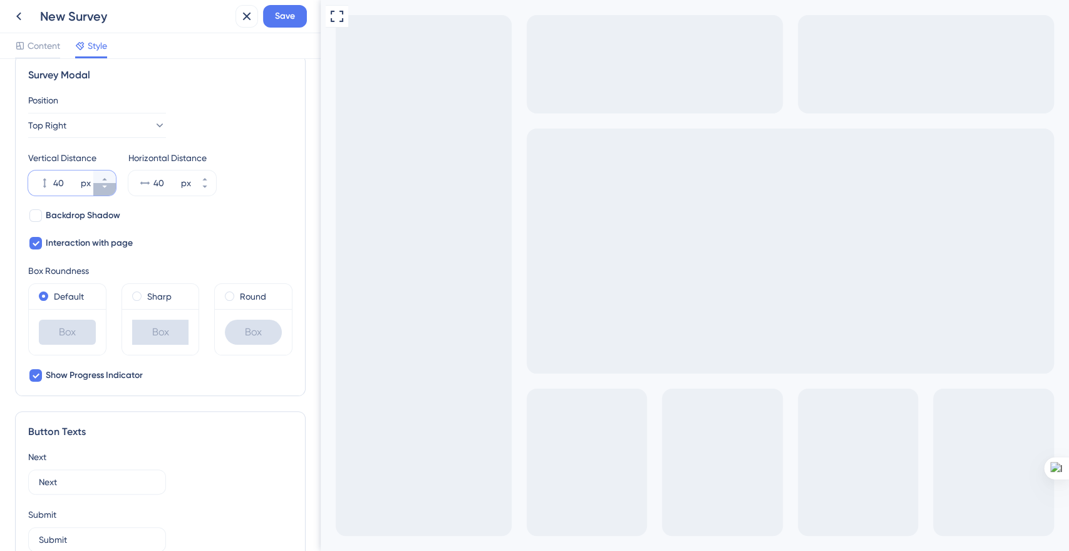
click at [101, 191] on button "40 px" at bounding box center [104, 189] width 23 height 13
click at [101, 191] on button "39 px" at bounding box center [104, 189] width 23 height 13
click at [101, 191] on button "38 px" at bounding box center [104, 189] width 23 height 13
click at [101, 191] on button "37 px" at bounding box center [104, 189] width 23 height 13
click at [101, 191] on button "36 px" at bounding box center [104, 189] width 23 height 13
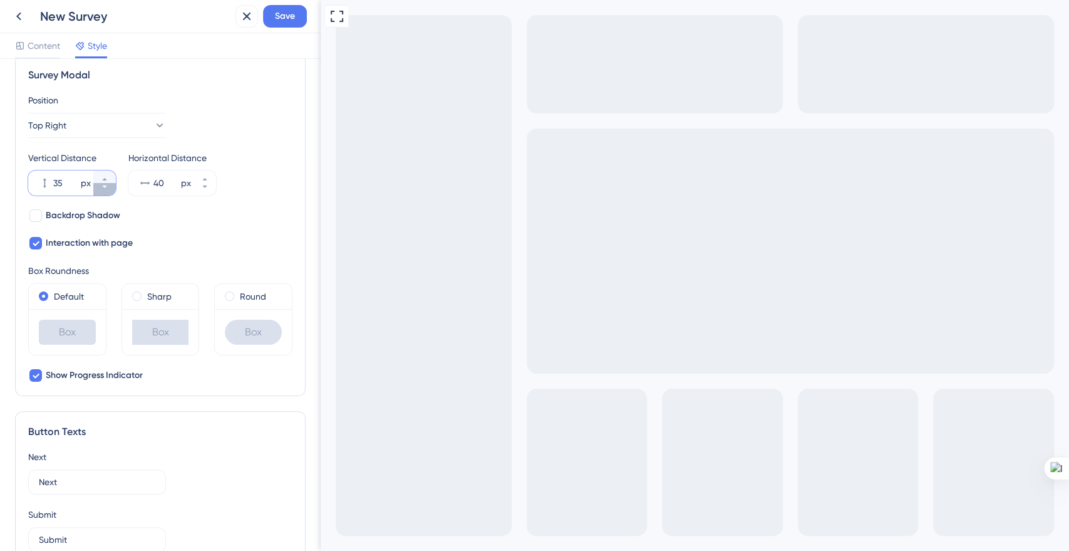
click at [101, 191] on button "35 px" at bounding box center [104, 189] width 23 height 13
click at [101, 191] on button "34 px" at bounding box center [104, 189] width 23 height 13
click at [101, 191] on button "33 px" at bounding box center [104, 189] width 23 height 13
click at [101, 191] on button "32 px" at bounding box center [104, 189] width 23 height 13
click at [101, 191] on button "31 px" at bounding box center [104, 189] width 23 height 13
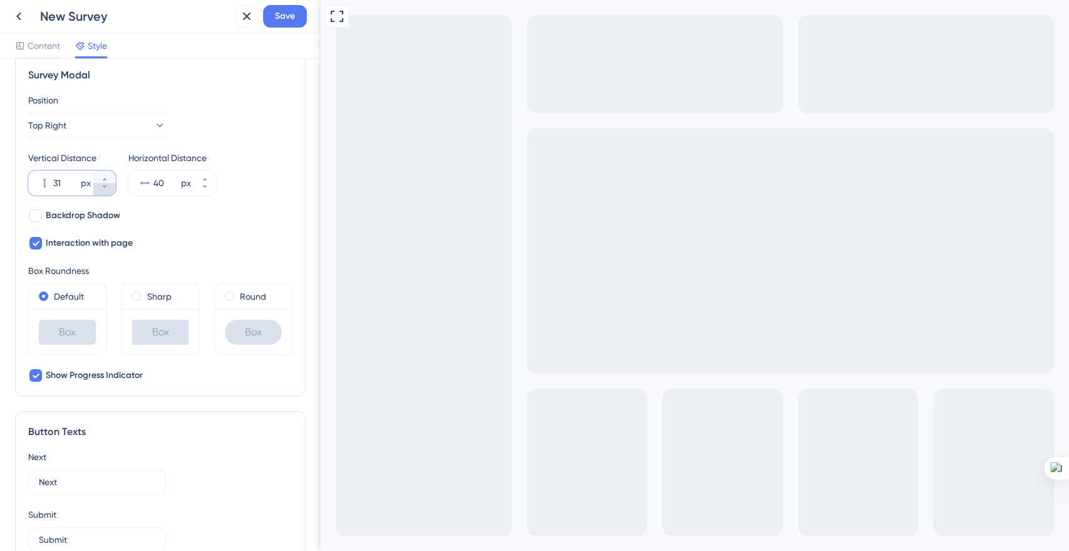
type input "30"
click at [66, 215] on span "Backdrop Shadow" at bounding box center [83, 215] width 75 height 15
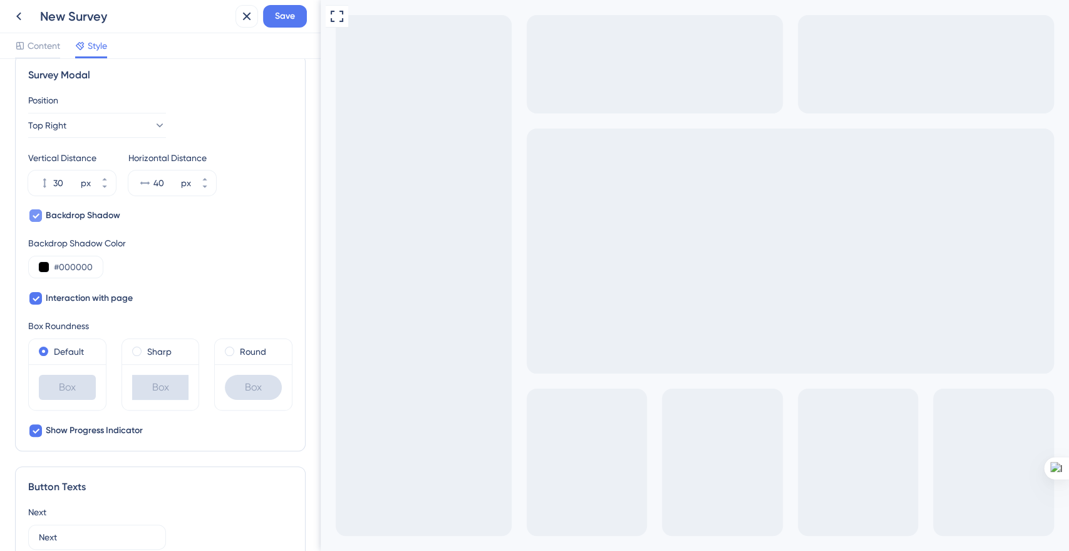
click at [66, 215] on span "Backdrop Shadow" at bounding box center [83, 215] width 75 height 15
checkbox input "false"
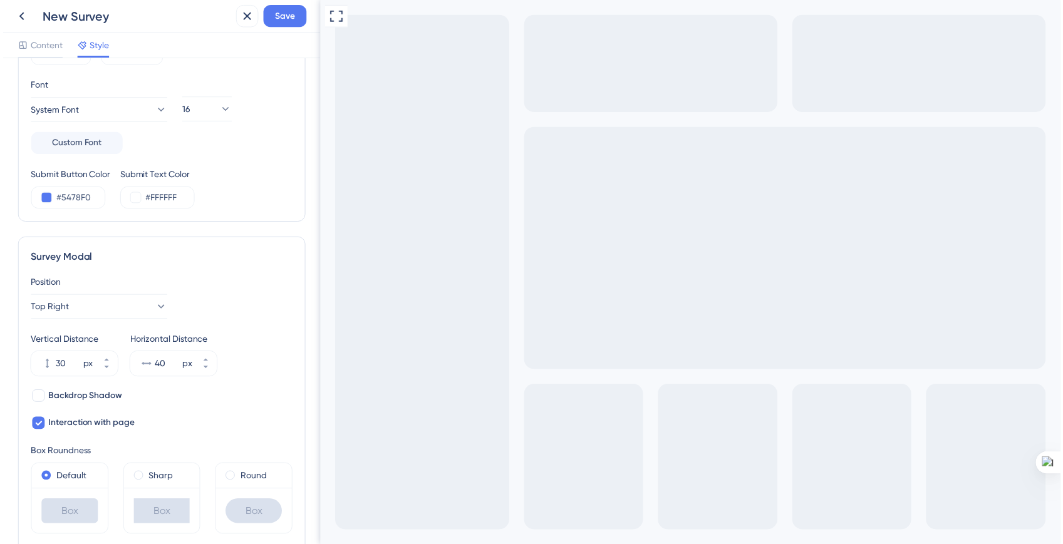
scroll to position [0, 0]
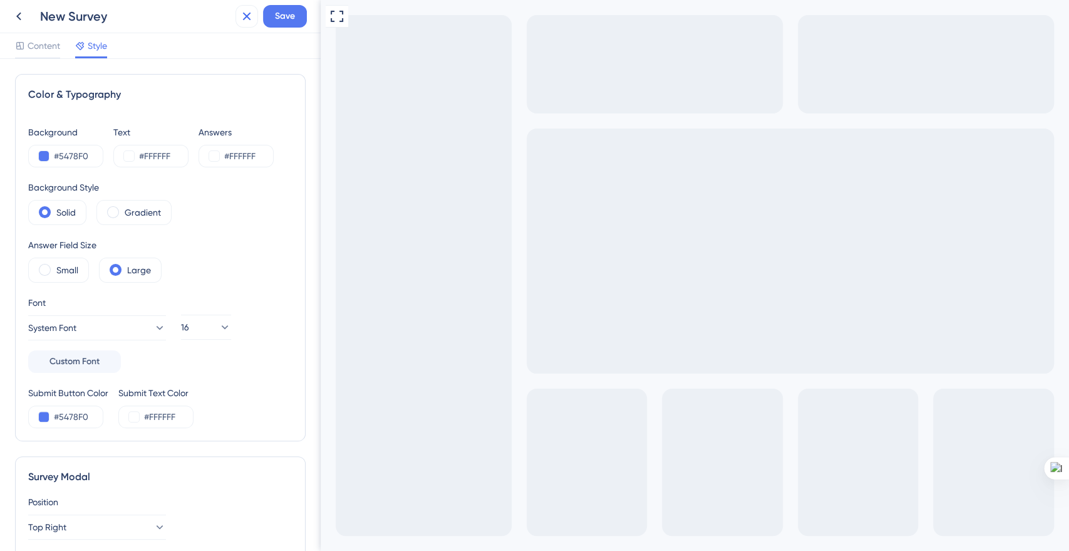
click at [249, 13] on icon at bounding box center [247, 17] width 8 height 8
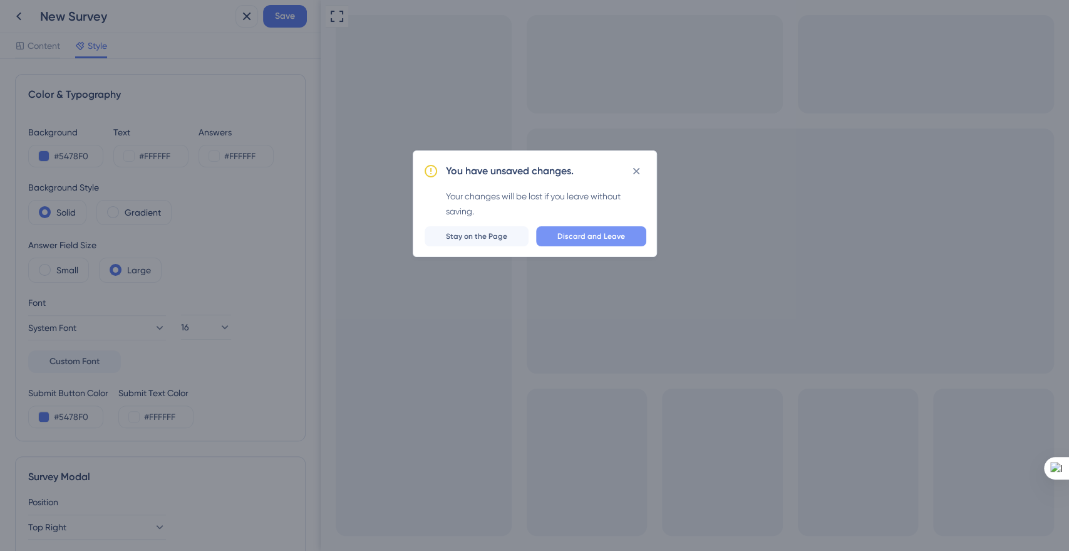
click at [579, 231] on span "Discard and Leave" at bounding box center [592, 236] width 68 height 10
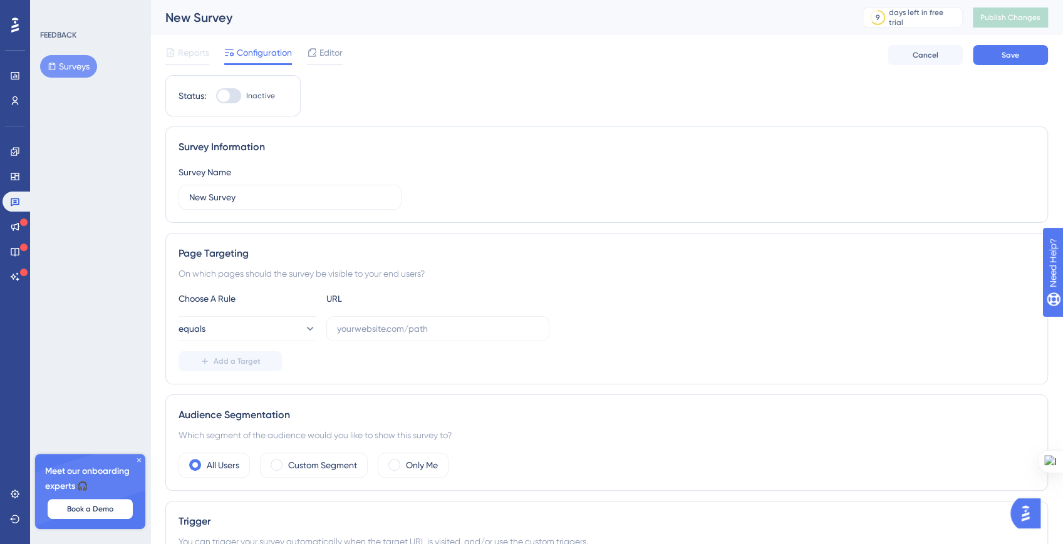
click at [933, 66] on div "Reports Configuration Editor Cancel Save" at bounding box center [606, 55] width 883 height 40
click at [932, 61] on button "Cancel" at bounding box center [925, 55] width 75 height 20
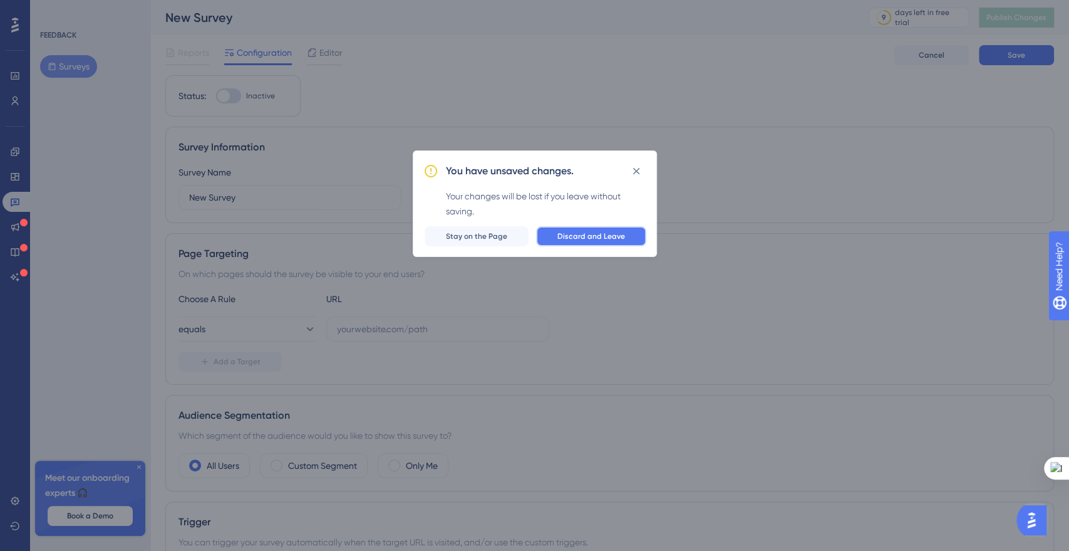
click at [592, 238] on span "Discard and Leave" at bounding box center [592, 236] width 68 height 10
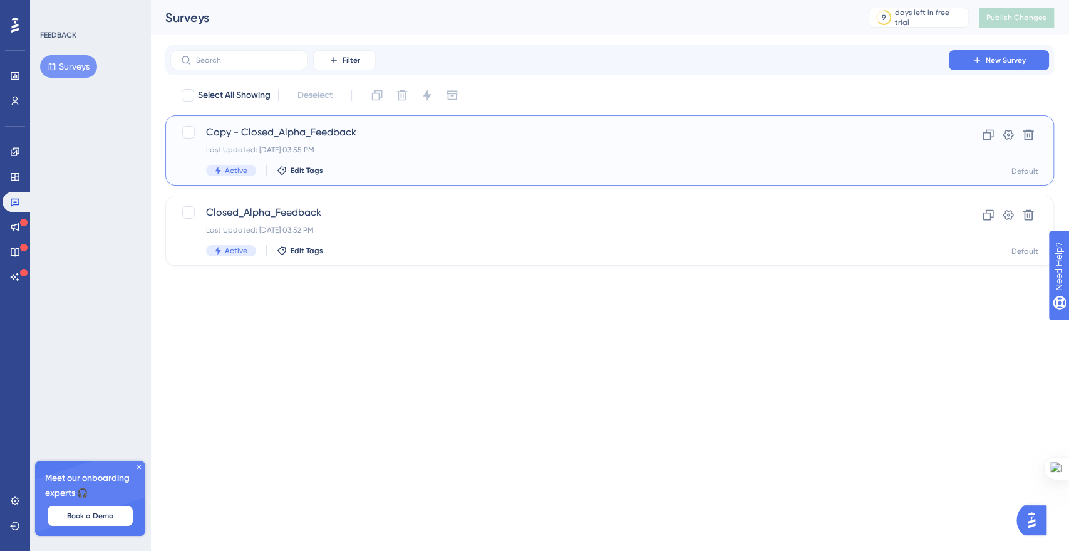
click at [388, 150] on div "Last Updated: [DATE] 03:55 PM" at bounding box center [559, 150] width 707 height 10
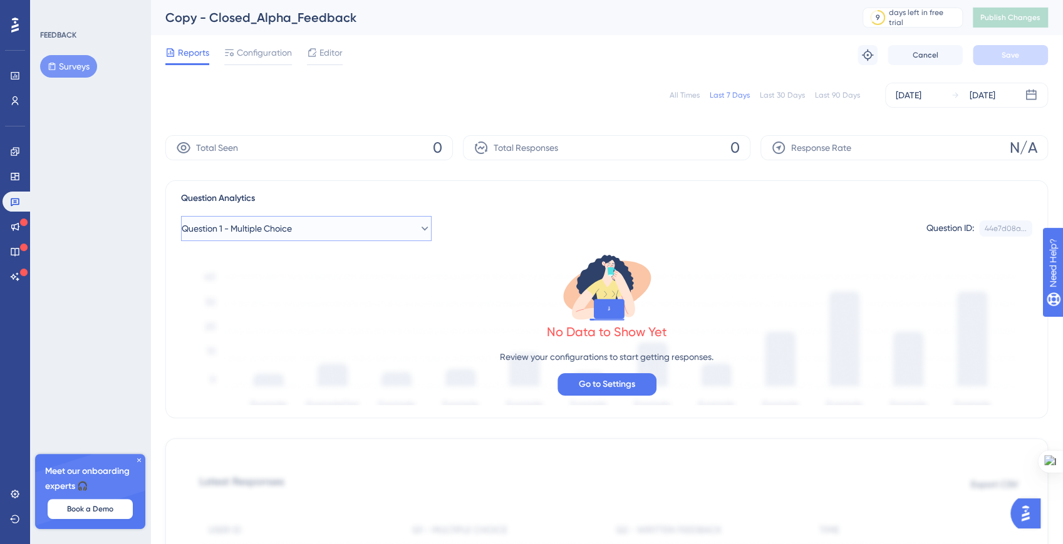
click at [276, 236] on button "Question 1 - Multiple Choice" at bounding box center [306, 228] width 251 height 25
click at [276, 235] on span "Question 1 - Multiple Choice" at bounding box center [247, 228] width 110 height 15
click at [252, 53] on span "Configuration" at bounding box center [264, 52] width 55 height 15
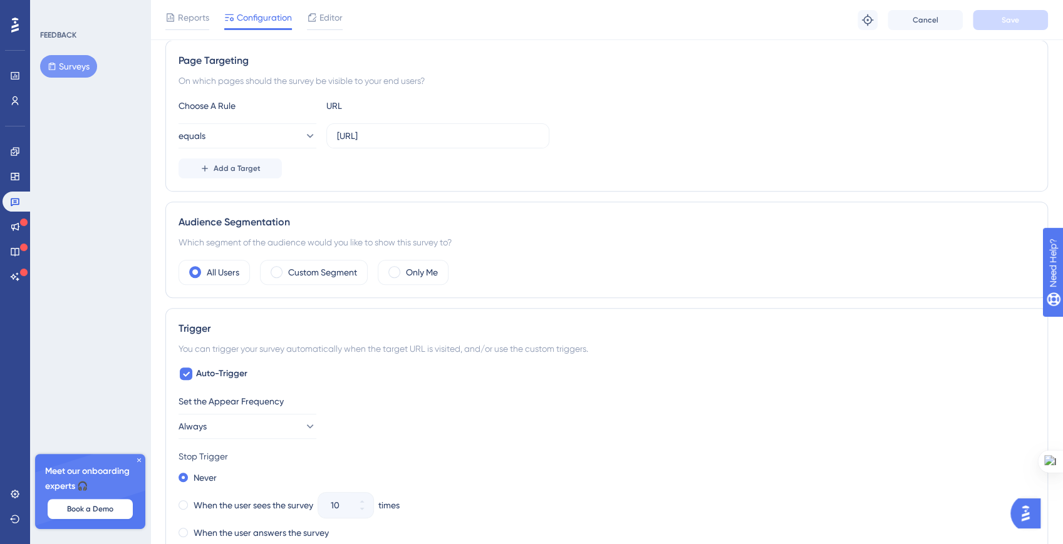
scroll to position [444, 0]
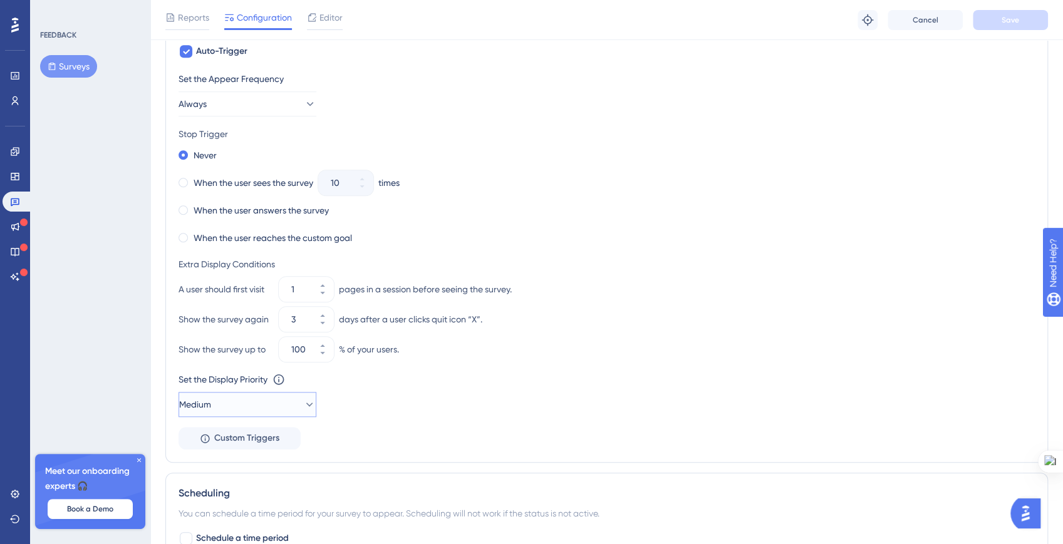
click at [269, 408] on button "Medium" at bounding box center [248, 404] width 138 height 25
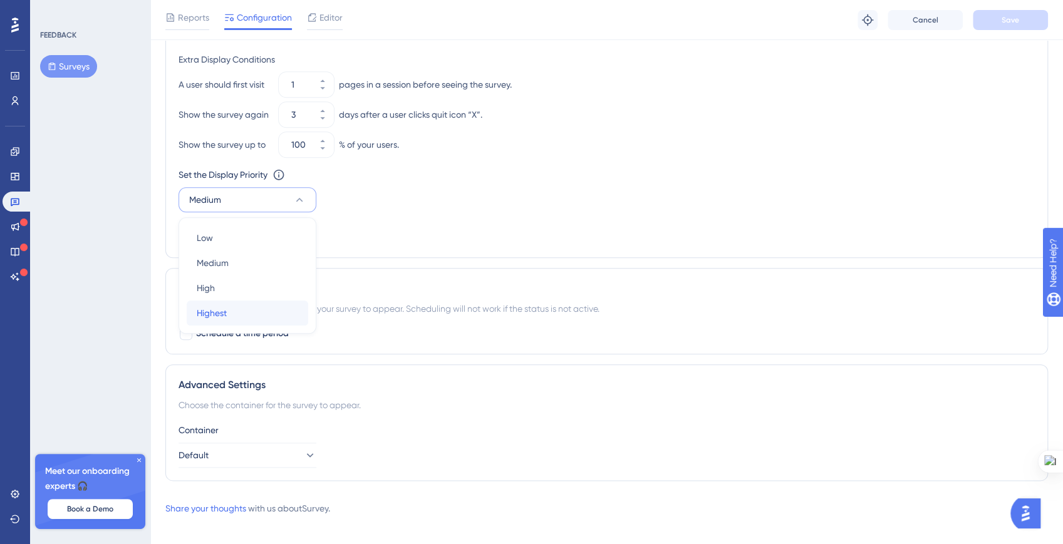
click at [252, 311] on div "Highest Highest" at bounding box center [247, 313] width 101 height 25
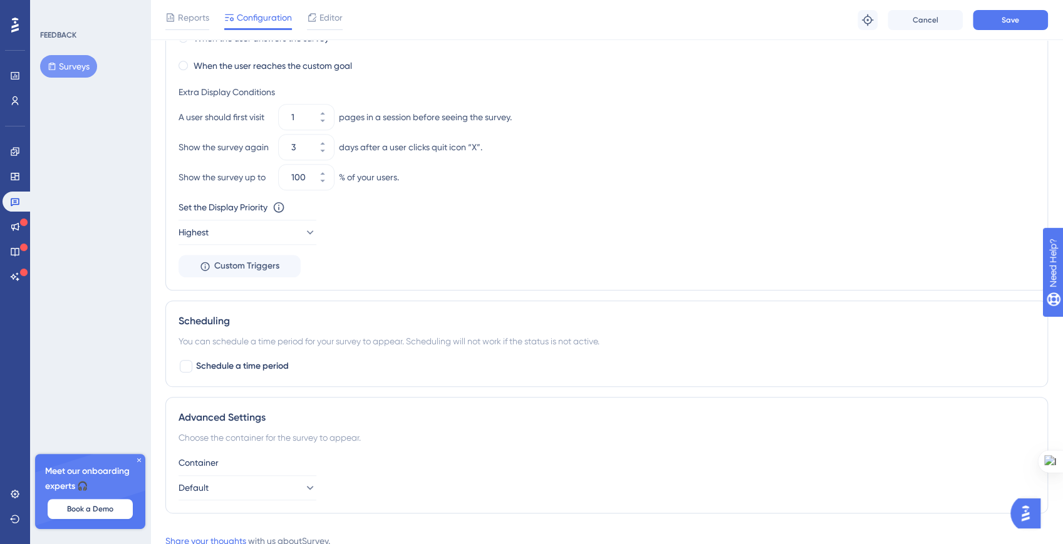
scroll to position [651, 0]
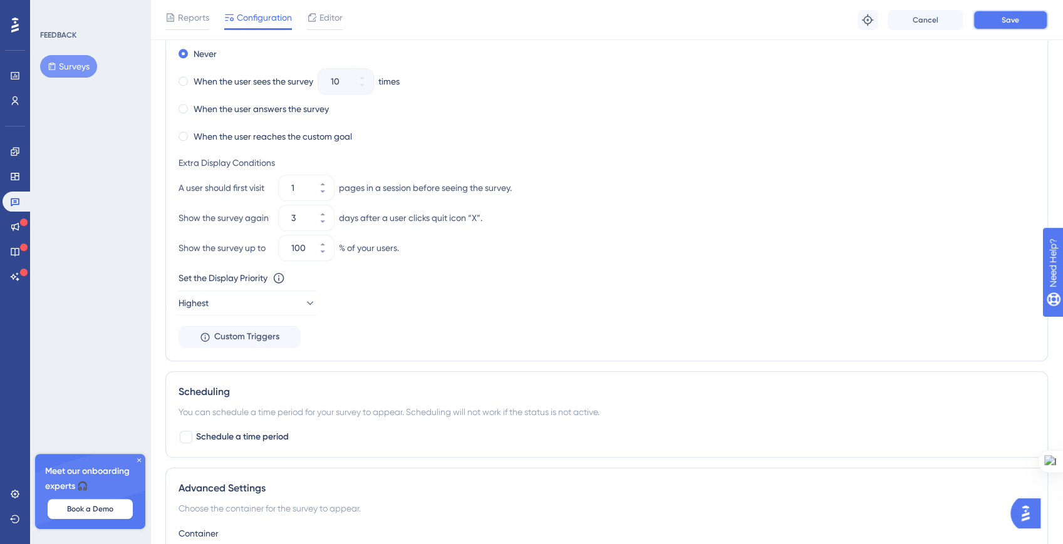
click at [997, 28] on button "Save" at bounding box center [1010, 20] width 75 height 20
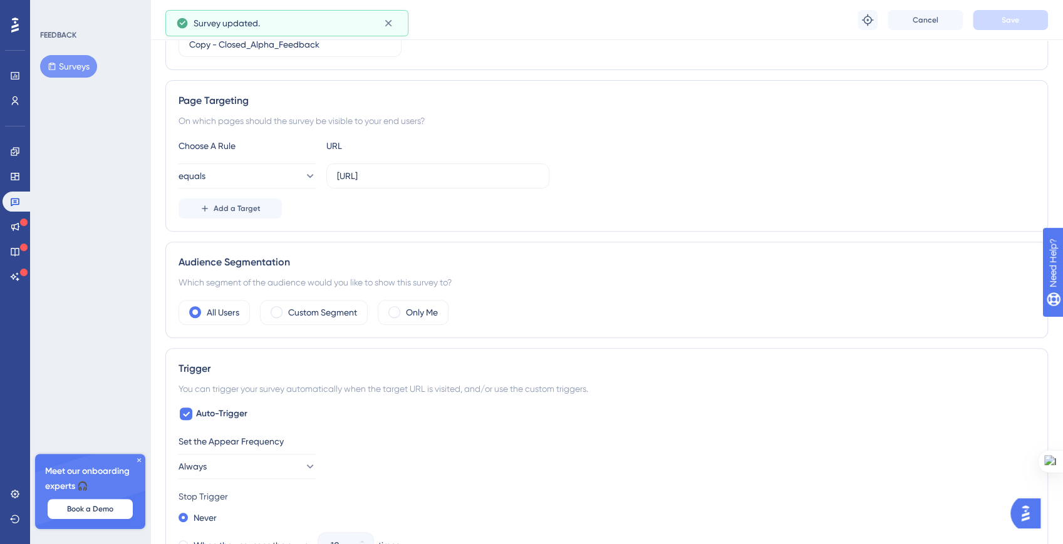
scroll to position [0, 0]
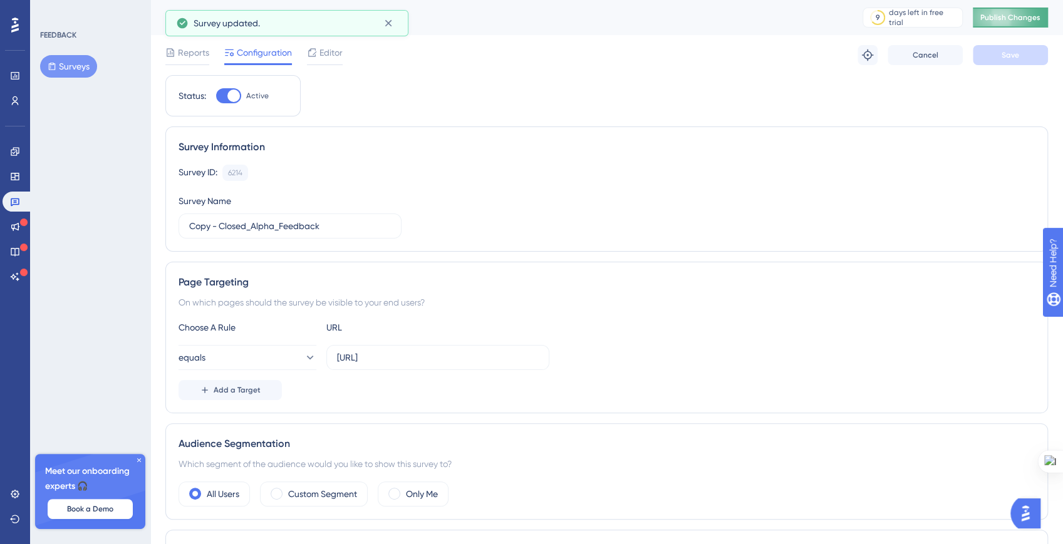
click at [1027, 18] on span "Publish Changes" at bounding box center [1010, 18] width 60 height 10
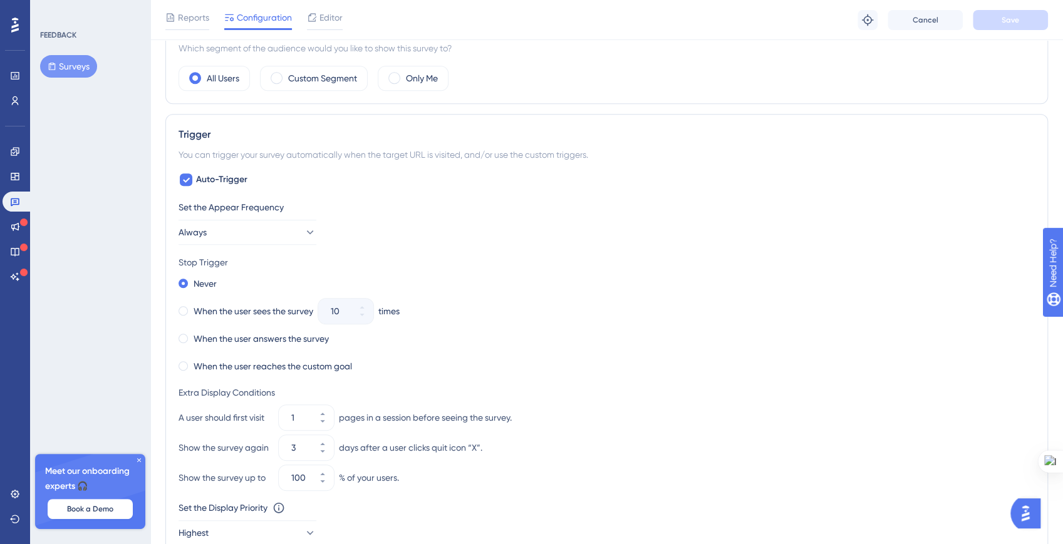
scroll to position [425, 0]
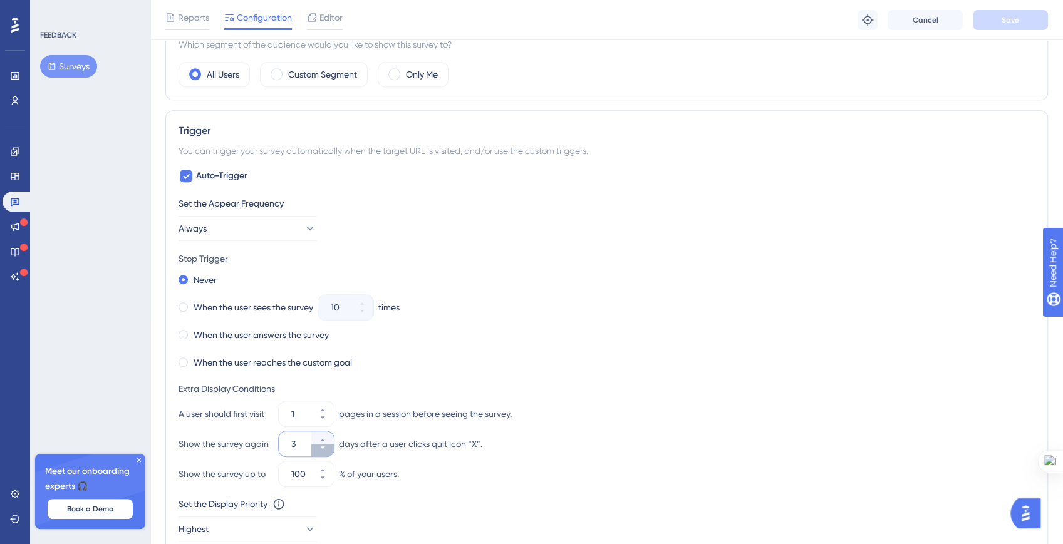
click at [326, 447] on icon at bounding box center [323, 448] width 8 height 8
type input "0"
click at [1007, 16] on span "Save" at bounding box center [1011, 20] width 18 height 10
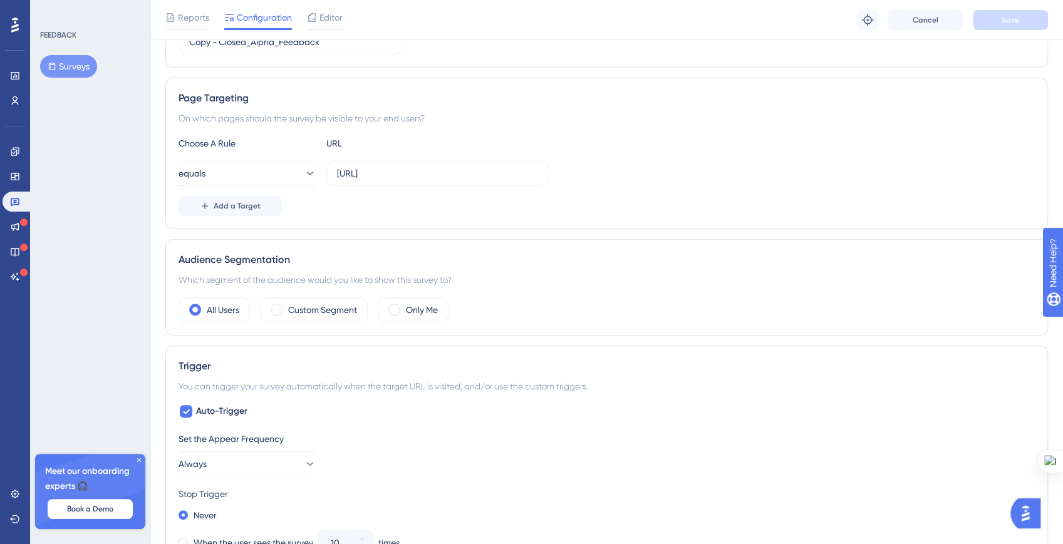
scroll to position [252, 0]
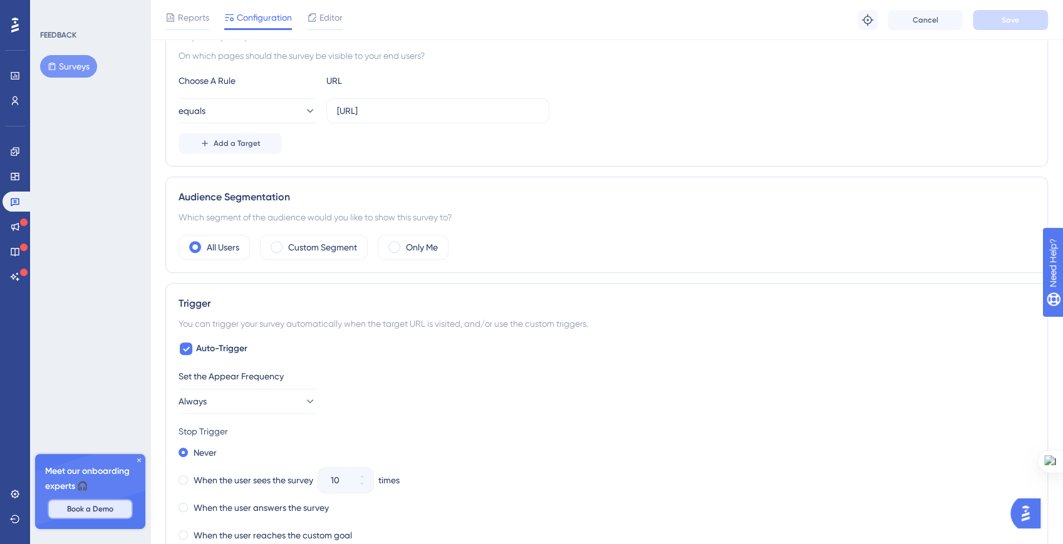
click at [81, 515] on button "Book a Demo" at bounding box center [90, 509] width 85 height 20
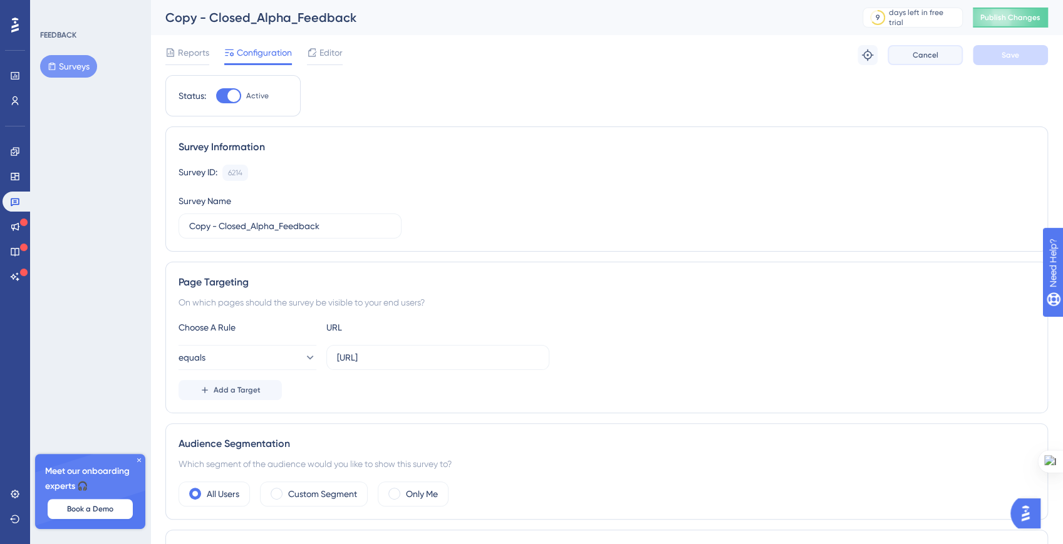
click at [918, 58] on span "Cancel" at bounding box center [926, 55] width 26 height 10
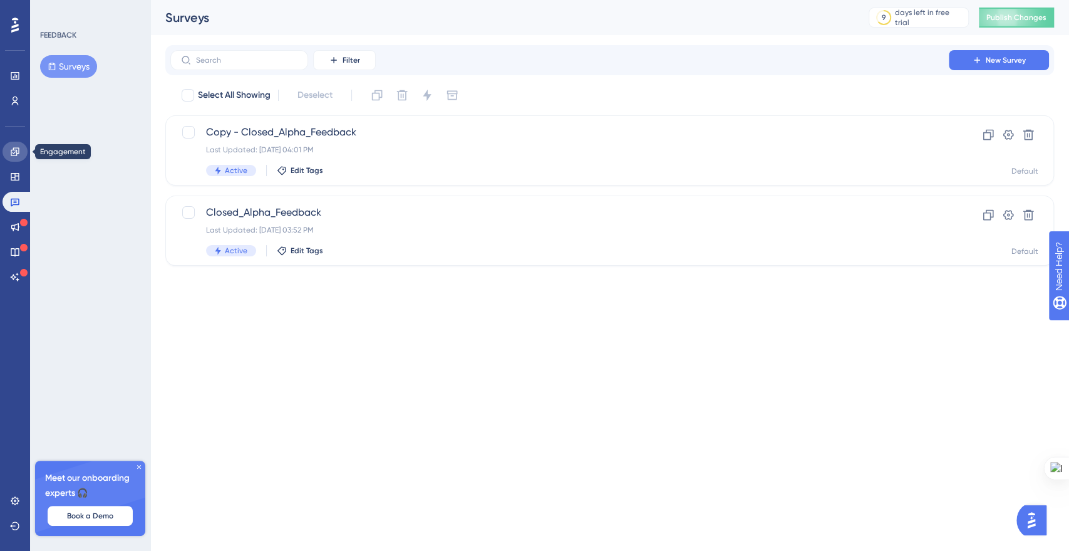
click at [13, 151] on icon at bounding box center [15, 152] width 10 height 10
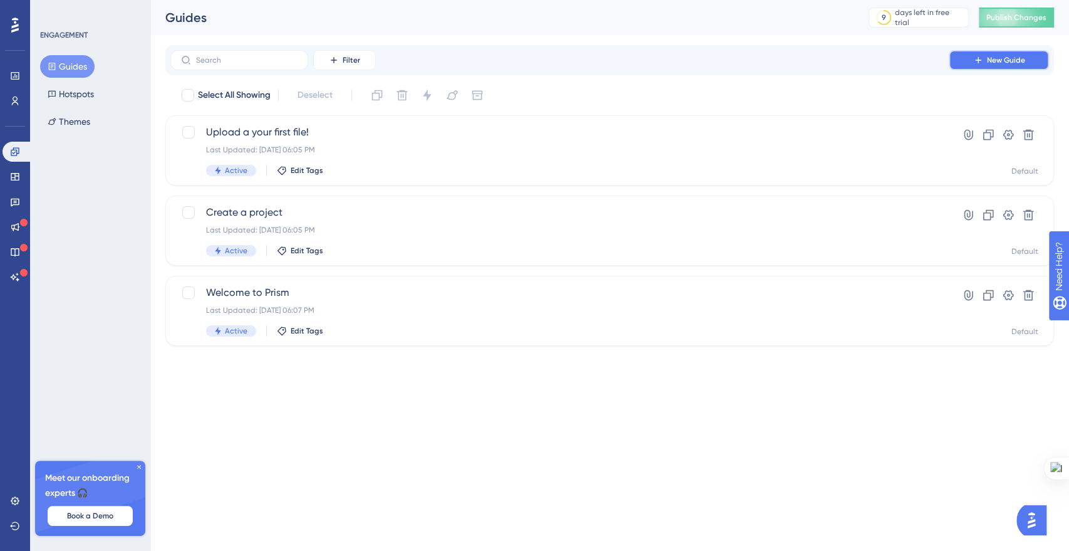
click at [976, 61] on icon at bounding box center [979, 60] width 10 height 10
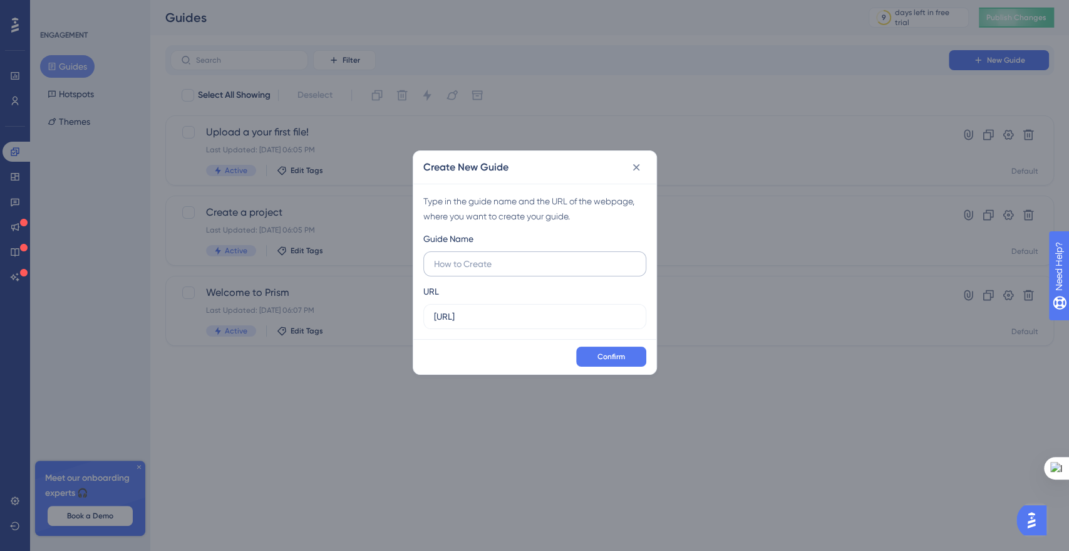
type input "C"
type input "S"
type input "M"
type input "Create your first transformation"
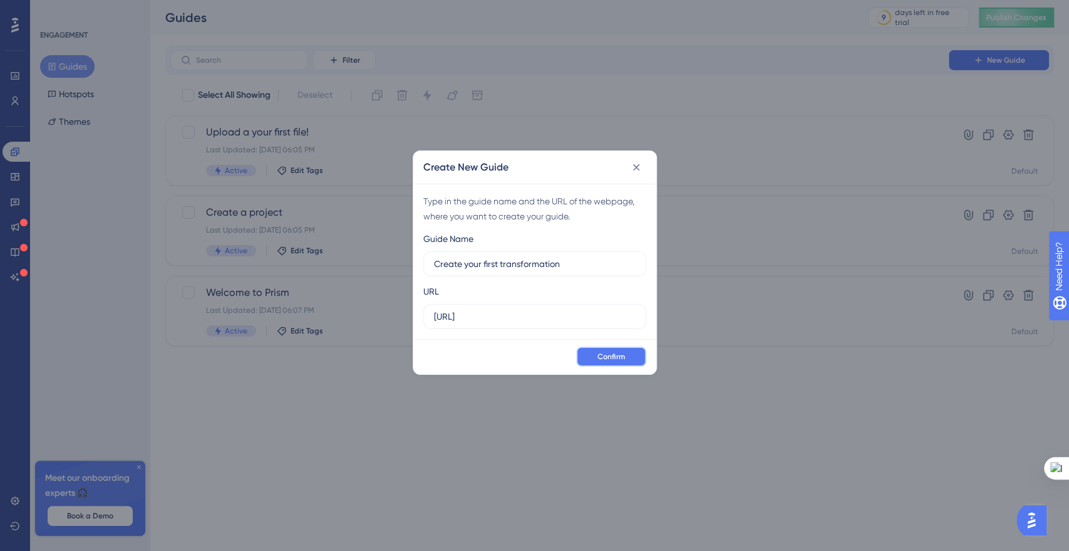
click at [604, 354] on span "Confirm" at bounding box center [612, 356] width 28 height 10
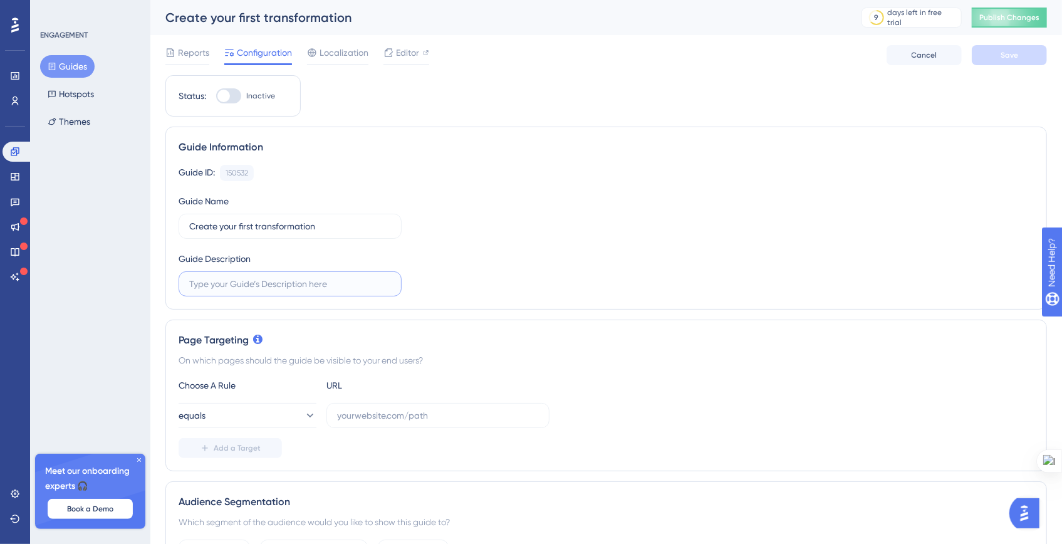
click at [215, 288] on input "text" at bounding box center [290, 284] width 202 height 14
click at [300, 280] on input "text" at bounding box center [290, 284] width 202 height 14
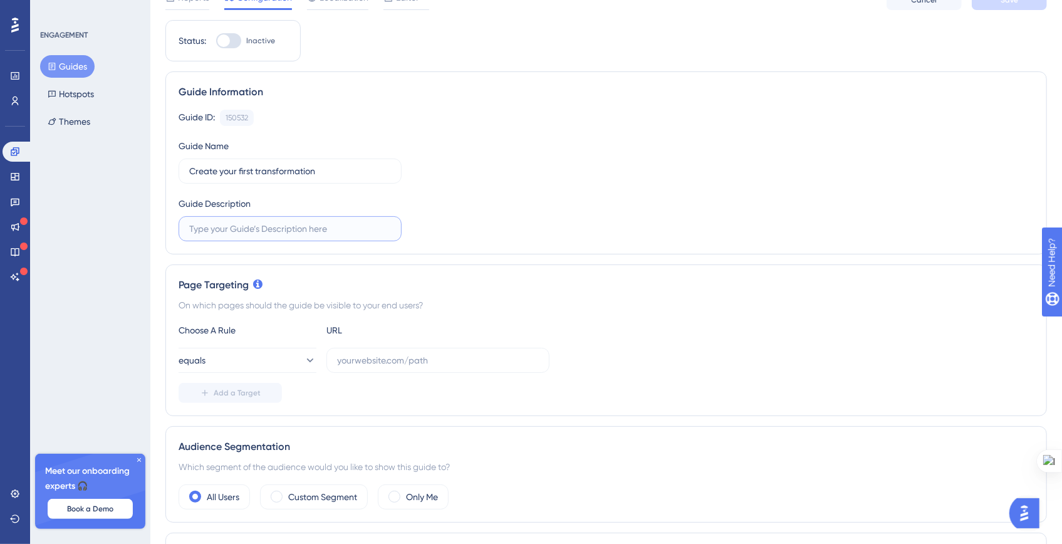
scroll to position [122, 0]
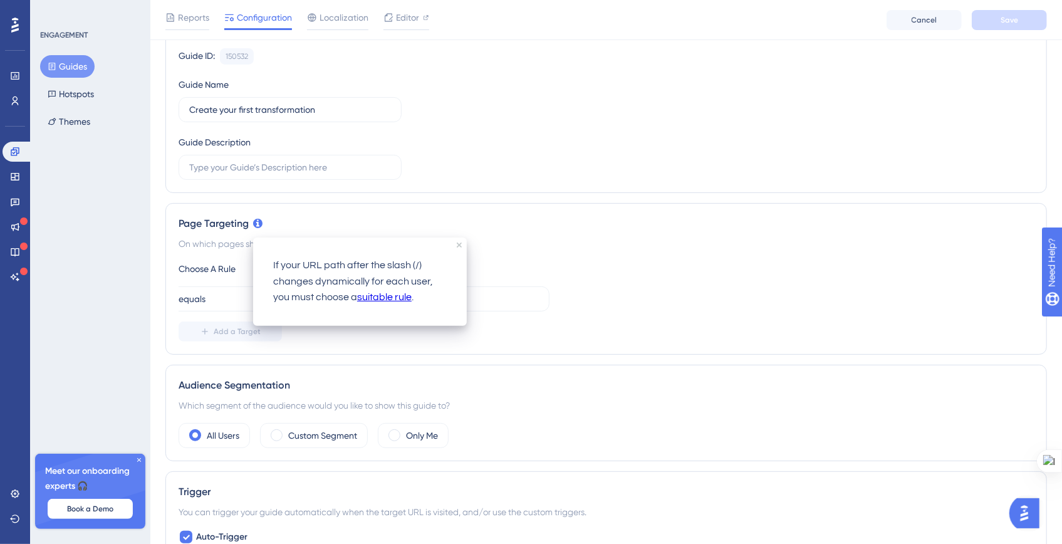
click at [462, 244] on div "If your URL path after the slash (/) changes dynamically for each user, you mus…" at bounding box center [360, 281] width 214 height 89
click at [462, 241] on div "If your URL path after the slash (/) changes dynamically for each user, you mus…" at bounding box center [360, 281] width 214 height 89
click at [460, 245] on icon "close tooltip" at bounding box center [459, 244] width 5 height 5
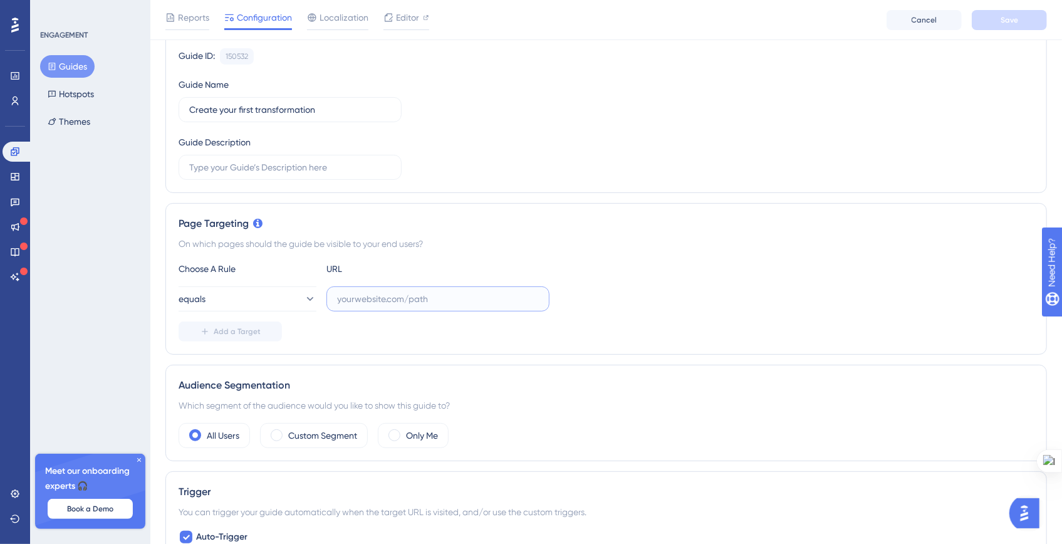
click at [423, 296] on input "text" at bounding box center [438, 299] width 202 height 14
paste input "[URL]"
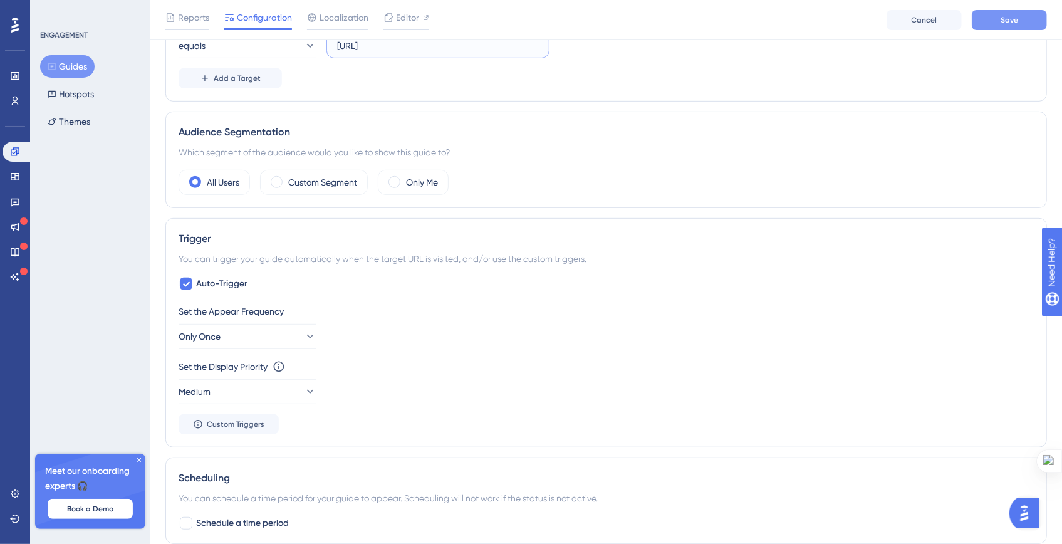
type input "[URL]"
click at [1005, 19] on span "Save" at bounding box center [1009, 20] width 18 height 10
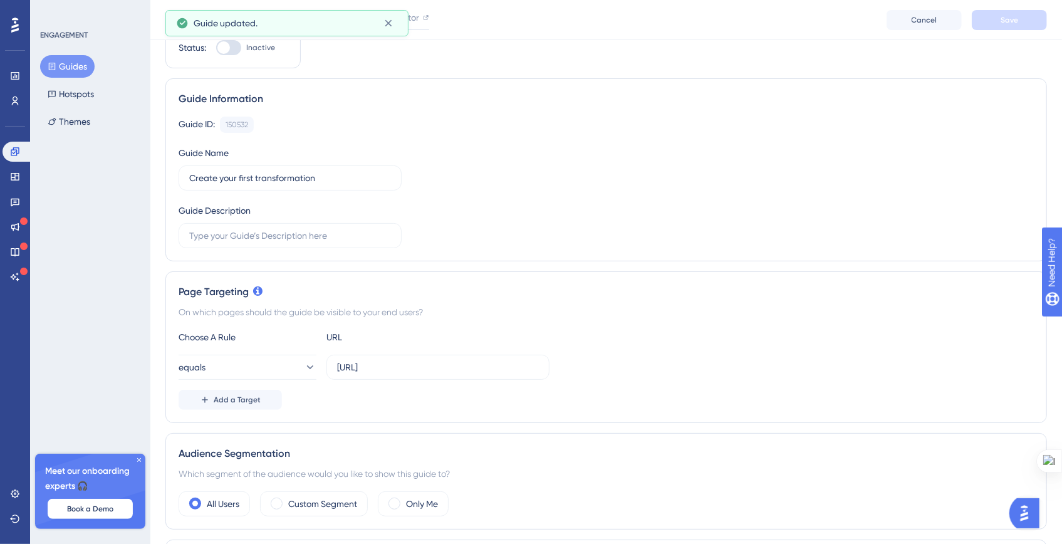
scroll to position [0, 0]
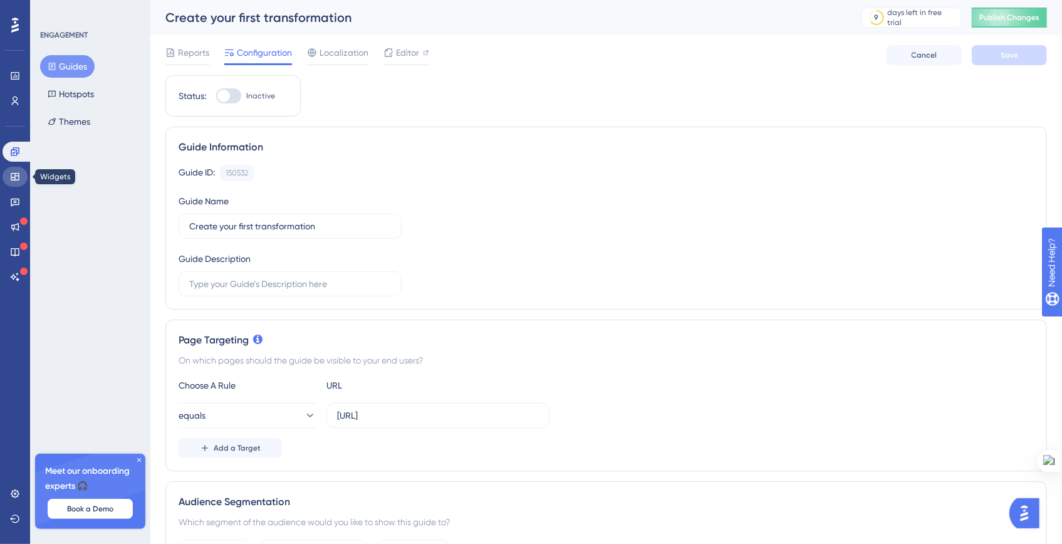
click at [18, 175] on icon at bounding box center [15, 177] width 8 height 8
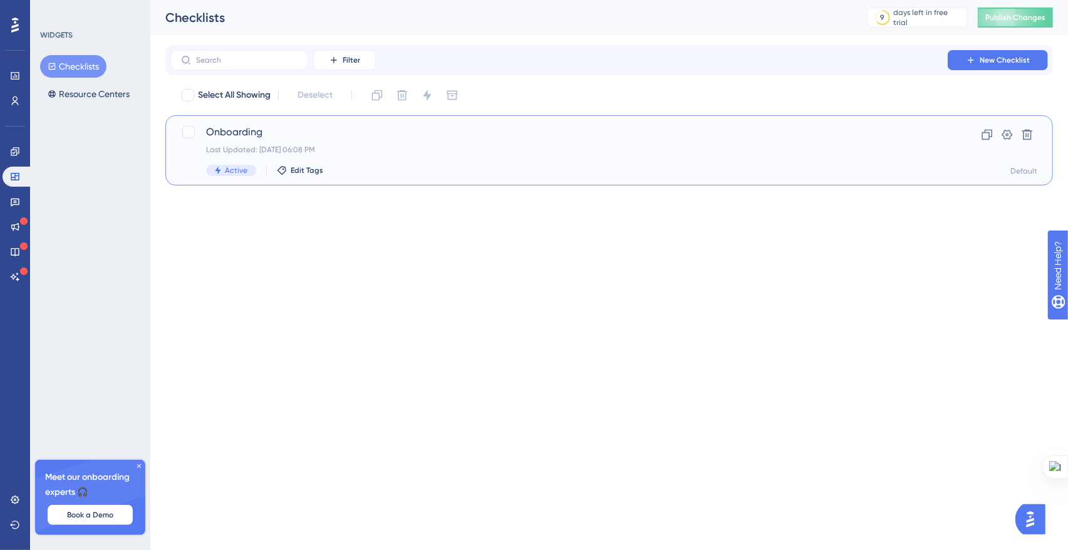
click at [381, 139] on span "Onboarding" at bounding box center [559, 132] width 706 height 15
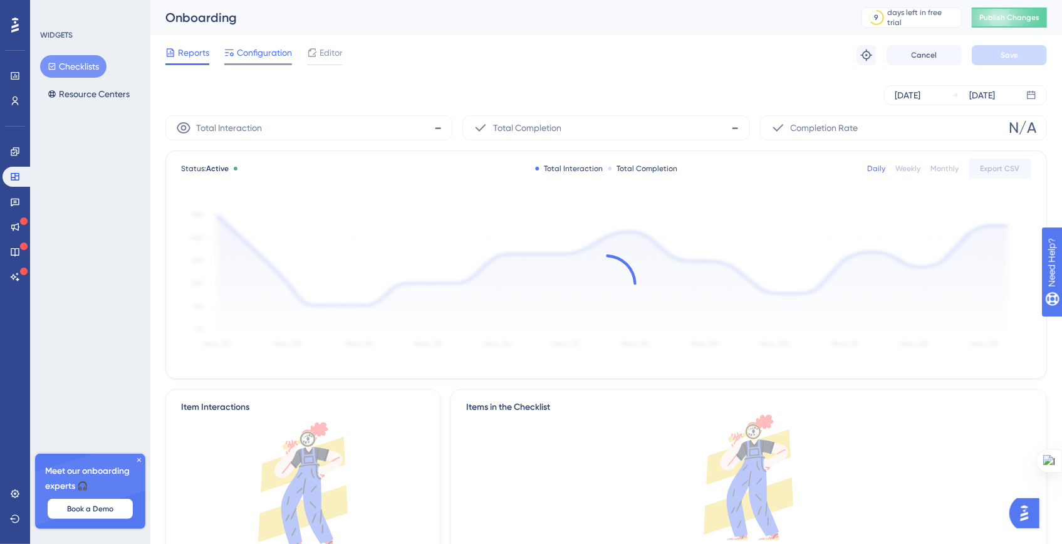
click at [249, 50] on span "Configuration" at bounding box center [264, 52] width 55 height 15
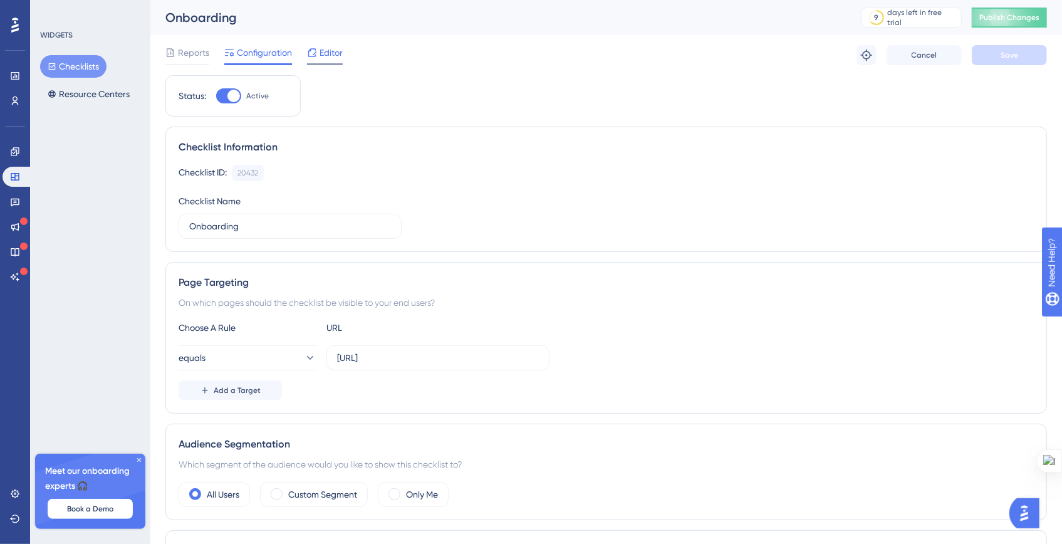
click at [314, 49] on icon at bounding box center [312, 53] width 10 height 10
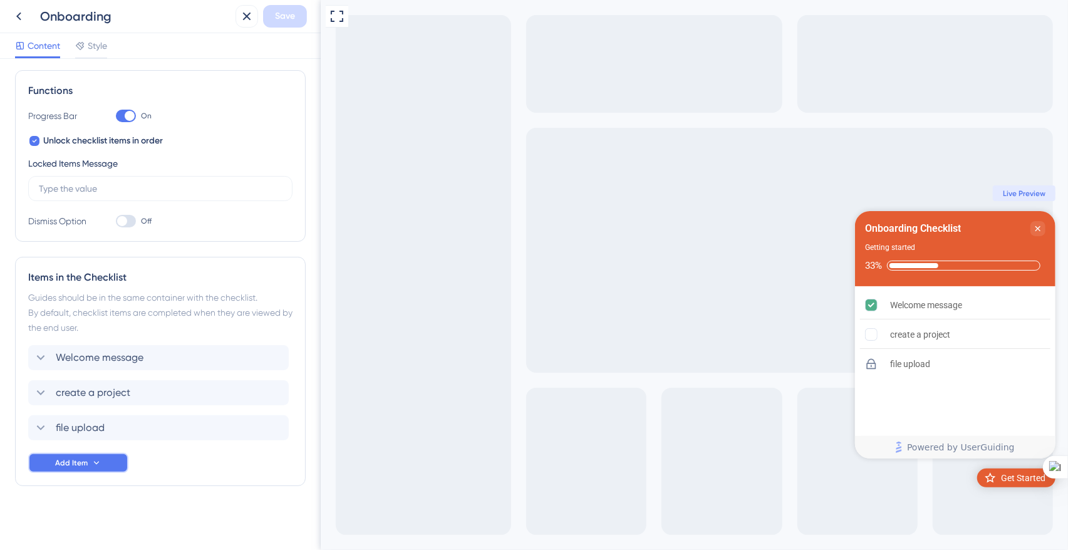
click at [68, 463] on span "Add Item" at bounding box center [71, 463] width 33 height 10
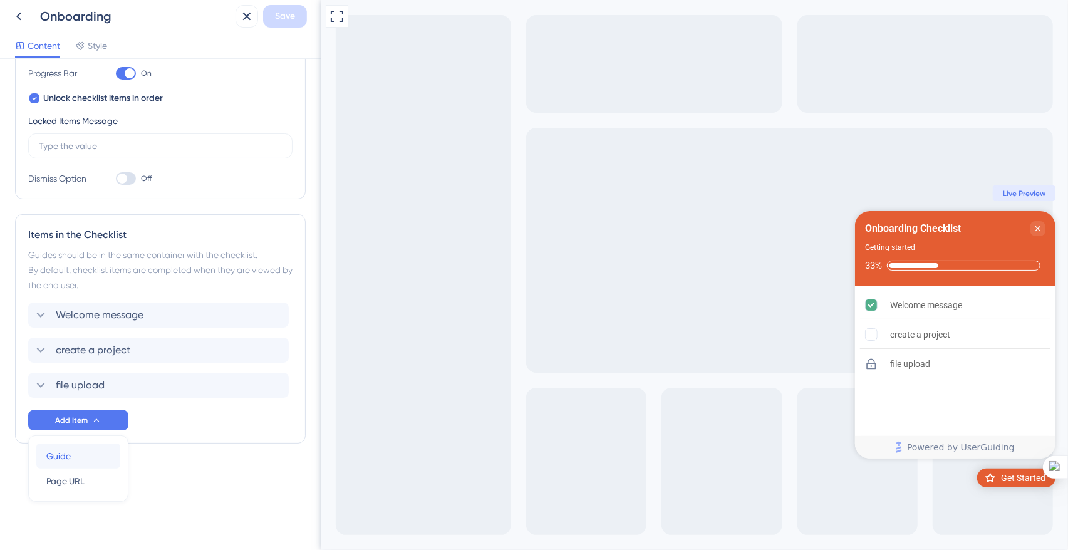
click at [83, 455] on div "Guide Guide" at bounding box center [78, 456] width 64 height 25
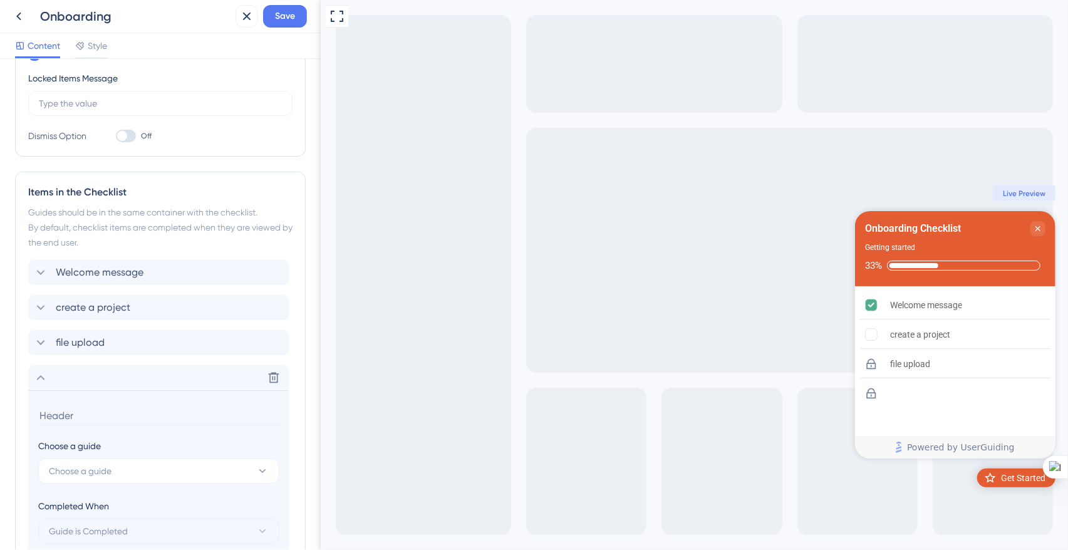
scroll to position [376, 0]
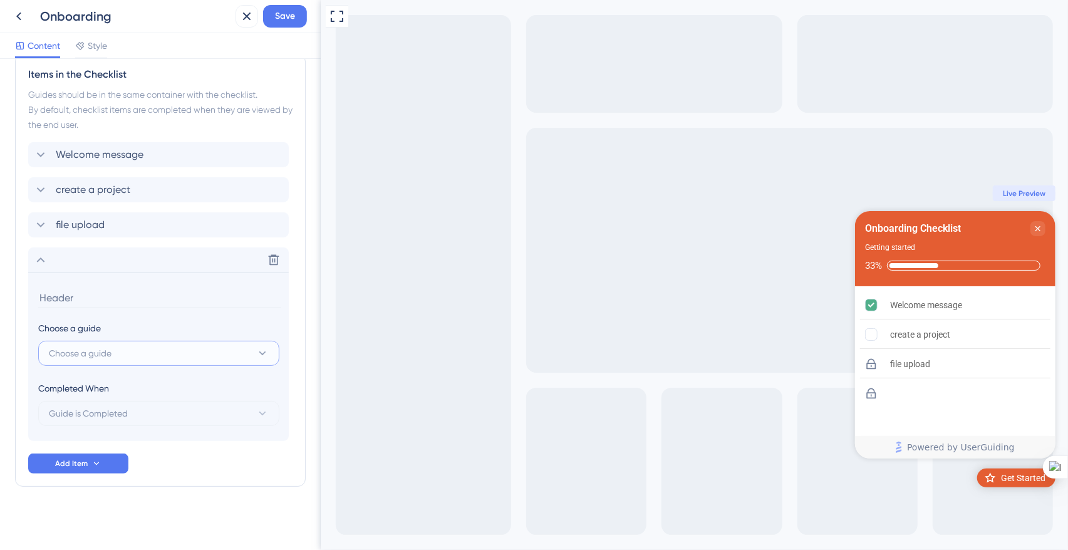
click at [109, 353] on span "Choose a guide" at bounding box center [80, 353] width 63 height 15
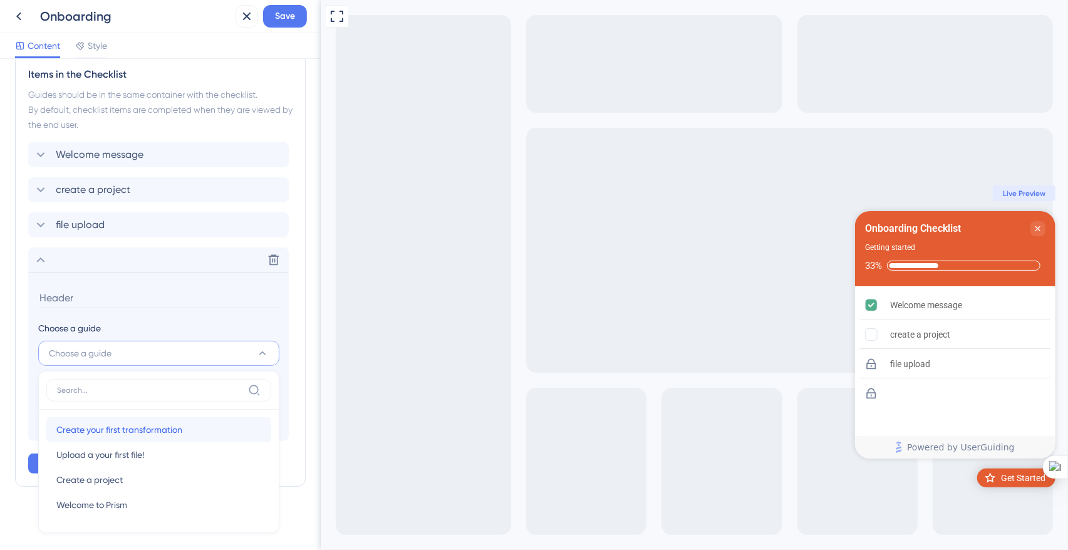
click at [140, 435] on span "Create your first transformation" at bounding box center [119, 429] width 126 height 15
type input "Create your first transformation"
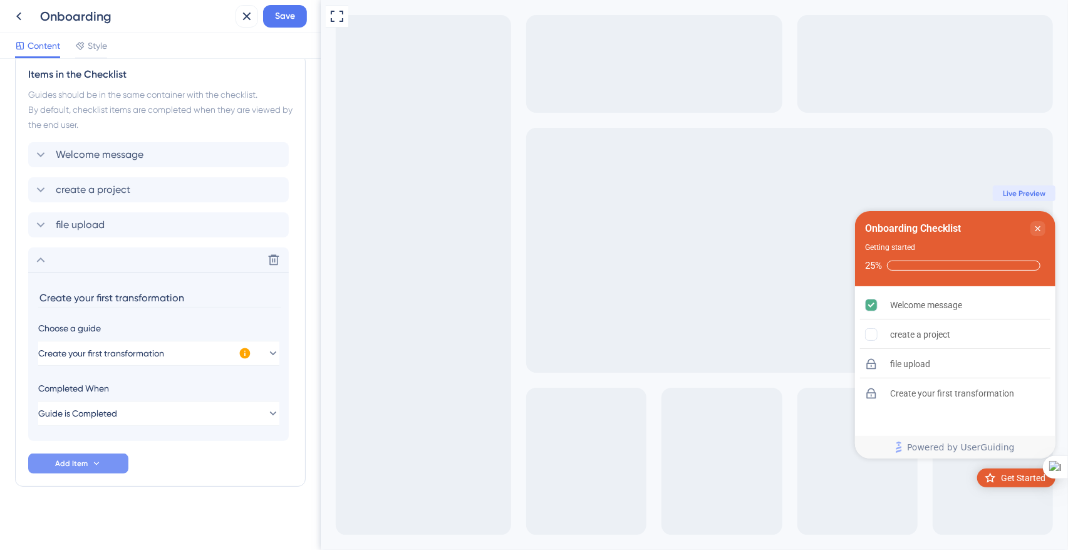
click at [88, 466] on button "Add Item" at bounding box center [78, 464] width 100 height 20
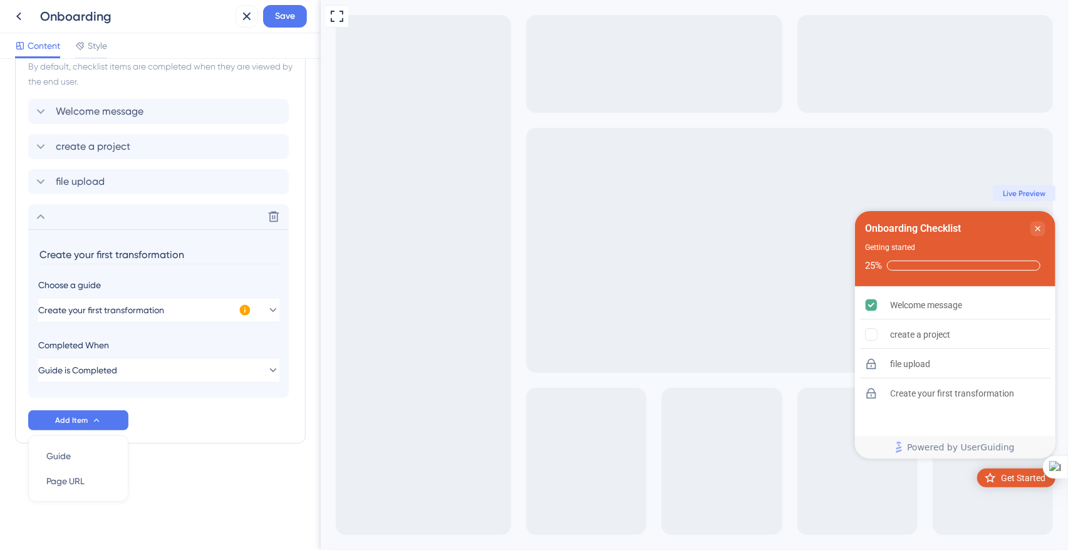
click at [187, 416] on div "Welcome message create a project file upload Delete Create your first transform…" at bounding box center [160, 264] width 264 height 331
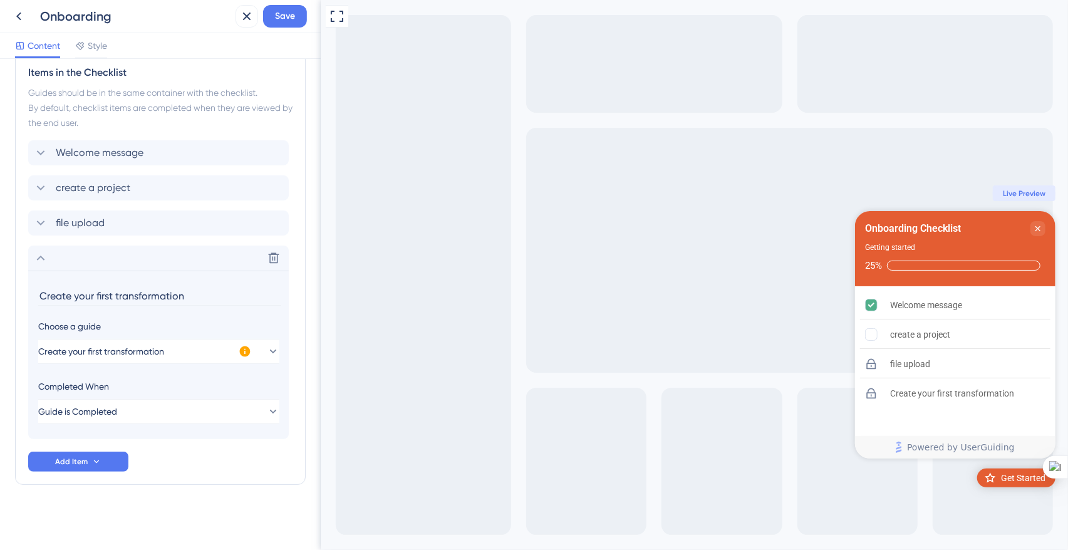
scroll to position [376, 0]
click at [41, 262] on icon at bounding box center [40, 259] width 15 height 15
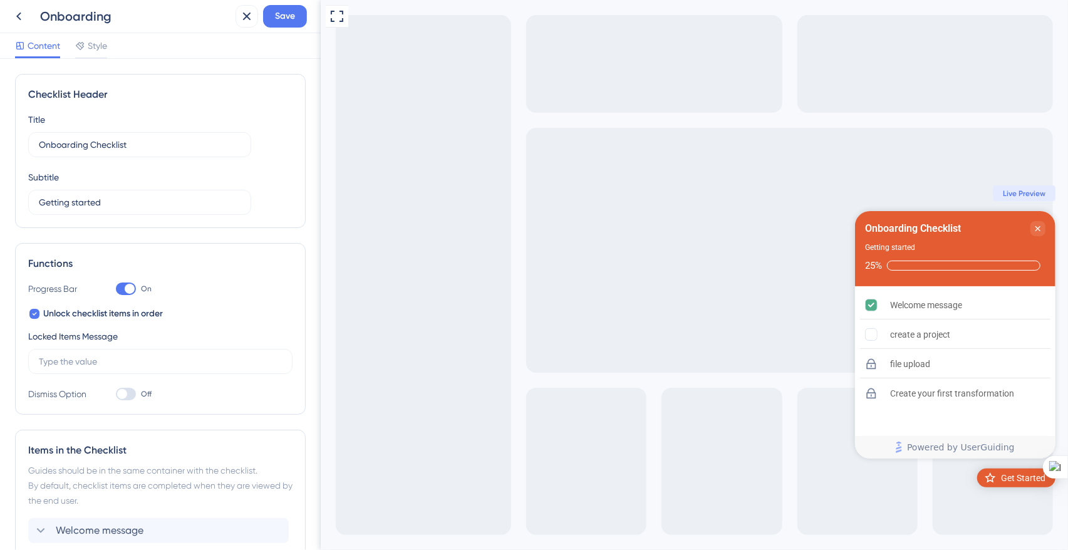
scroll to position [0, 0]
click at [135, 392] on label "Off" at bounding box center [134, 394] width 36 height 15
click at [116, 394] on input "Off" at bounding box center [115, 394] width 1 height 1
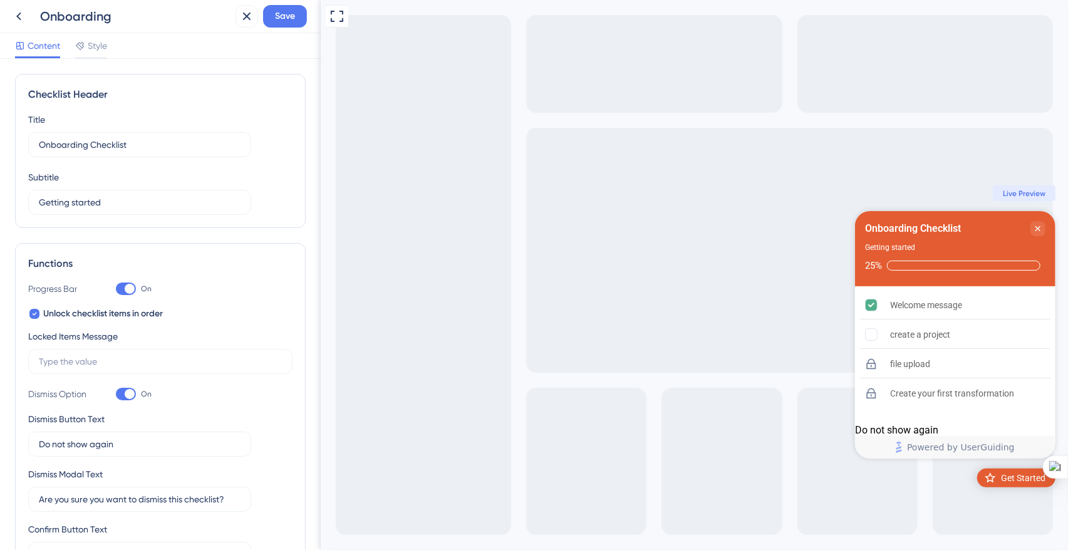
click at [135, 392] on label "On" at bounding box center [134, 394] width 36 height 15
click at [116, 394] on input "On" at bounding box center [115, 394] width 1 height 1
checkbox input "false"
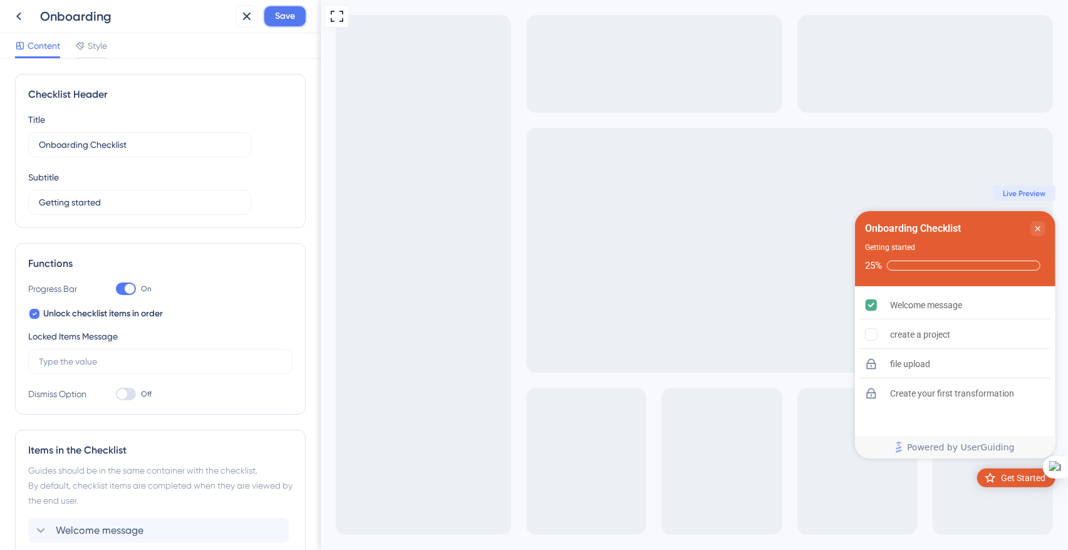
click at [281, 12] on span "Save" at bounding box center [285, 16] width 20 height 15
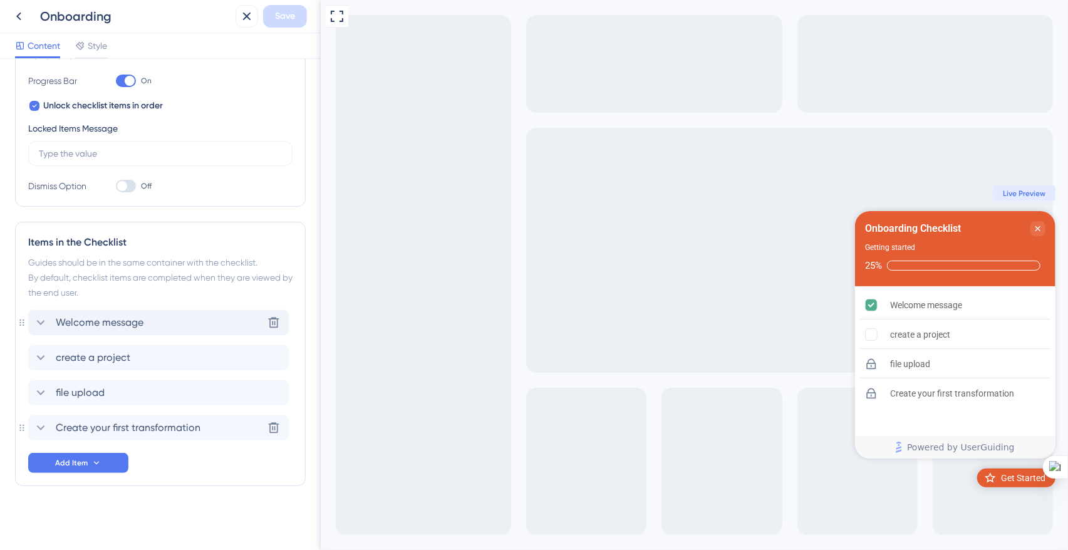
click at [137, 329] on span "Welcome message" at bounding box center [100, 322] width 88 height 15
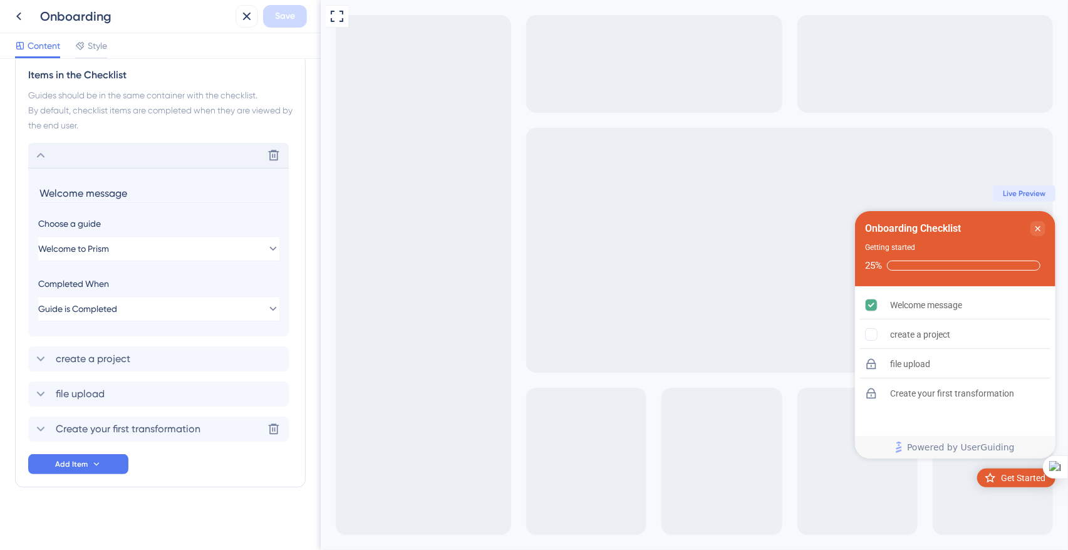
scroll to position [376, 0]
click at [85, 464] on span "Add Item" at bounding box center [71, 464] width 33 height 10
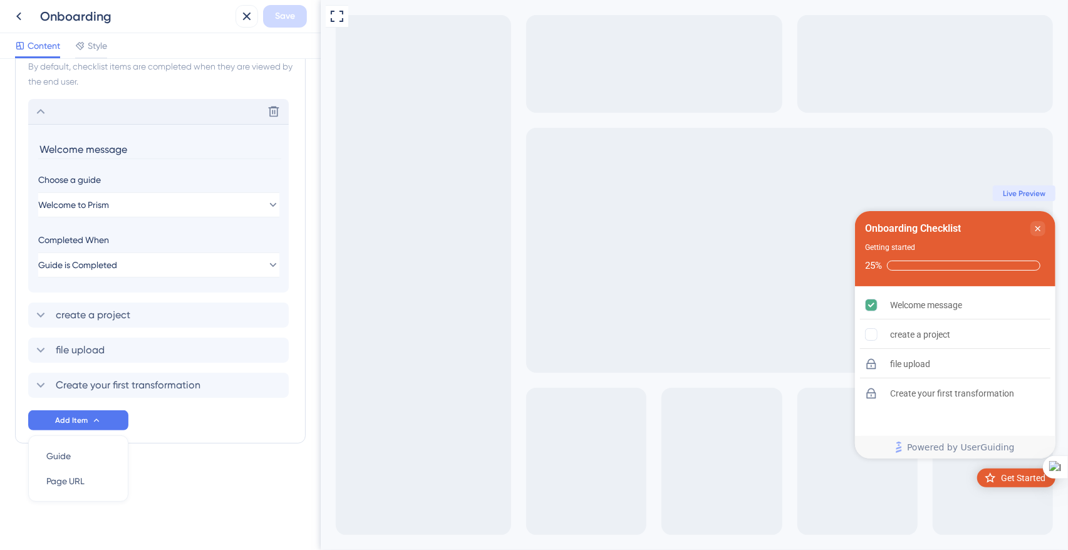
click at [200, 452] on div "Checklist Header Title Onboarding Checklist Subtitle Getting started Functions …" at bounding box center [160, 74] width 291 height 839
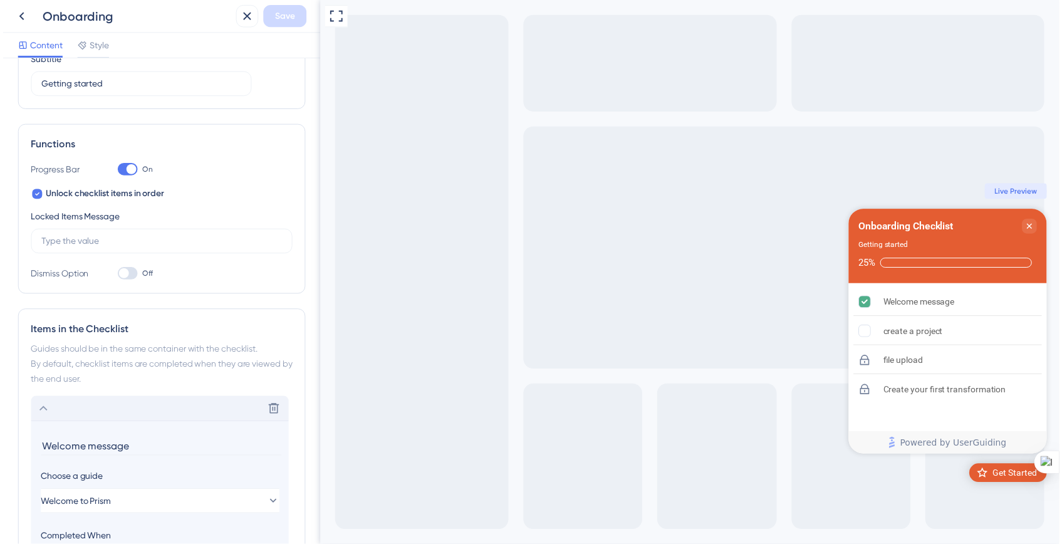
scroll to position [0, 0]
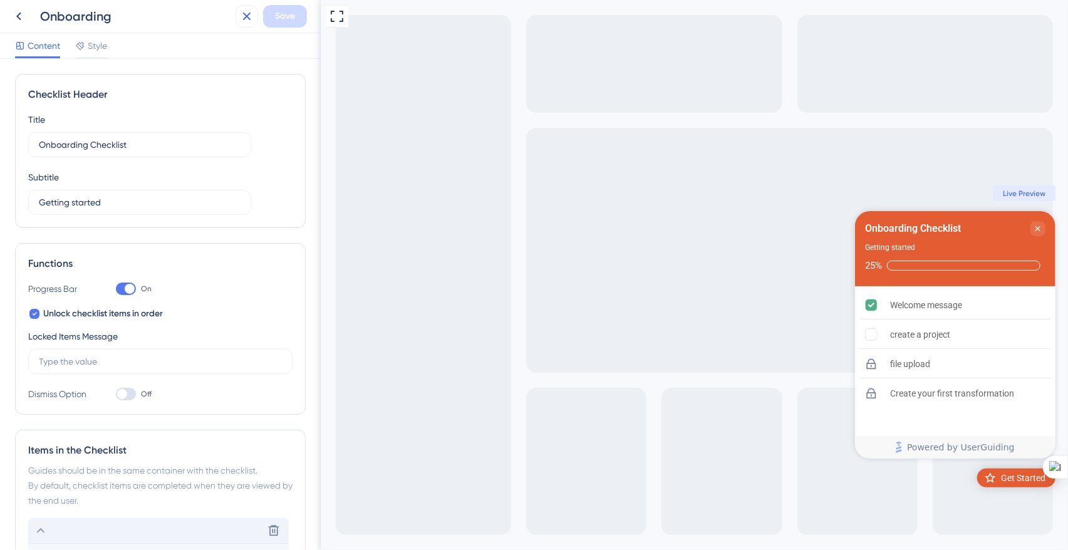
click at [248, 19] on icon at bounding box center [246, 16] width 15 height 15
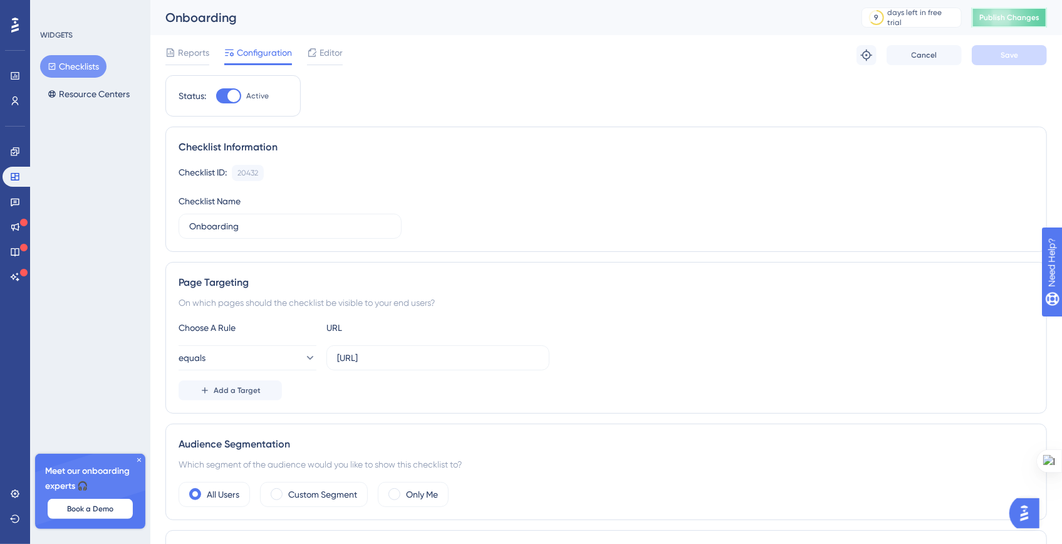
click at [1012, 15] on span "Publish Changes" at bounding box center [1009, 18] width 60 height 10
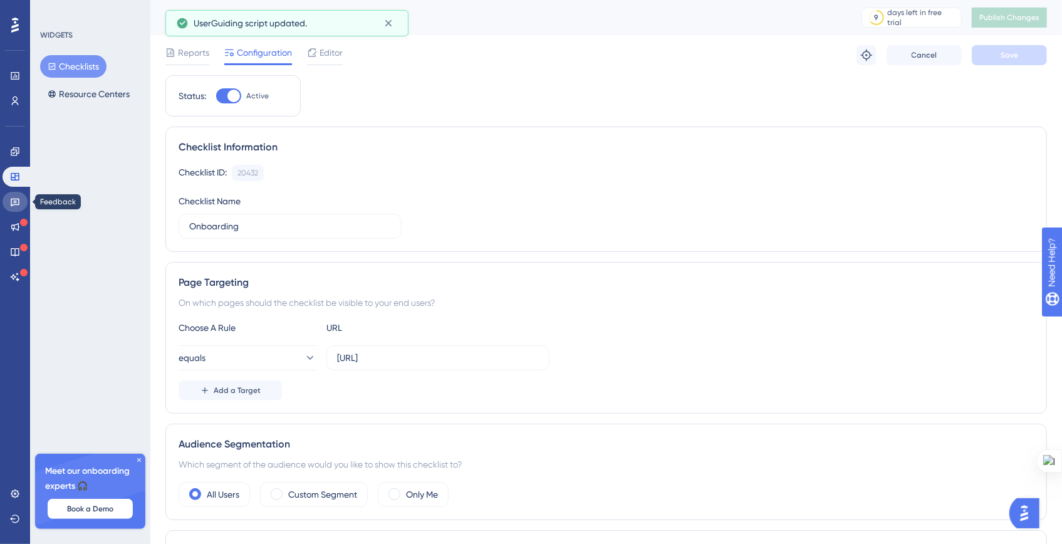
click at [18, 204] on icon at bounding box center [15, 203] width 9 height 8
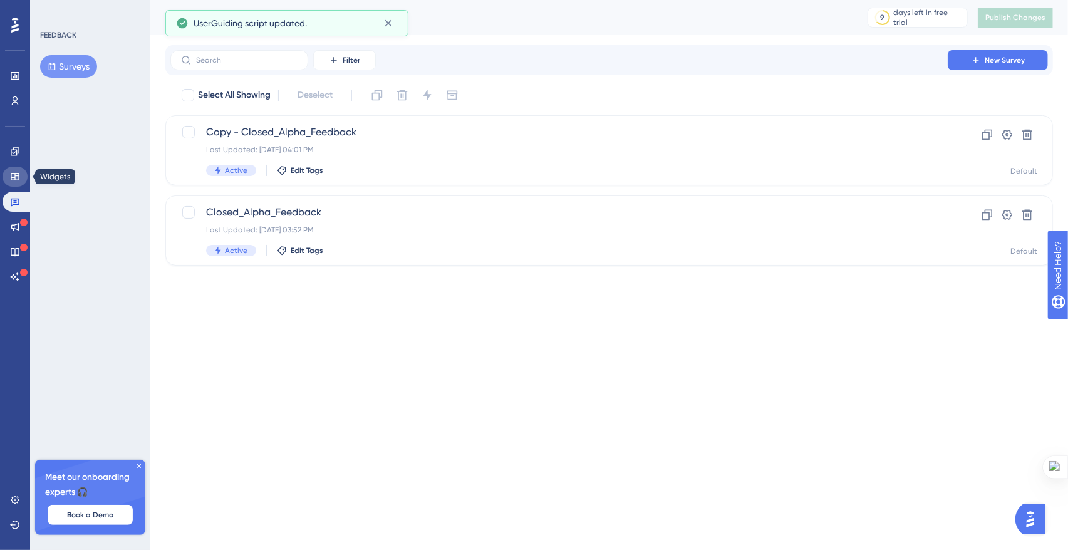
click at [14, 172] on icon at bounding box center [15, 177] width 10 height 10
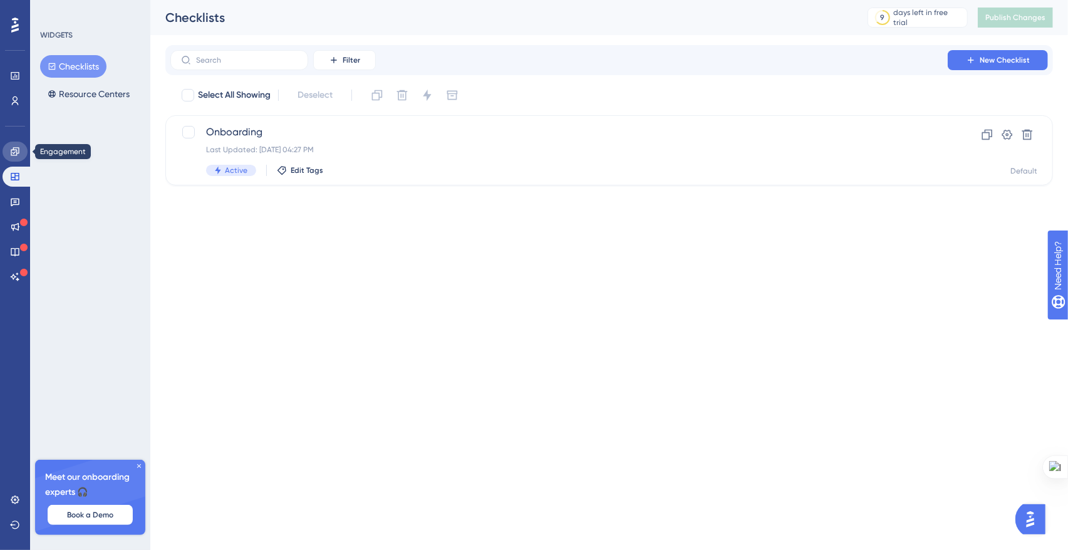
click at [14, 152] on icon at bounding box center [15, 152] width 10 height 10
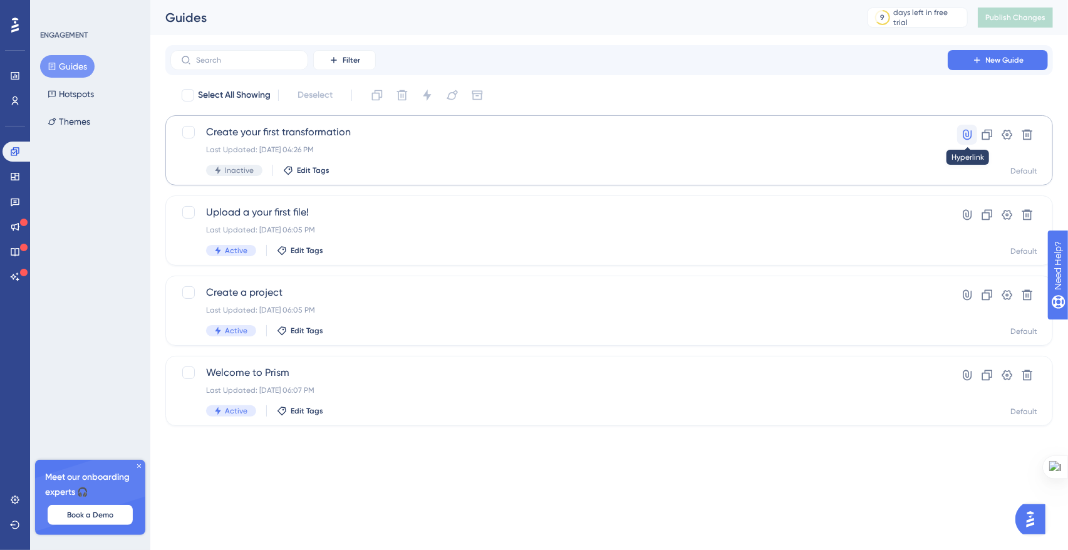
click at [970, 135] on icon at bounding box center [967, 134] width 13 height 13
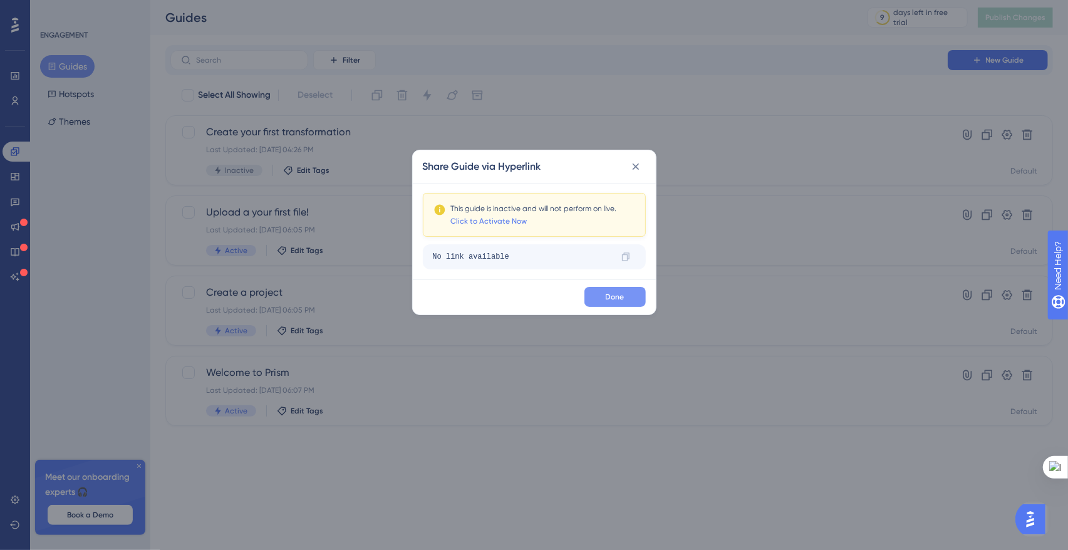
click at [608, 294] on span "Done" at bounding box center [615, 297] width 19 height 10
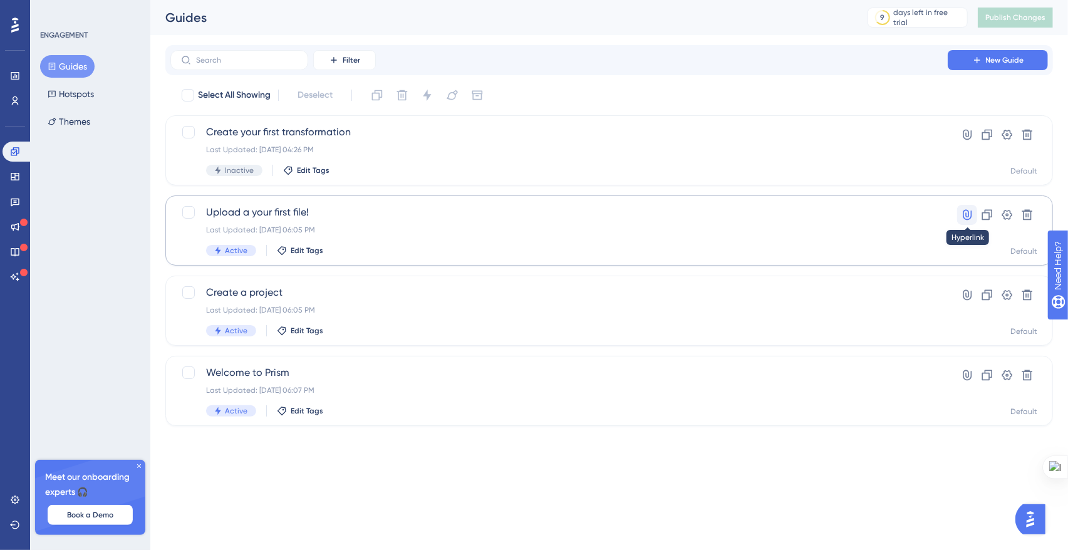
click at [963, 218] on icon at bounding box center [967, 215] width 13 height 13
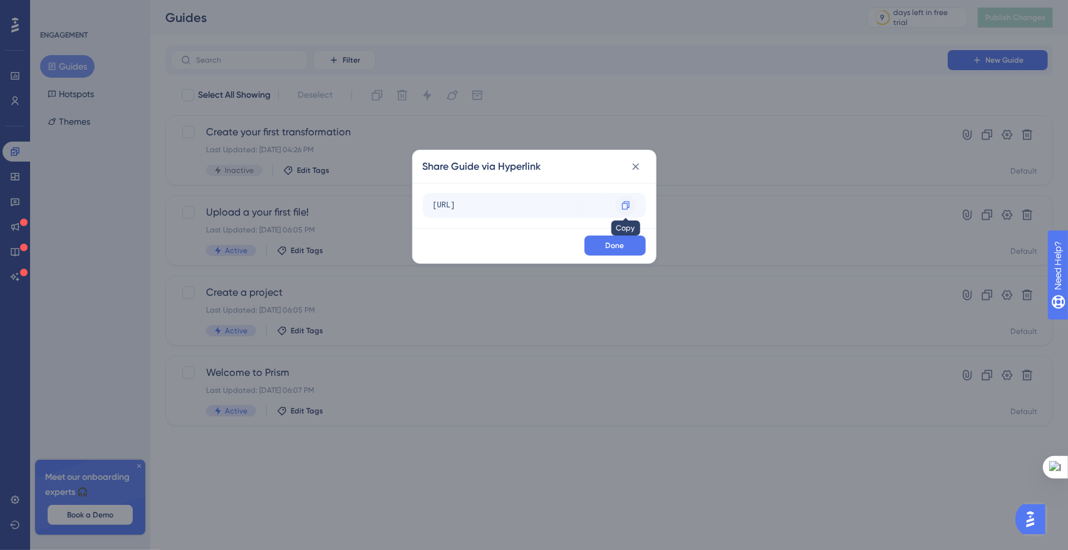
click at [628, 205] on icon at bounding box center [626, 205] width 10 height 10
click at [636, 168] on icon at bounding box center [636, 166] width 13 height 13
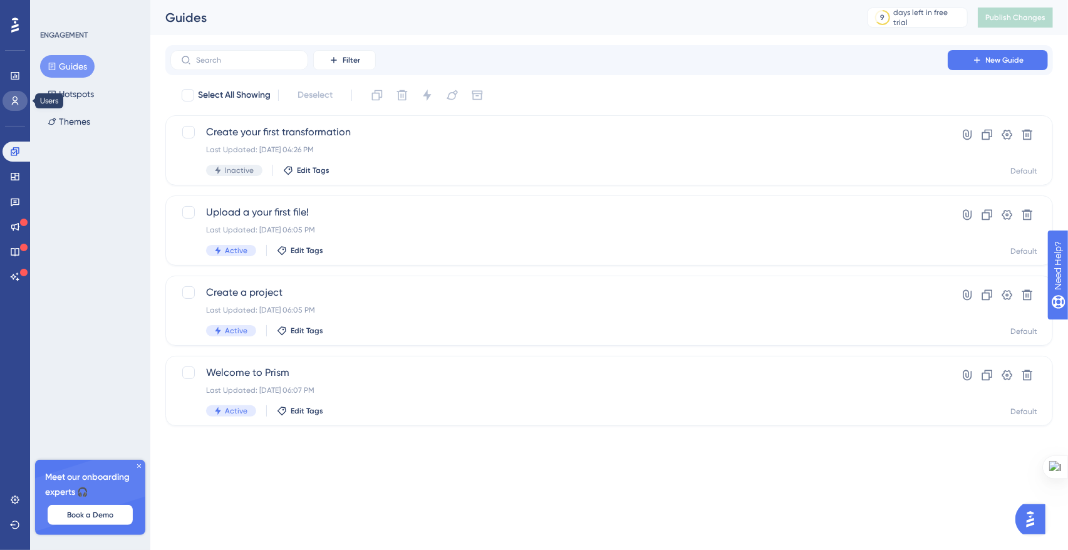
click at [21, 102] on link at bounding box center [15, 101] width 25 height 20
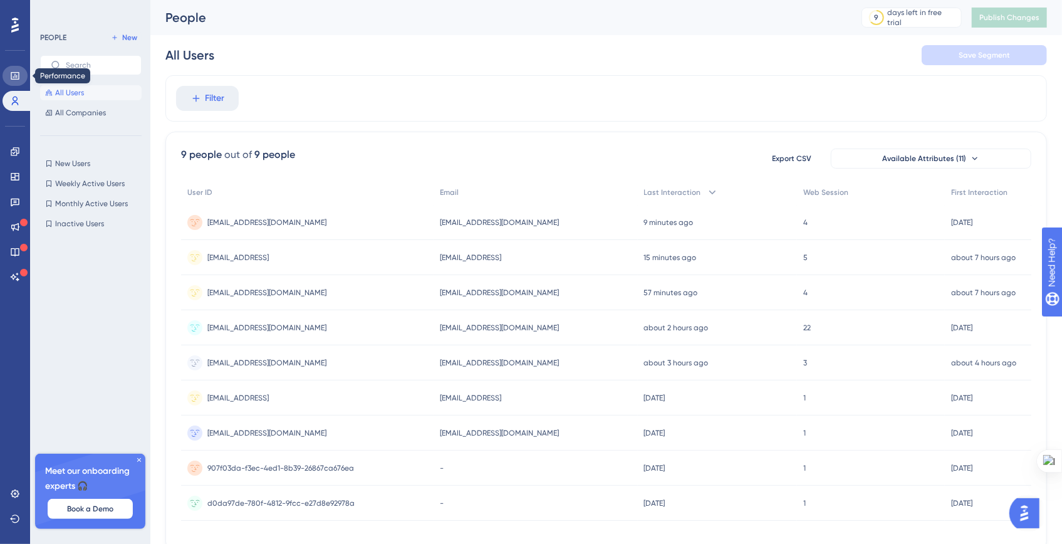
click at [13, 75] on icon at bounding box center [15, 76] width 10 height 10
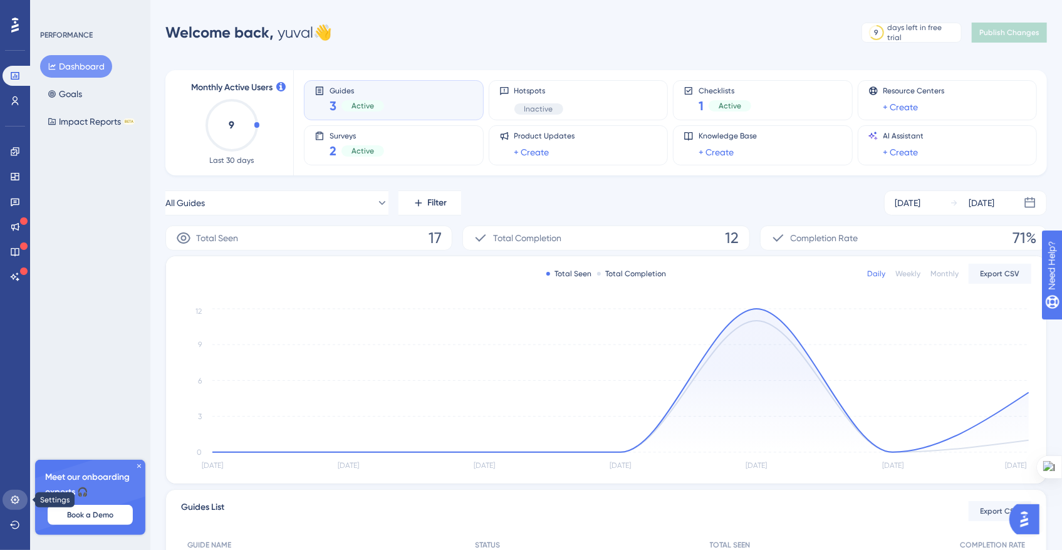
click at [10, 495] on icon at bounding box center [15, 500] width 10 height 10
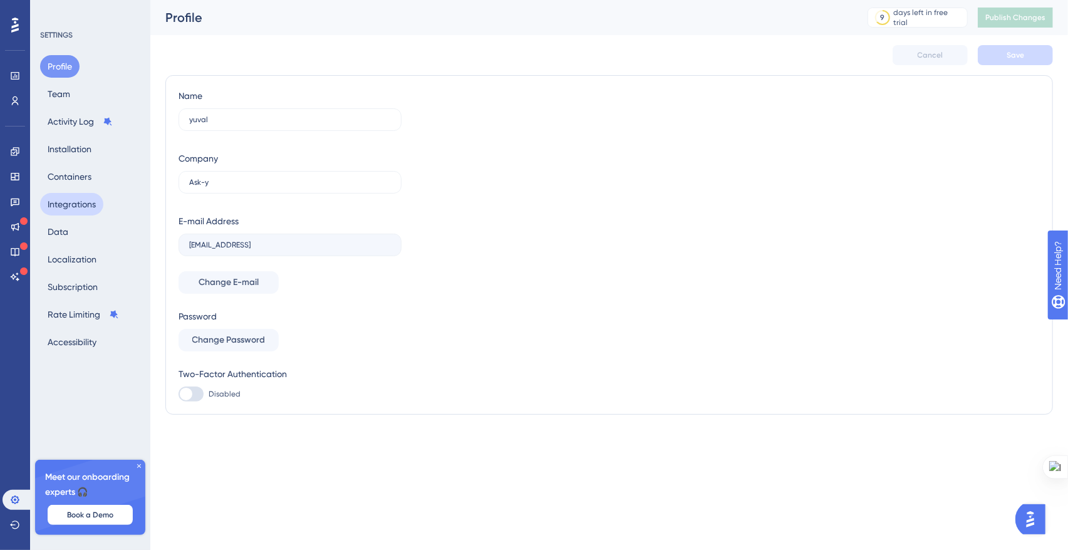
click at [71, 212] on button "Integrations" at bounding box center [71, 204] width 63 height 23
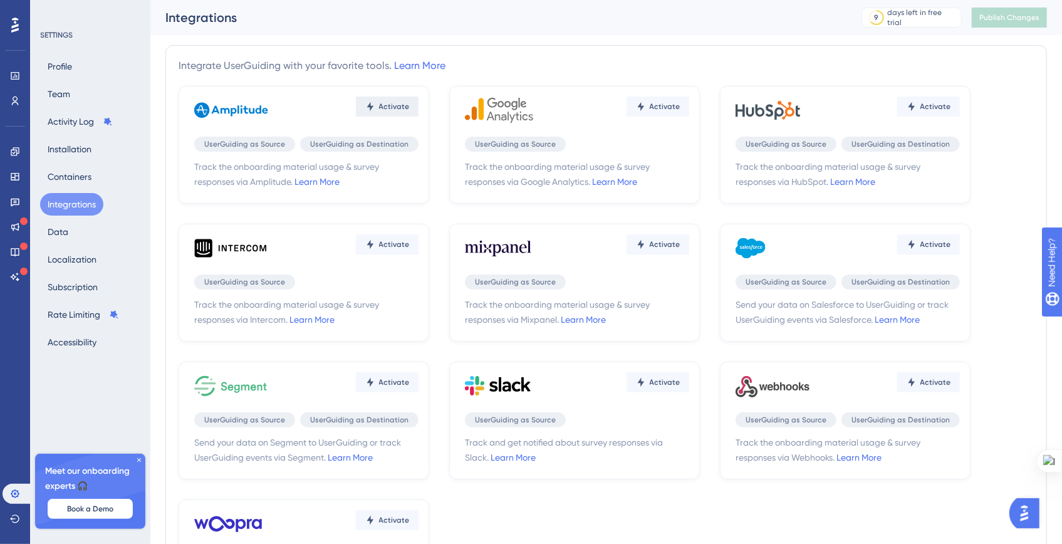
click at [408, 106] on span "Activate" at bounding box center [394, 106] width 31 height 10
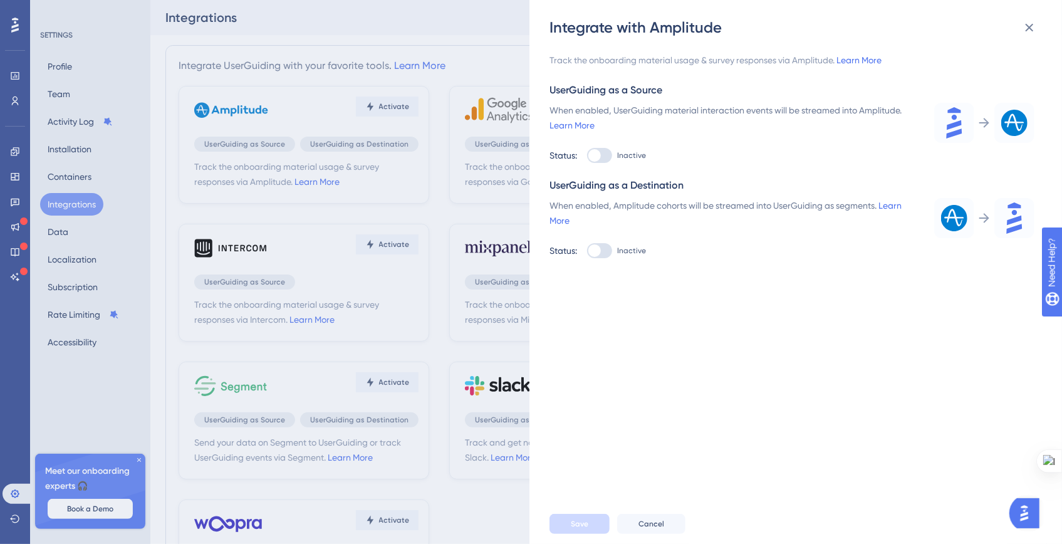
click at [609, 158] on div at bounding box center [599, 155] width 25 height 15
click at [587, 156] on input "Inactive" at bounding box center [586, 155] width 1 height 1
checkbox input "true"
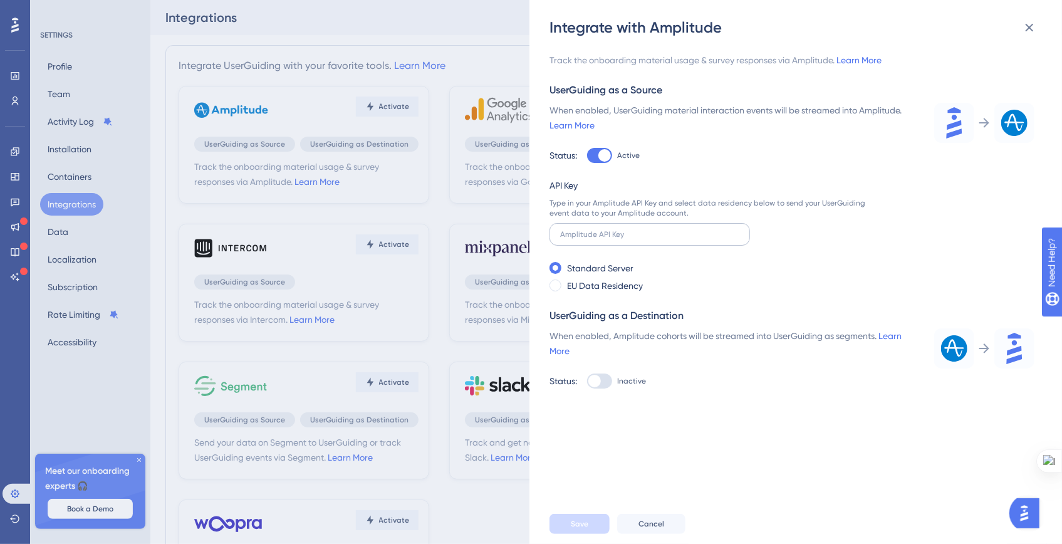
click at [593, 229] on label at bounding box center [649, 234] width 200 height 23
click at [593, 230] on input "text" at bounding box center [649, 234] width 179 height 9
click at [609, 233] on input "text" at bounding box center [649, 234] width 179 height 9
paste input "e0a561074860307fffab8dce5f5848f"
type input "e0a561074860307fffab8dce5f5848f"
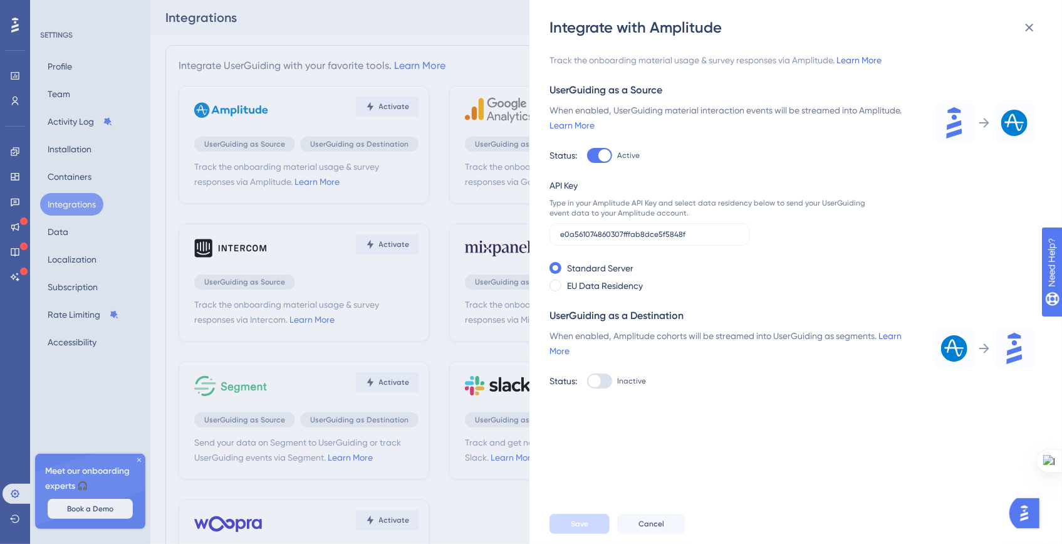
click at [610, 482] on div "Track the onboarding material usage & survey responses via Amplitude. Learn Mor…" at bounding box center [801, 271] width 505 height 466
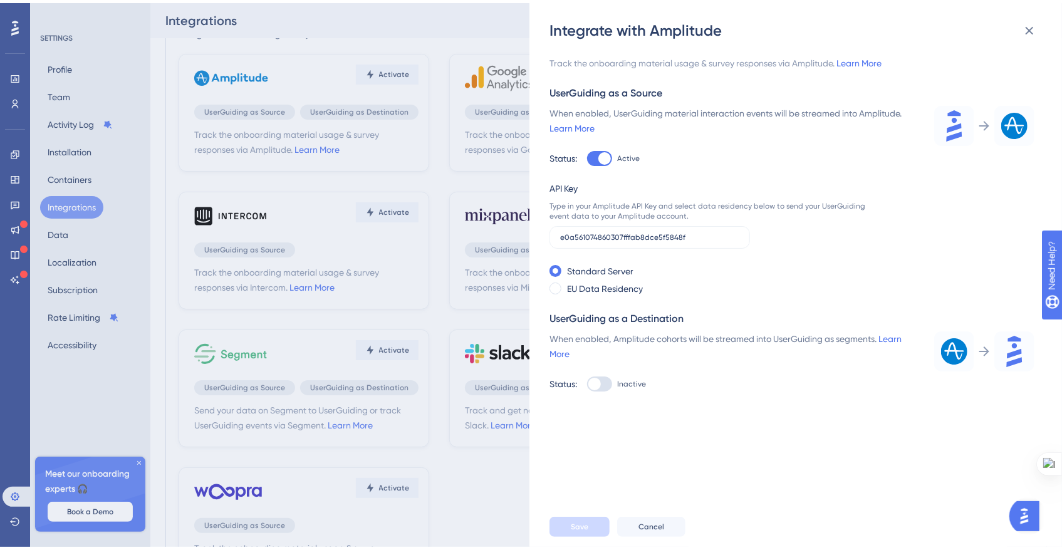
scroll to position [112, 0]
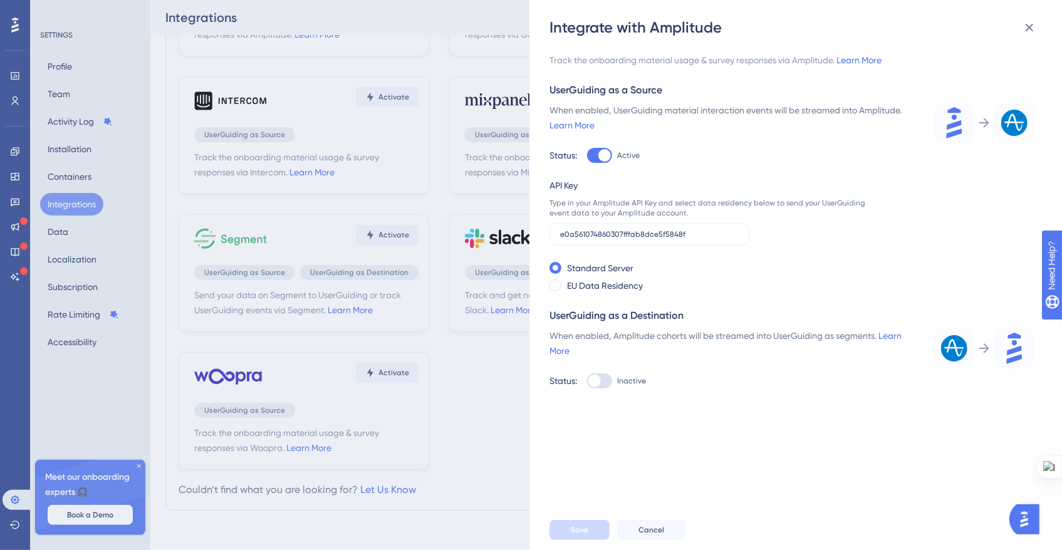
click at [605, 381] on div at bounding box center [599, 380] width 25 height 15
click at [587, 381] on input "Inactive" at bounding box center [586, 381] width 1 height 1
checkbox input "false"
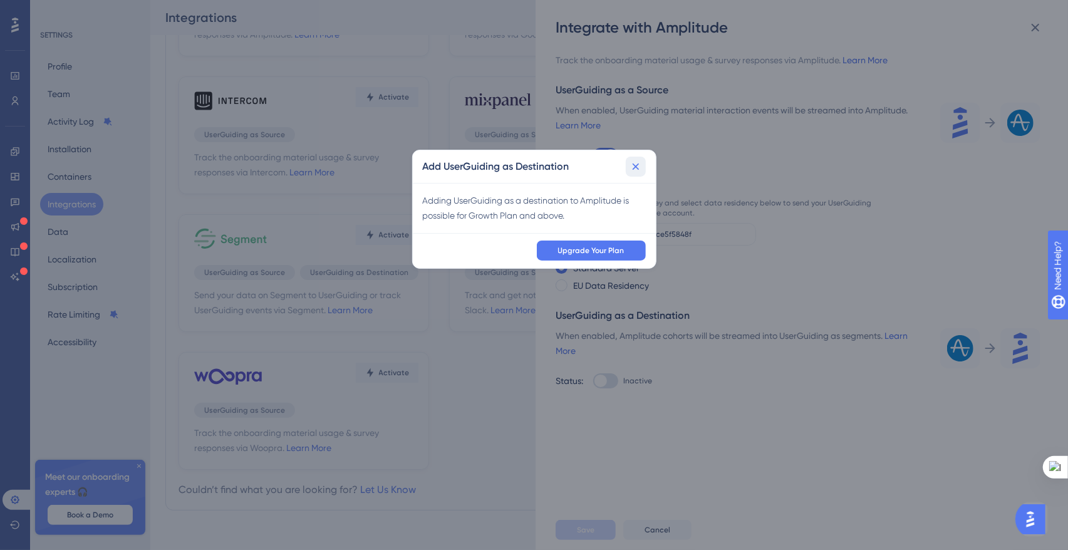
click at [633, 169] on icon at bounding box center [636, 166] width 13 height 13
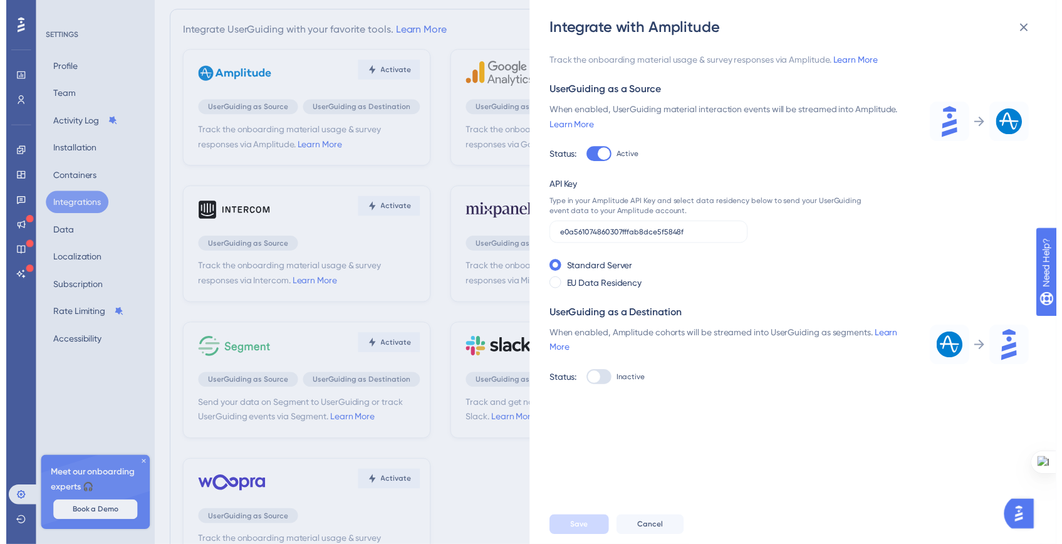
scroll to position [0, 0]
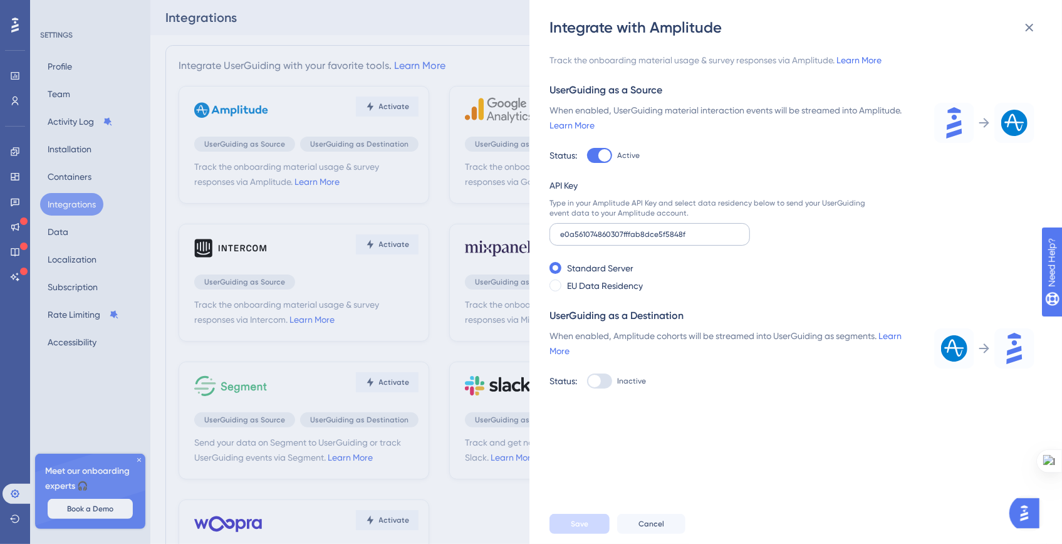
click at [560, 228] on label "e0a561074860307fffab8dce5f5848f" at bounding box center [649, 234] width 200 height 23
click at [560, 230] on input "e0a561074860307fffab8dce5f5848f" at bounding box center [649, 234] width 179 height 9
click at [702, 231] on input "e0a561074860307fffab8dce5f5848f" at bounding box center [649, 234] width 179 height 9
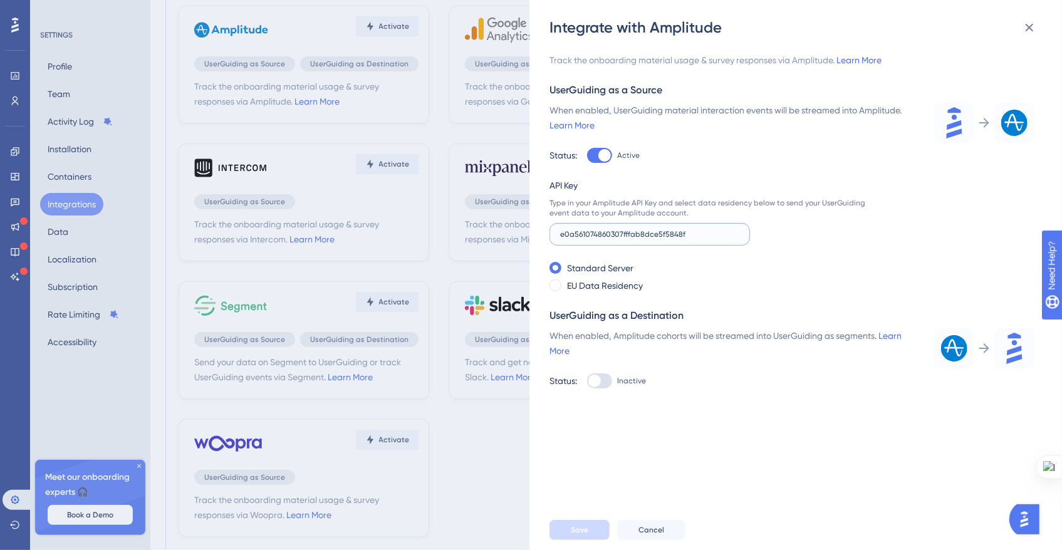
scroll to position [112, 0]
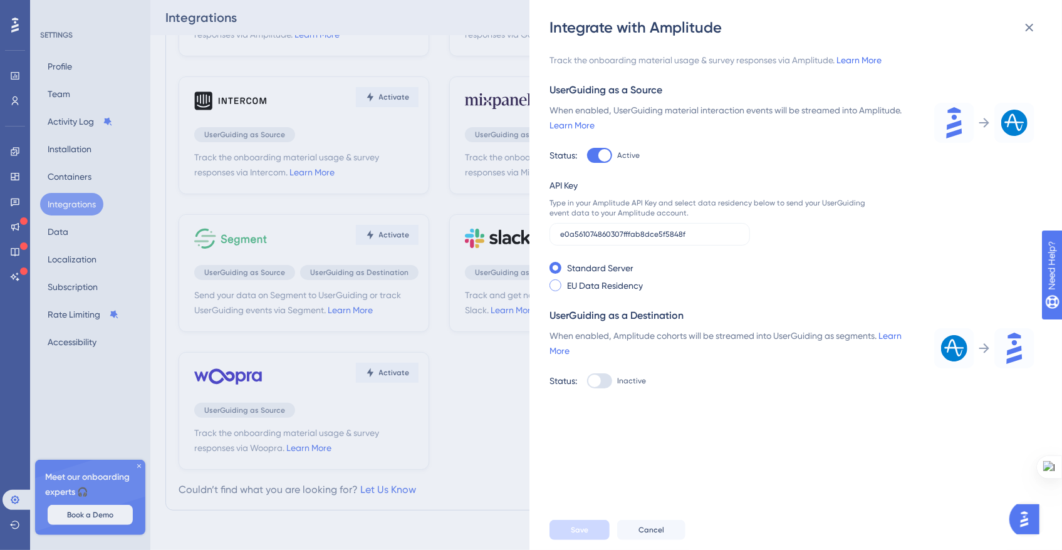
click at [560, 286] on span "radio group" at bounding box center [555, 285] width 12 height 12
click at [565, 281] on input "radio group" at bounding box center [565, 281] width 0 height 0
click at [556, 274] on div "Standard Server" at bounding box center [707, 268] width 316 height 15
click at [571, 528] on span "Save" at bounding box center [580, 530] width 18 height 10
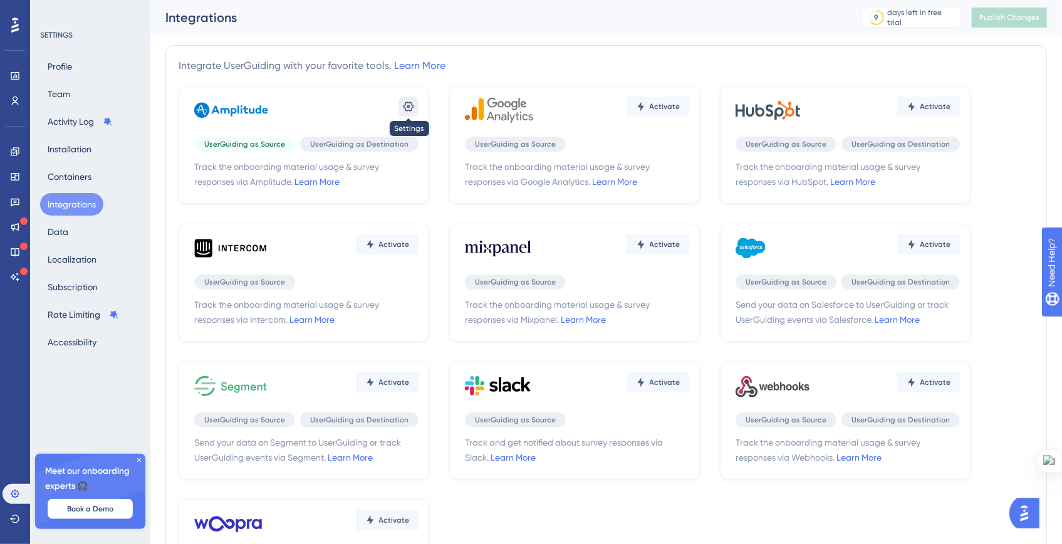
click at [403, 104] on icon at bounding box center [408, 106] width 13 height 13
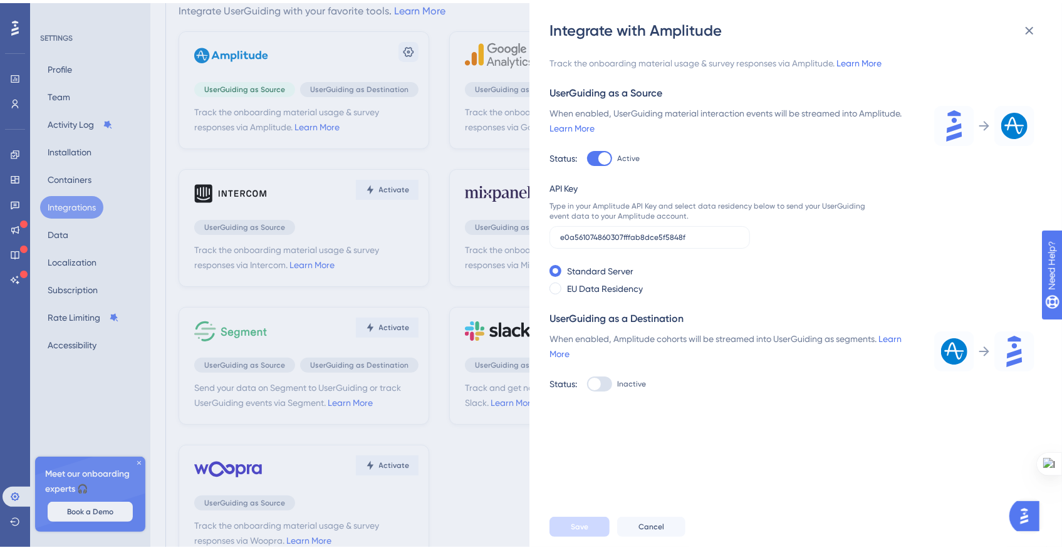
scroll to position [112, 0]
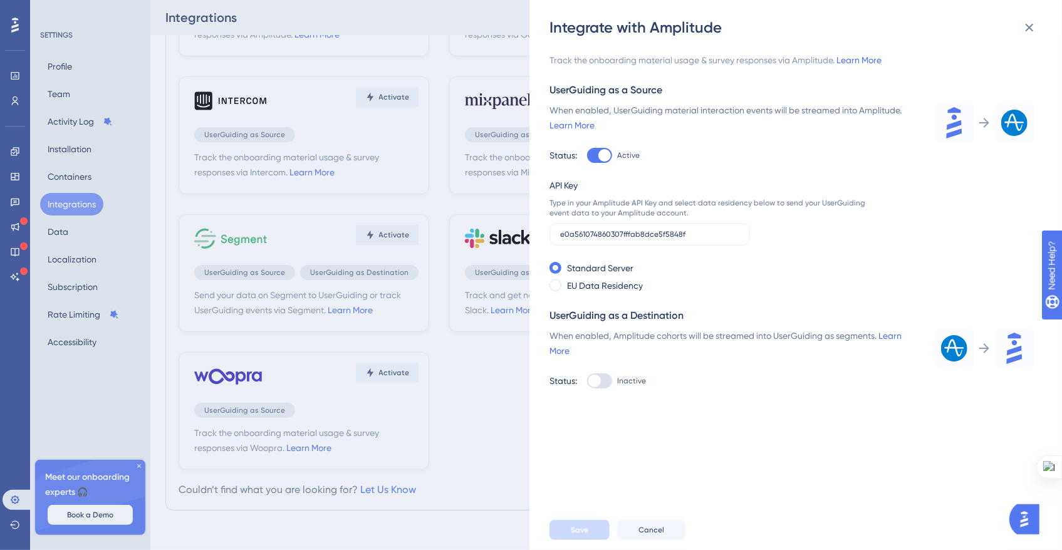
click at [419, 197] on div "Integrate with Amplitude Track the onboarding material usage & survey responses…" at bounding box center [531, 275] width 1062 height 550
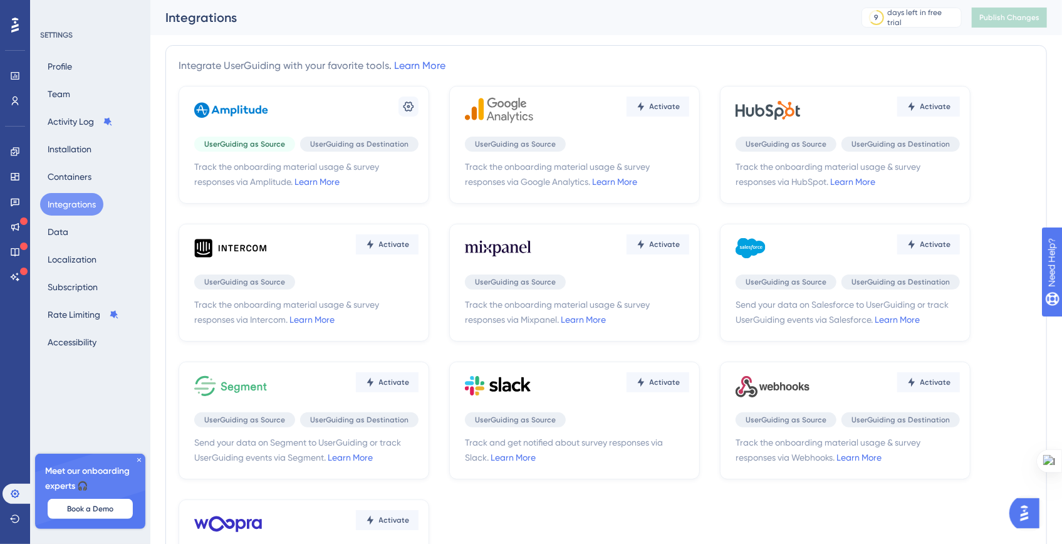
click at [653, 408] on div "Activate UserGuiding as Source Track and get notified about survey responses vi…" at bounding box center [574, 420] width 251 height 118
click at [652, 373] on button "Activate" at bounding box center [657, 382] width 63 height 20
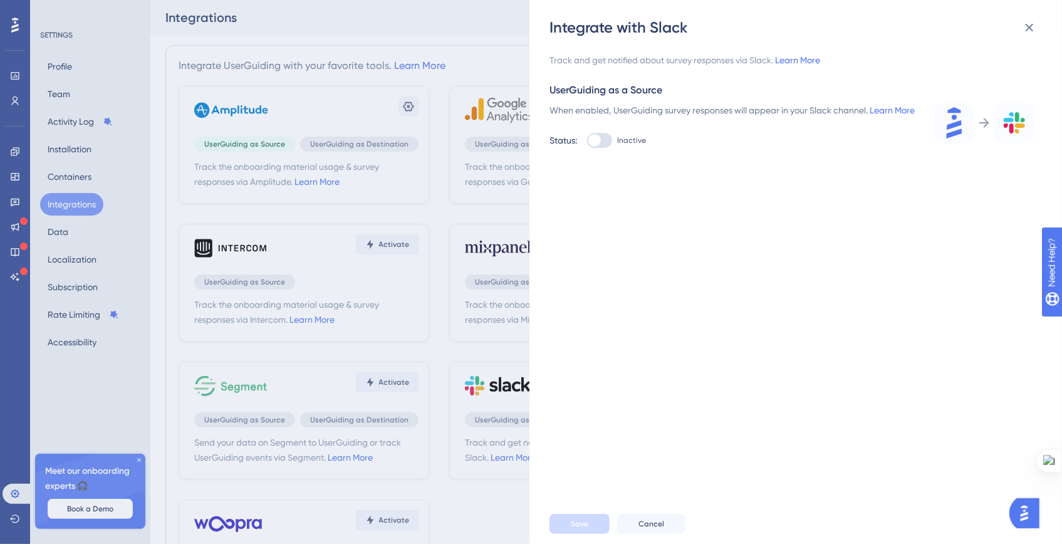
click at [605, 148] on div at bounding box center [599, 140] width 25 height 15
click at [587, 141] on input "Inactive" at bounding box center [586, 140] width 1 height 1
checkbox input "true"
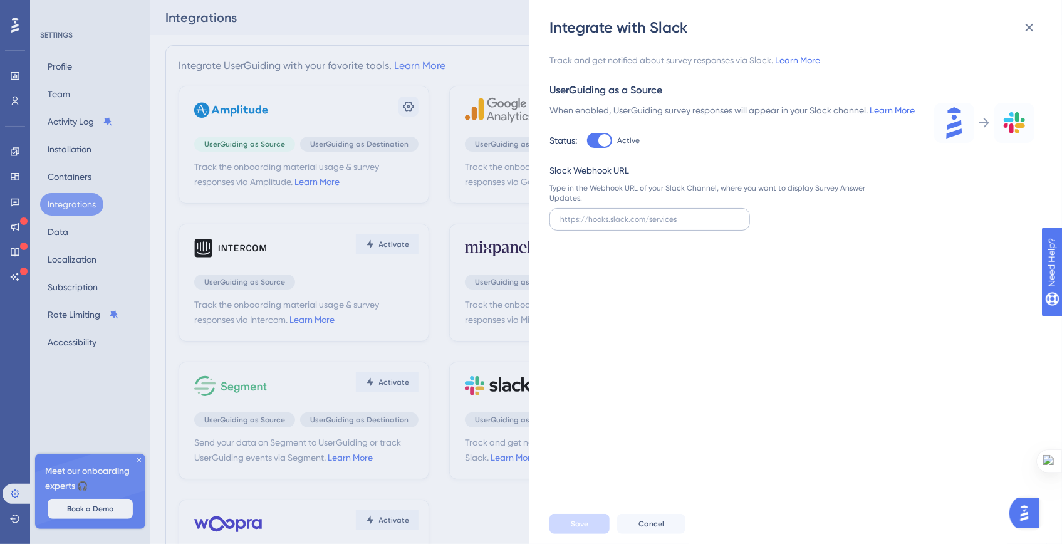
click at [589, 231] on label at bounding box center [649, 219] width 200 height 23
click at [589, 224] on input "text" at bounding box center [649, 219] width 179 height 9
drag, startPoint x: 597, startPoint y: 215, endPoint x: 549, endPoint y: 199, distance: 50.1
click at [549, 199] on div "Type in the Webhook URL of your Slack Channel, where you want to display Survey…" at bounding box center [707, 193] width 316 height 20
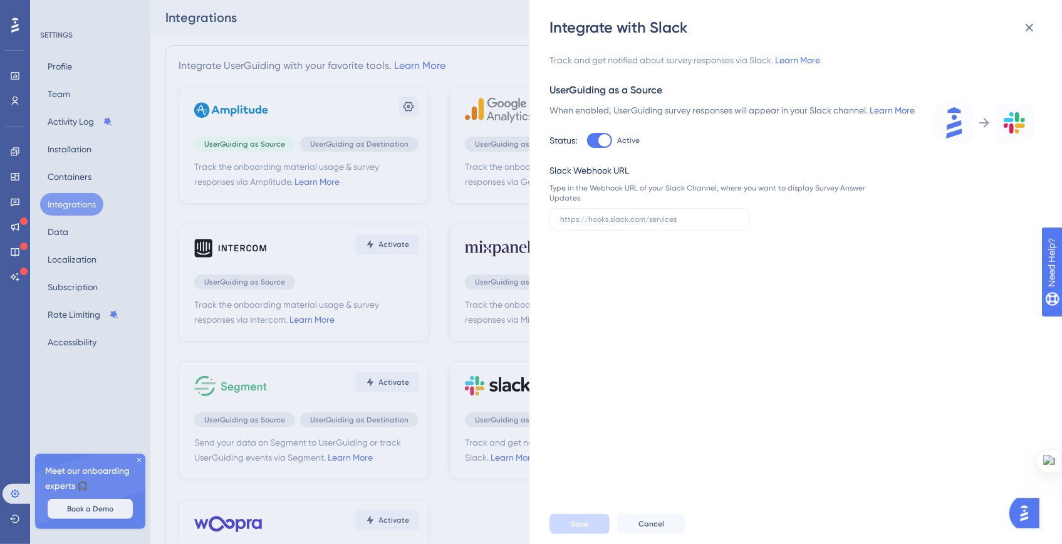
click at [549, 199] on div "Type in the Webhook URL of your Slack Channel, where you want to display Survey…" at bounding box center [707, 193] width 316 height 20
click at [606, 203] on div "Type in the Webhook URL of your Slack Channel, where you want to display Survey…" at bounding box center [707, 193] width 316 height 20
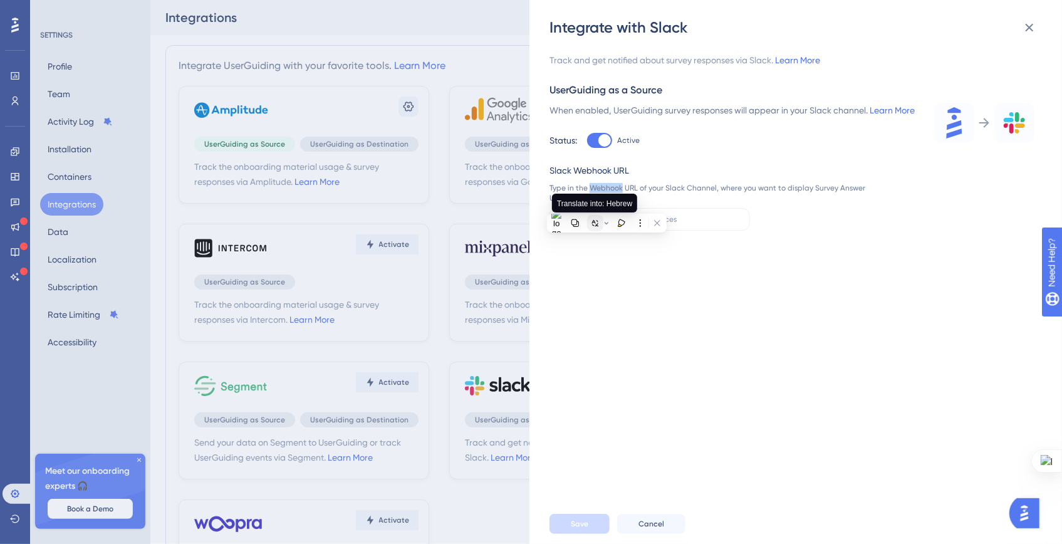
click at [593, 222] on icon at bounding box center [594, 223] width 4 height 4
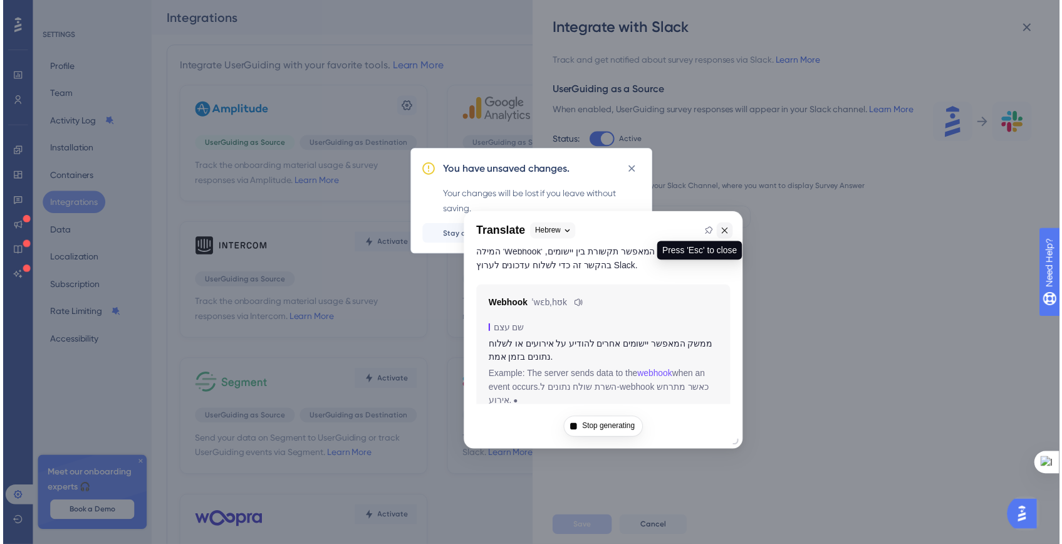
scroll to position [36, 0]
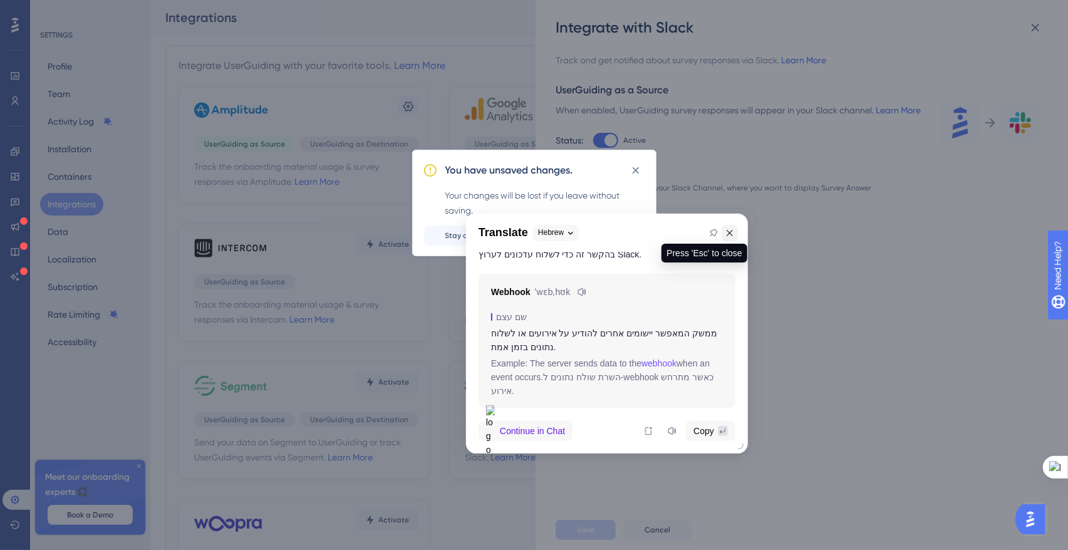
click at [724, 230] on button at bounding box center [730, 233] width 16 height 16
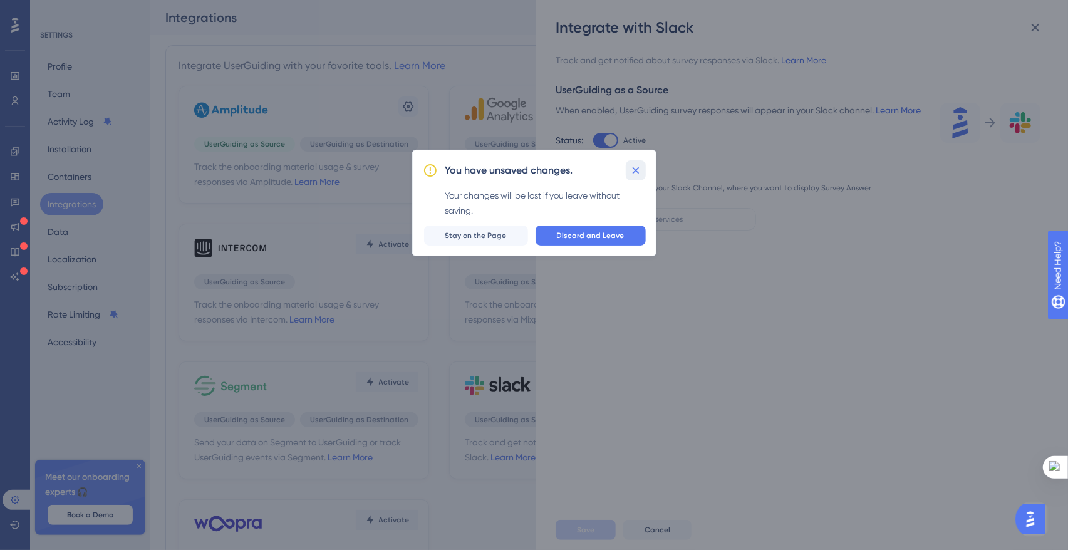
click at [631, 166] on icon at bounding box center [636, 170] width 13 height 13
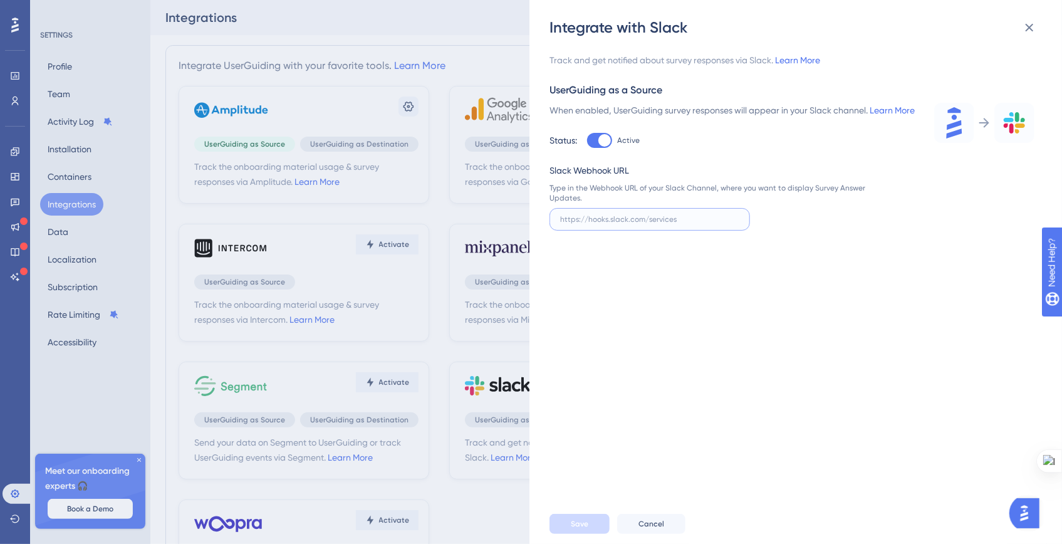
click at [667, 224] on input "text" at bounding box center [649, 219] width 179 height 9
click at [541, 200] on div "Integrate with Slack Track and get notified about survey responses via Slack. L…" at bounding box center [795, 272] width 532 height 544
copy div "Type in the Webhook URL of your Slack Channel, where you want to display Survey…"
click at [687, 224] on input "text" at bounding box center [649, 219] width 179 height 9
paste input "[URL][DOMAIN_NAME]"
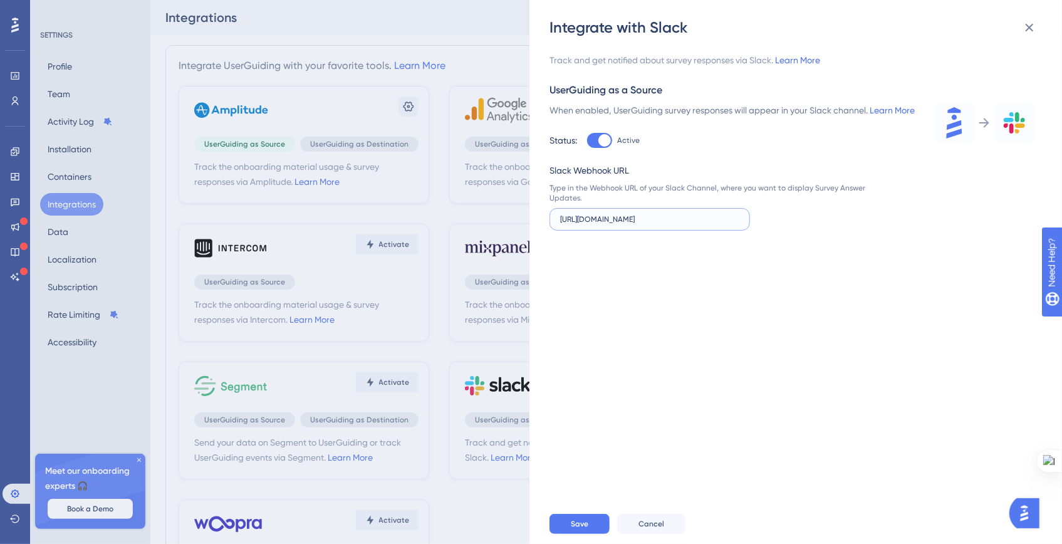
scroll to position [0, 145]
type input "[URL][DOMAIN_NAME]"
click at [591, 527] on button "Save" at bounding box center [579, 524] width 60 height 20
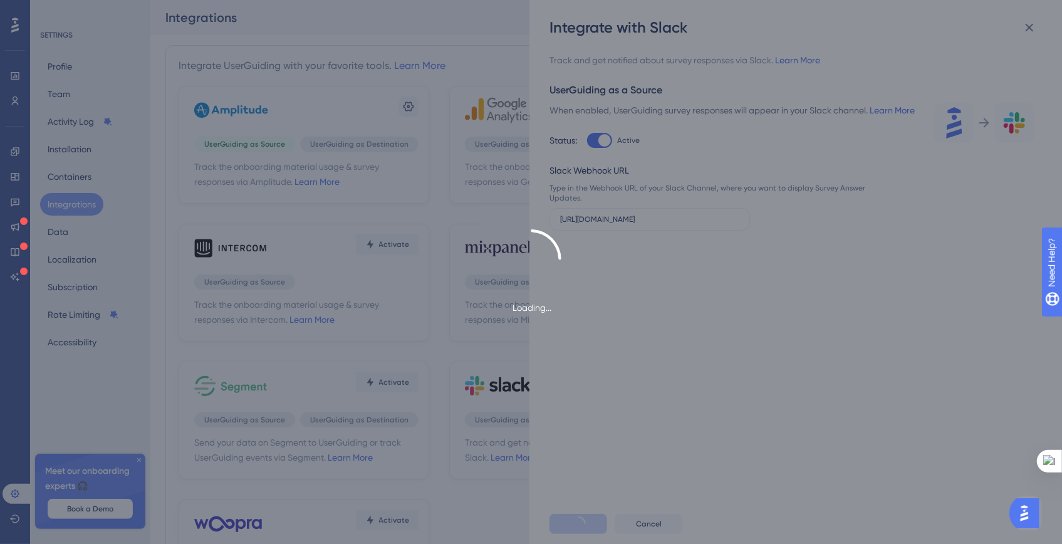
scroll to position [0, 0]
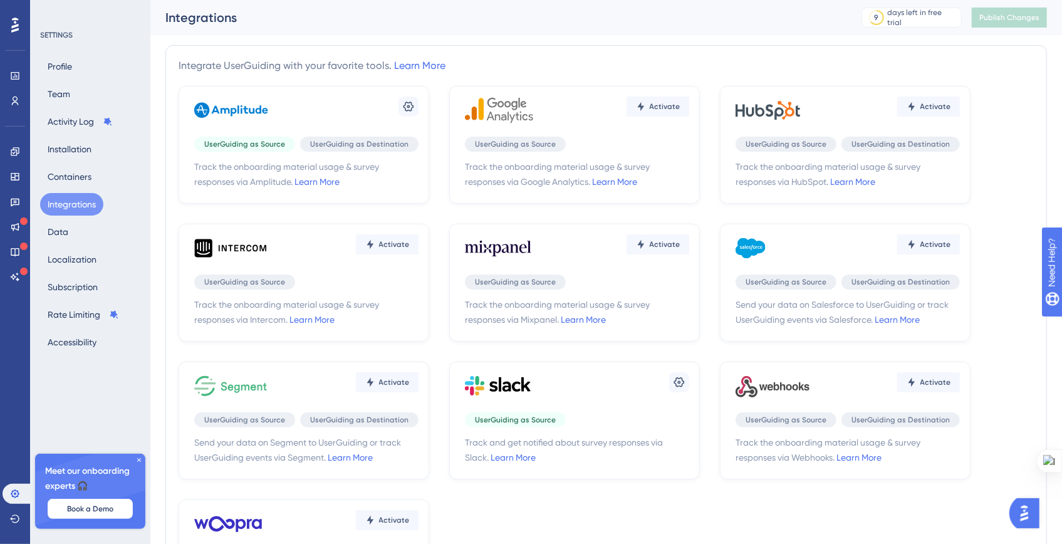
click at [542, 387] on div "Settings" at bounding box center [577, 386] width 224 height 38
click at [516, 384] on icon at bounding box center [502, 386] width 75 height 38
click at [310, 179] on link "Learn More" at bounding box center [316, 182] width 45 height 10
click at [14, 197] on icon at bounding box center [15, 202] width 10 height 10
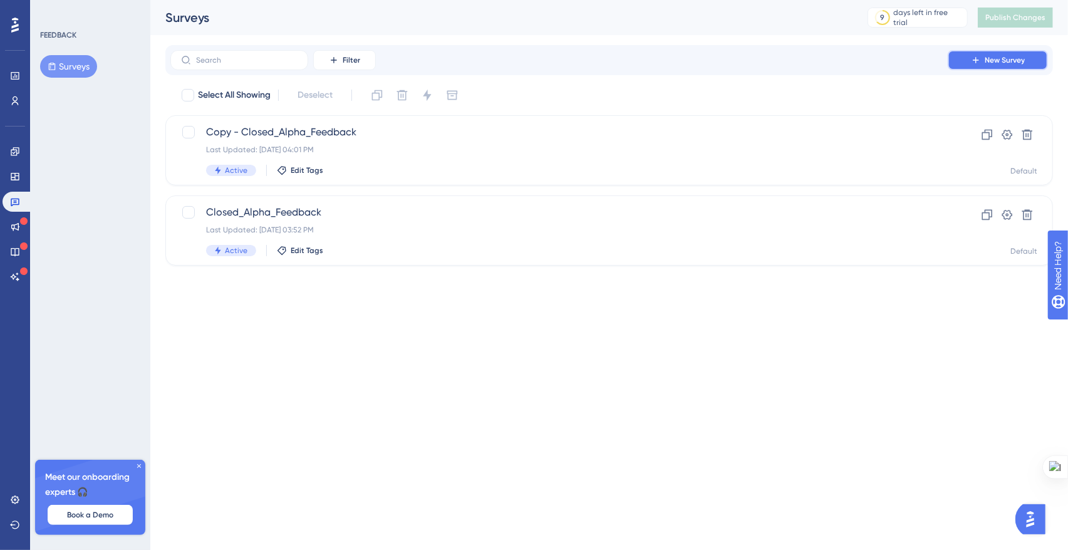
click at [960, 52] on button "New Survey" at bounding box center [998, 60] width 100 height 20
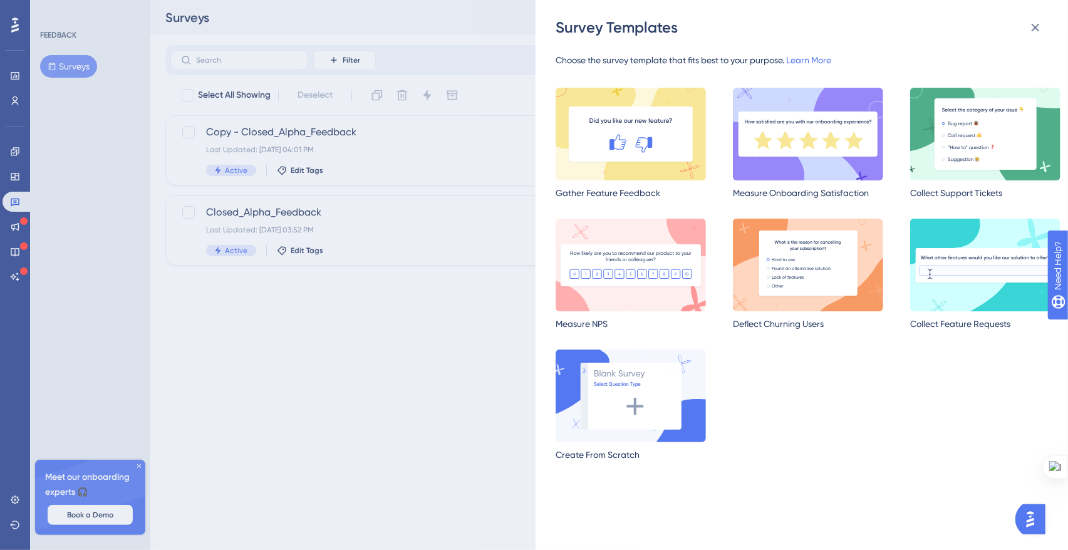
click at [403, 357] on div "Survey Templates Choose the survey template that fits best to your purpose. Lea…" at bounding box center [534, 275] width 1068 height 550
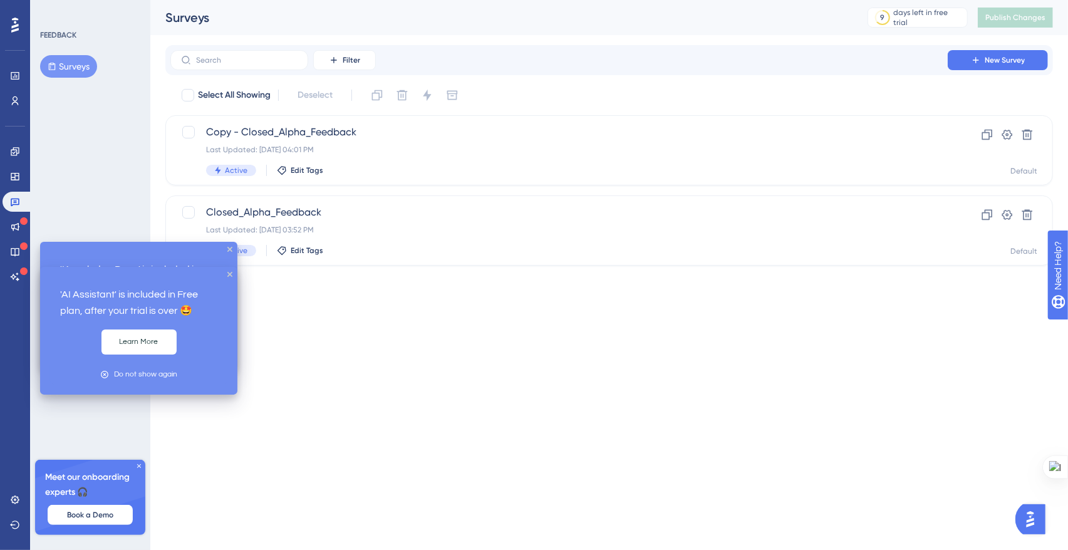
click at [108, 153] on div "FEEDBACK Surveys Meet our onboarding experts 🎧 Book a Demo Upgrade Plan" at bounding box center [90, 275] width 120 height 550
